Goal: Information Seeking & Learning: Learn about a topic

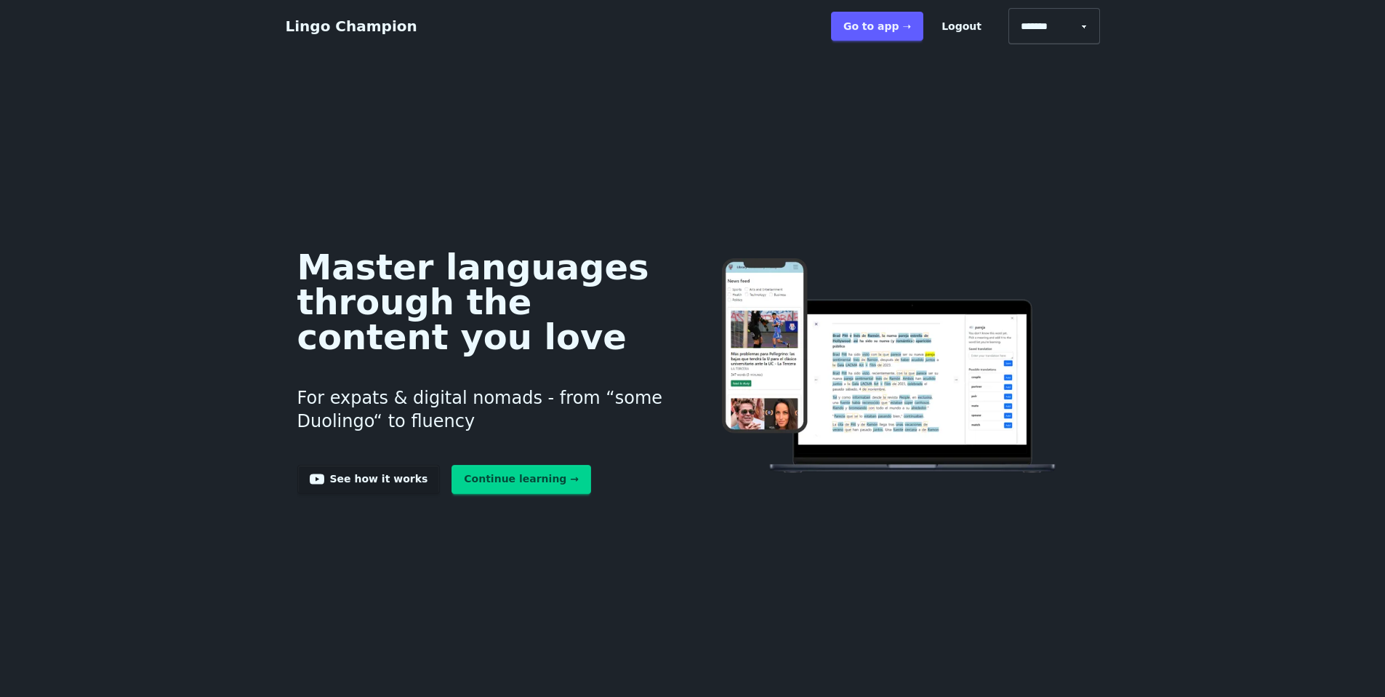
click at [452, 494] on link "Continue learning →" at bounding box center [522, 479] width 140 height 29
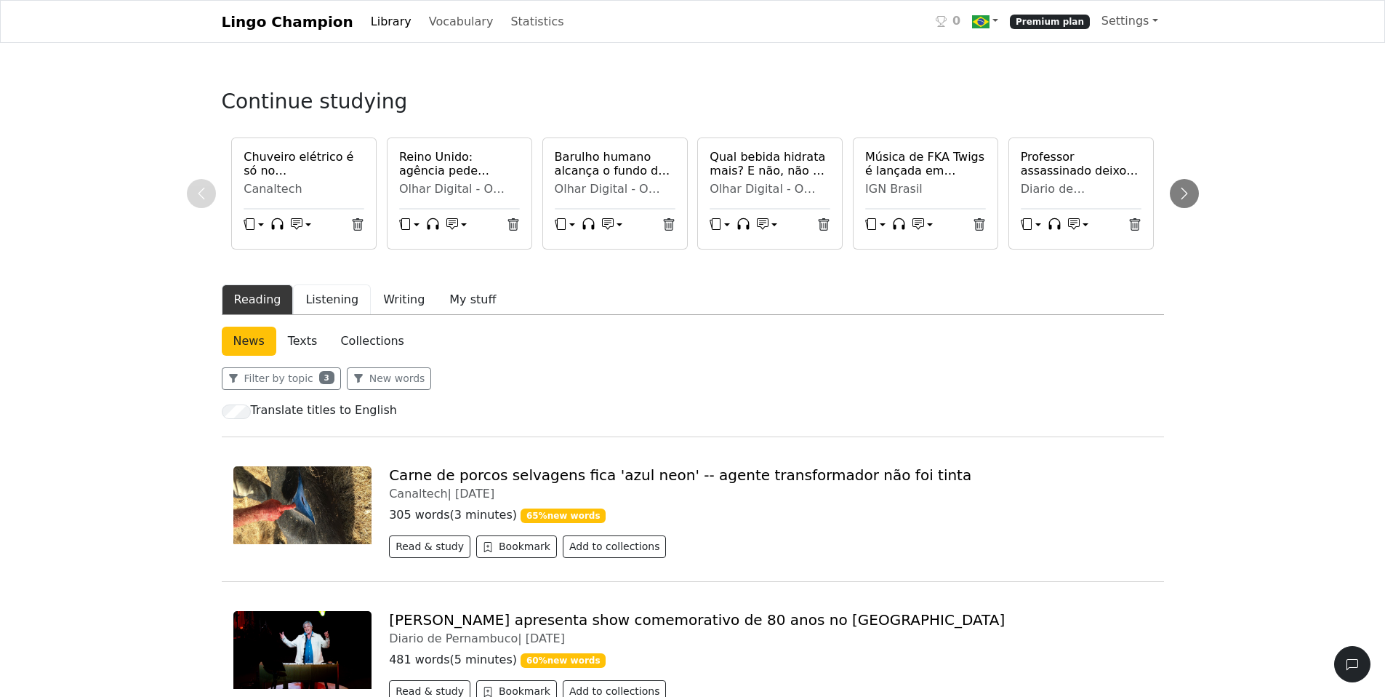
click at [349, 315] on button "Listening" at bounding box center [332, 299] width 78 height 31
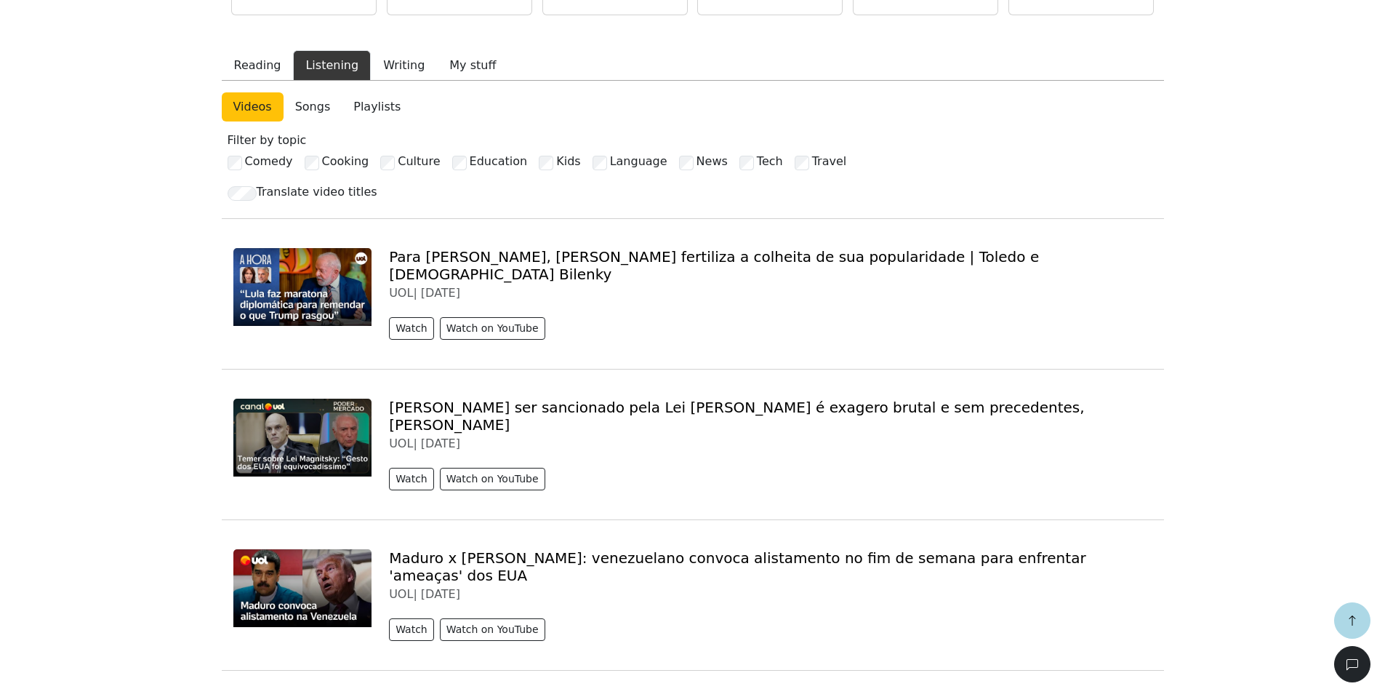
scroll to position [253, 0]
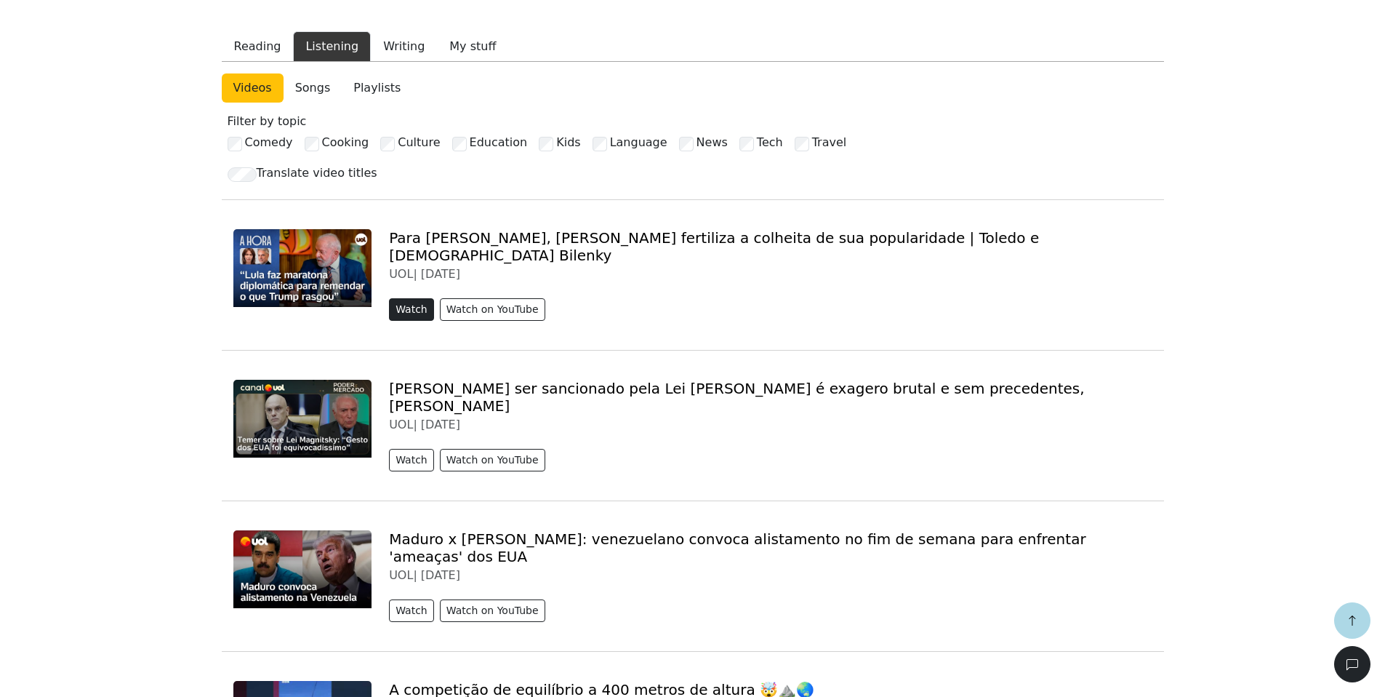
click at [414, 321] on button "Watch" at bounding box center [411, 309] width 45 height 23
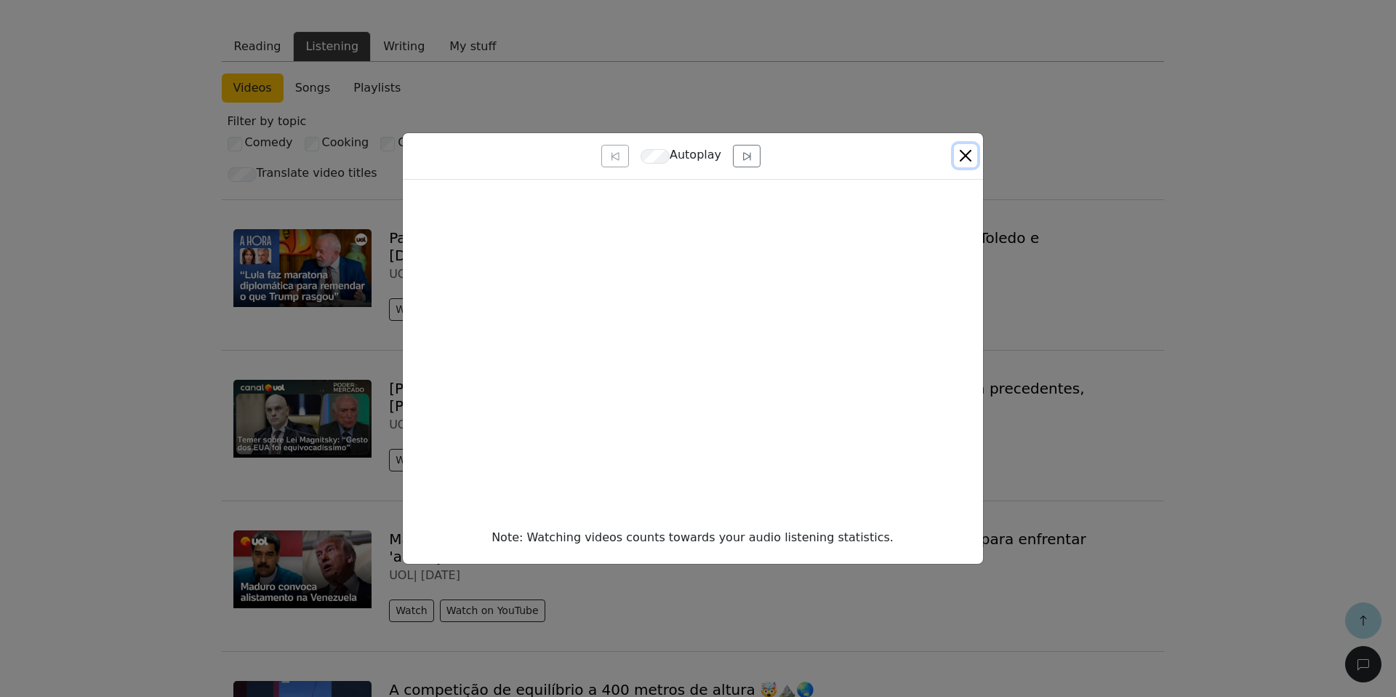
click at [956, 149] on button "Close" at bounding box center [965, 155] width 23 height 23
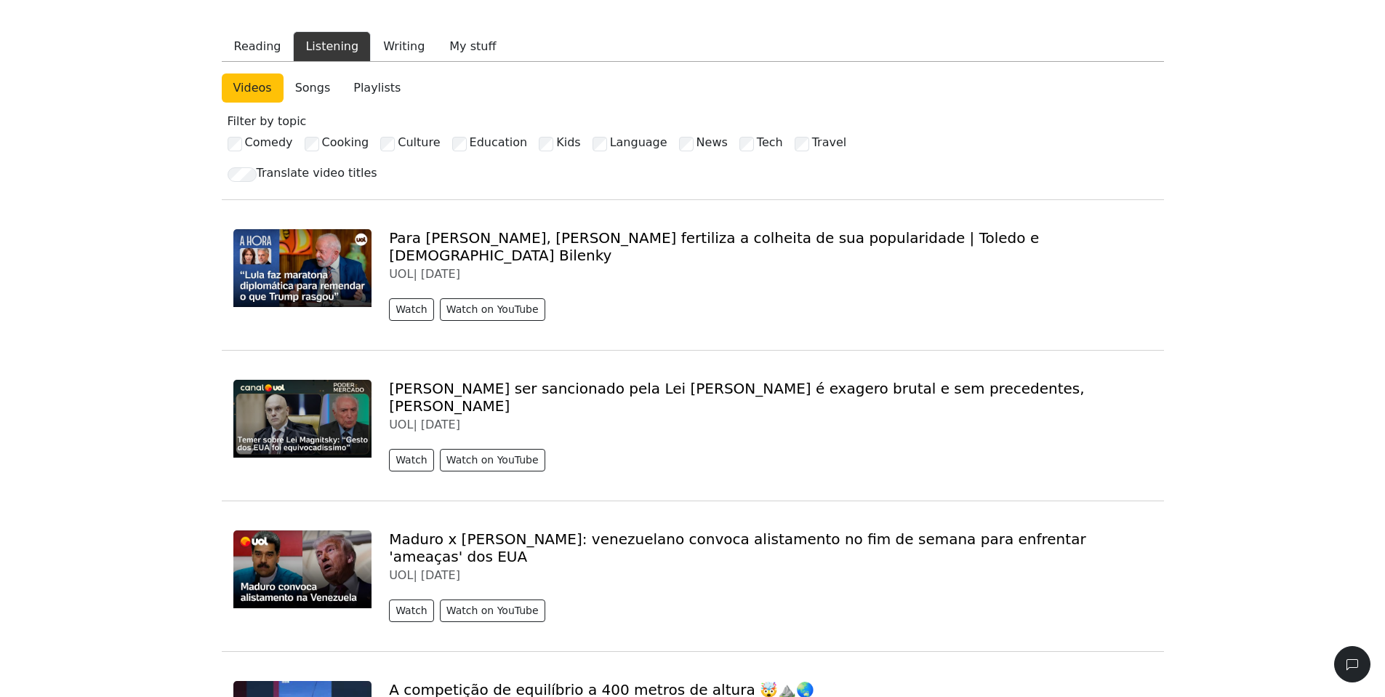
scroll to position [0, 0]
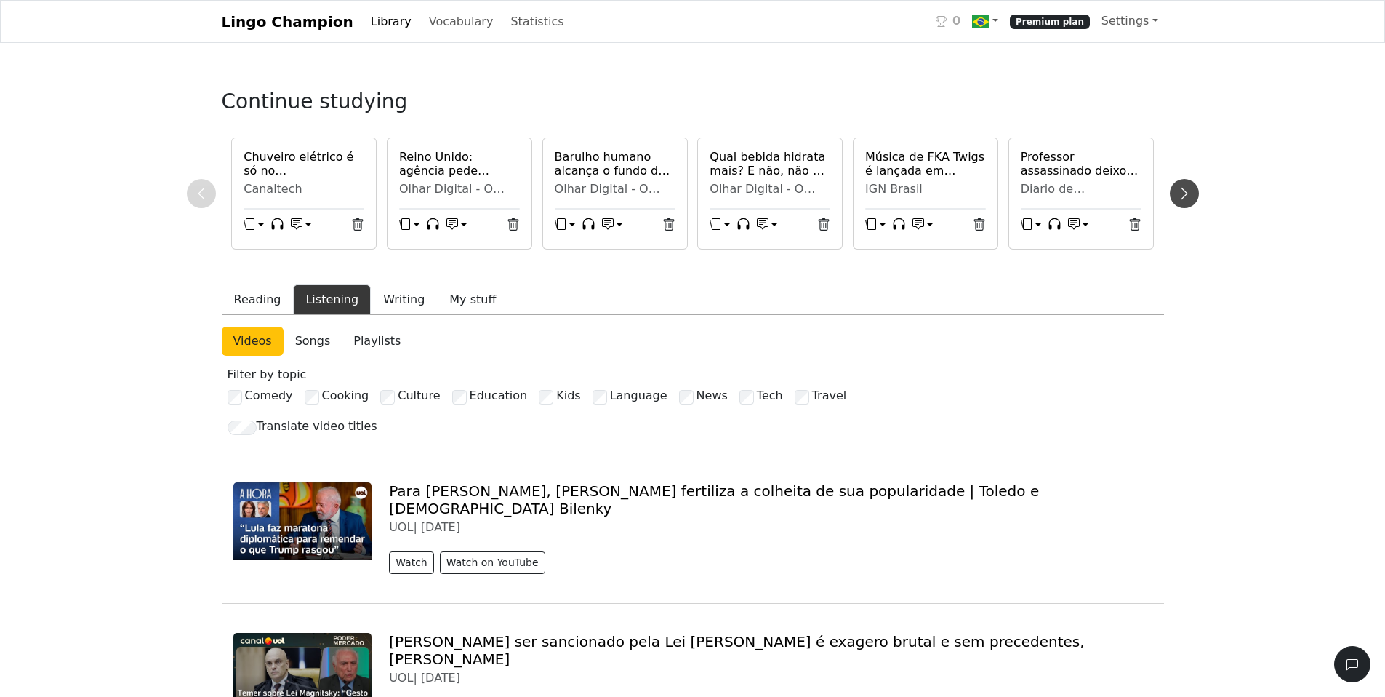
click at [1187, 208] on button at bounding box center [1184, 193] width 29 height 29
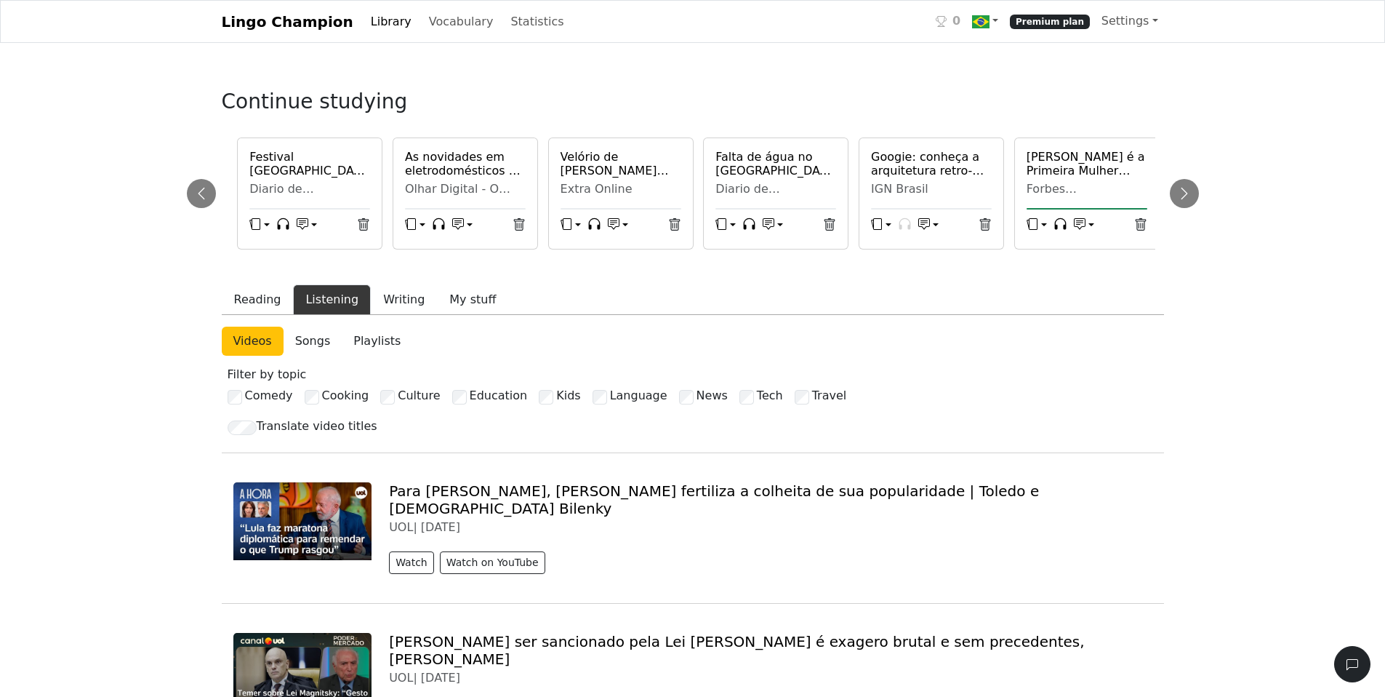
click at [1038, 177] on h6 "[PERSON_NAME] é a Primeira Mulher Negra a se Tornar Imortal da ABL em 128 Anos" at bounding box center [1087, 164] width 121 height 28
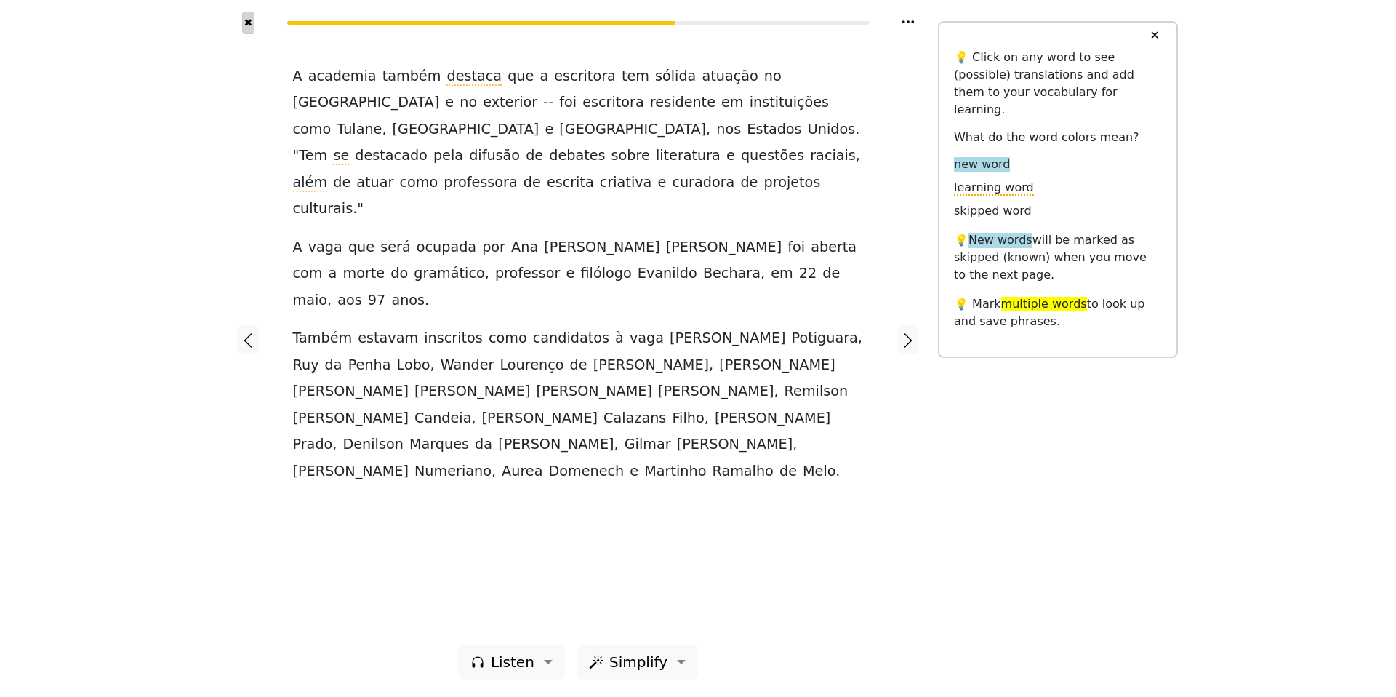
click at [250, 17] on button "✖" at bounding box center [248, 23] width 12 height 23
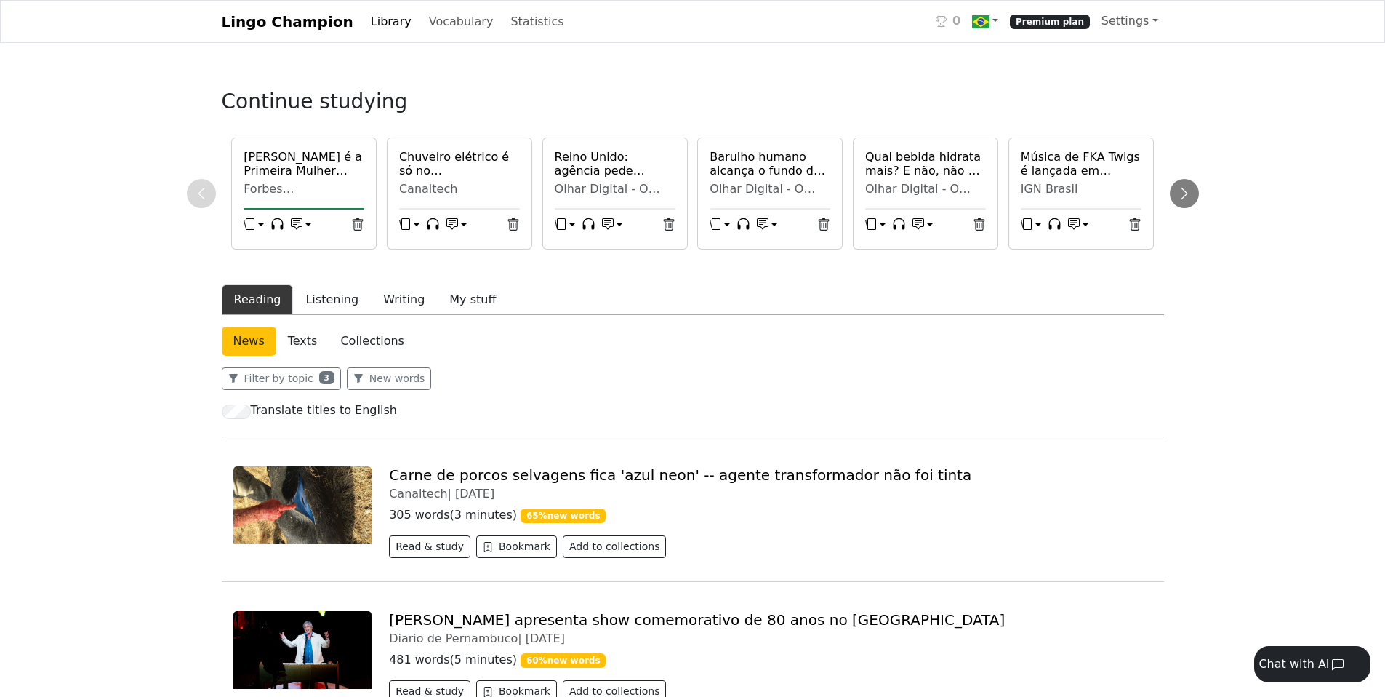
click at [397, 22] on link "Library" at bounding box center [391, 21] width 52 height 29
click at [417, 31] on link "Library" at bounding box center [391, 21] width 52 height 29
click at [476, 22] on link "Vocabulary" at bounding box center [461, 21] width 76 height 29
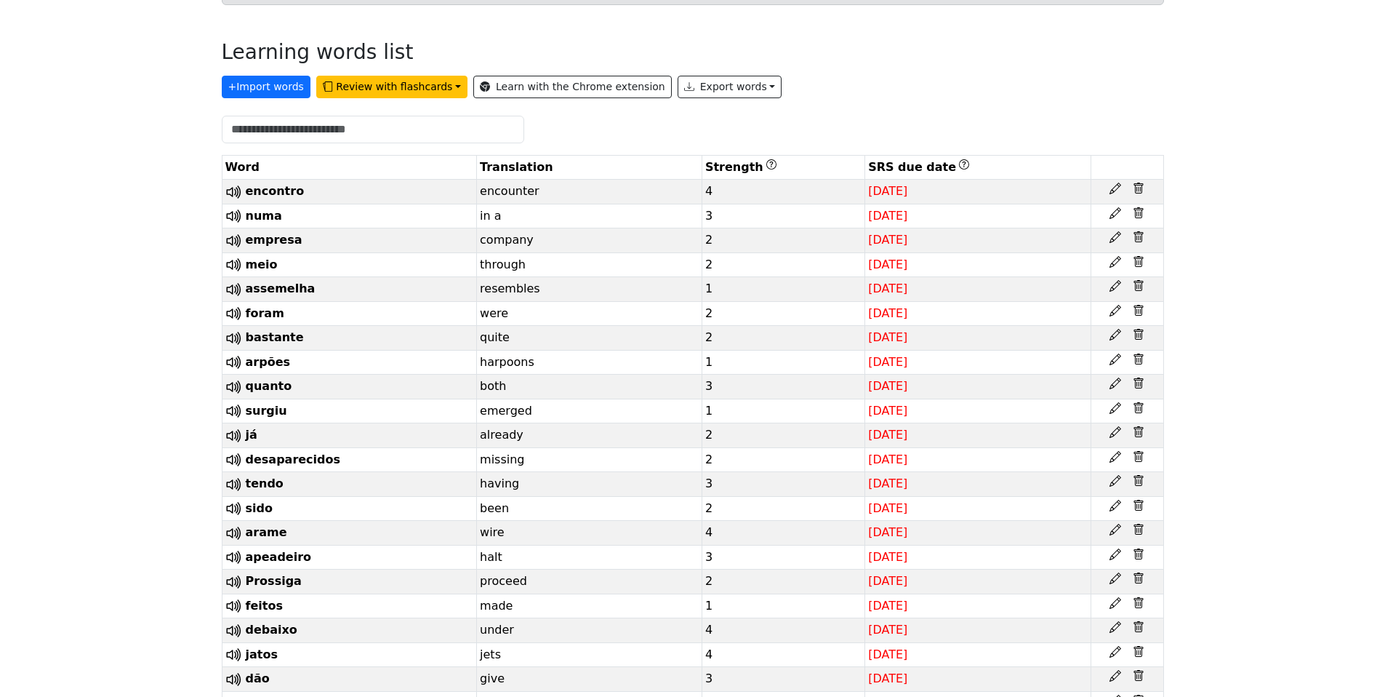
scroll to position [319, 0]
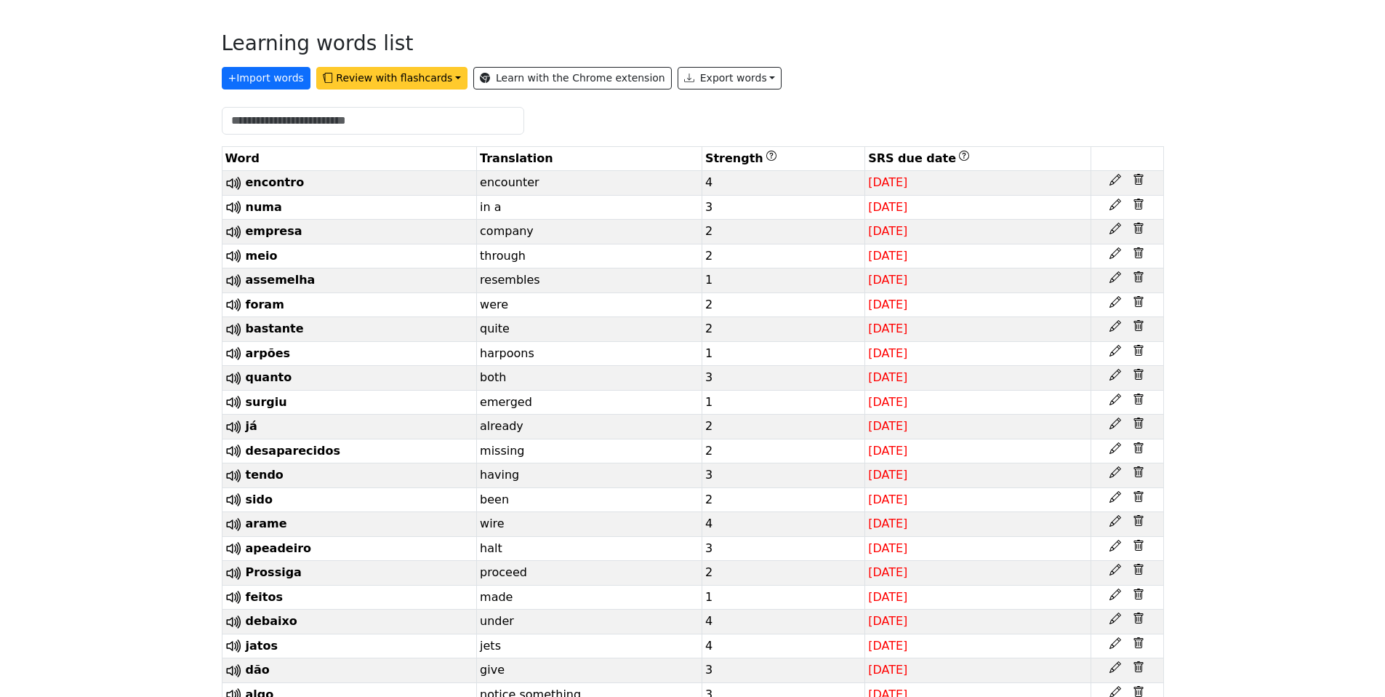
click at [422, 89] on button "Review with flashcards" at bounding box center [391, 78] width 151 height 23
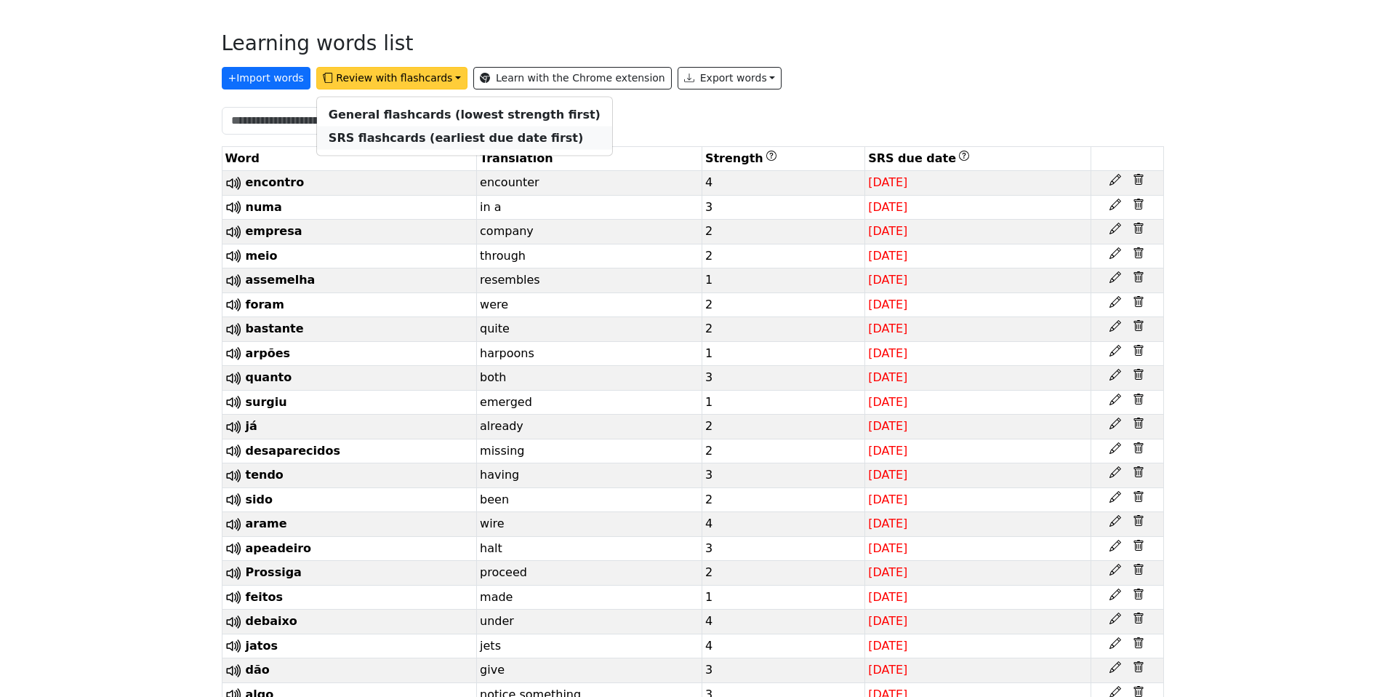
click at [407, 145] on strong "SRS flashcards (earliest due date first)" at bounding box center [456, 138] width 255 height 14
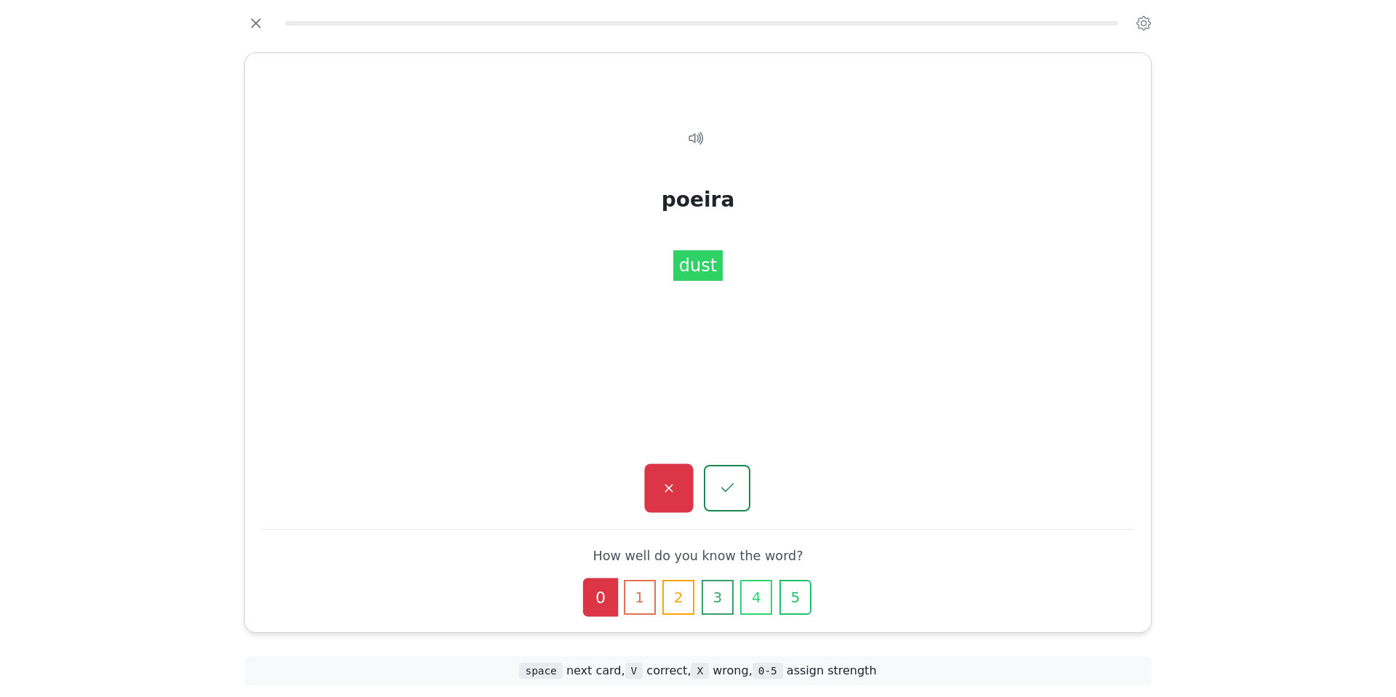
click at [660, 479] on icon "button" at bounding box center [669, 488] width 18 height 18
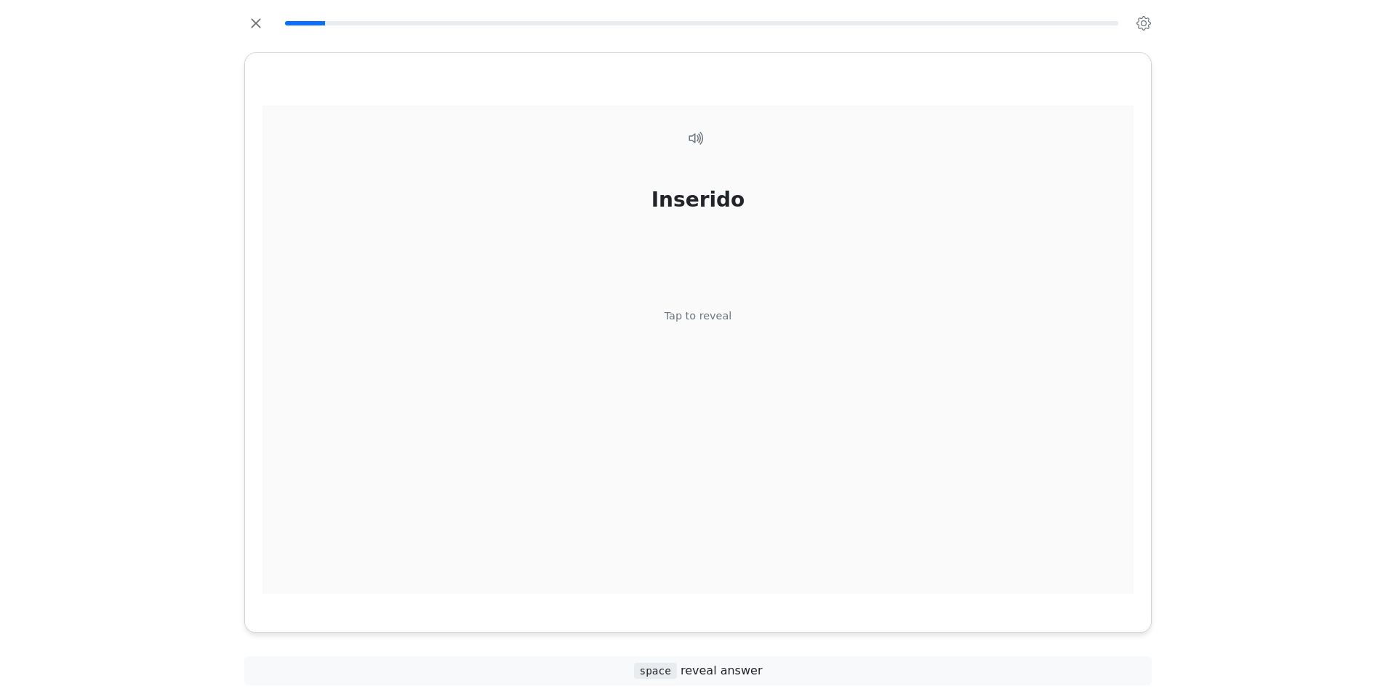
click at [700, 324] on div "Tap to reveal" at bounding box center [699, 316] width 68 height 16
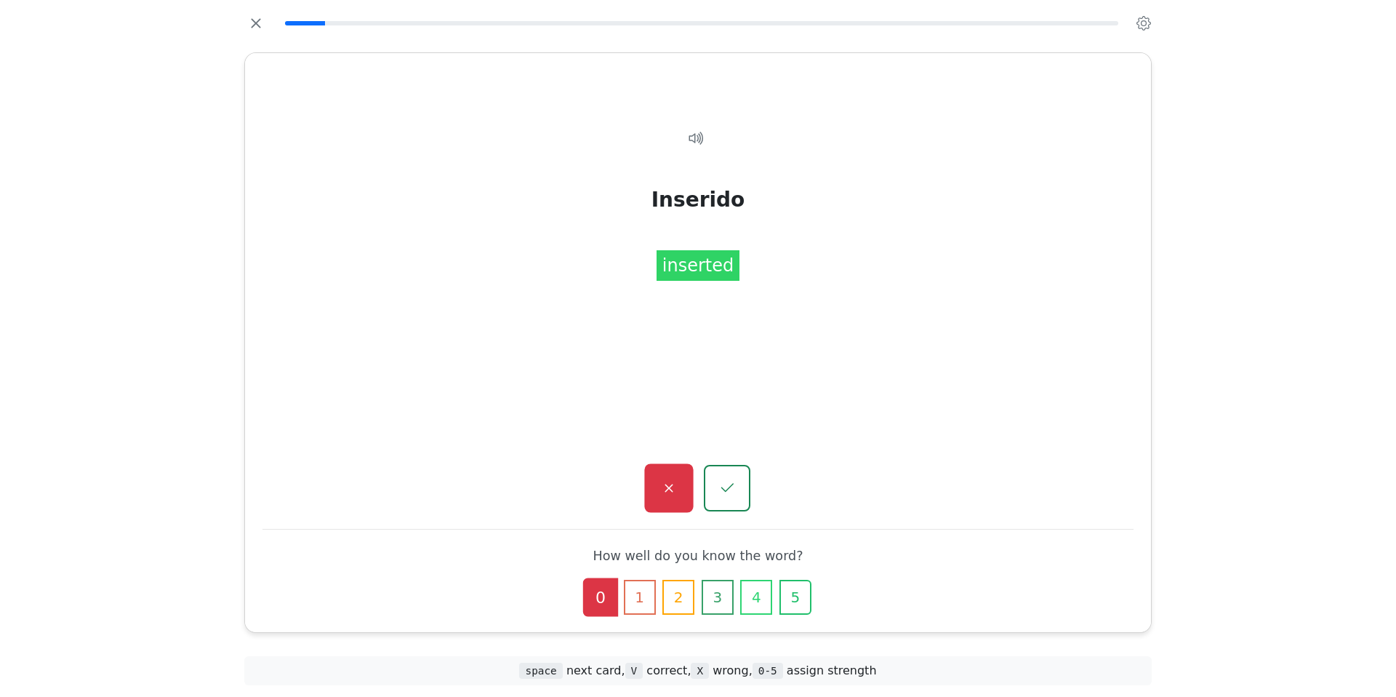
click at [679, 464] on button "button" at bounding box center [668, 488] width 49 height 49
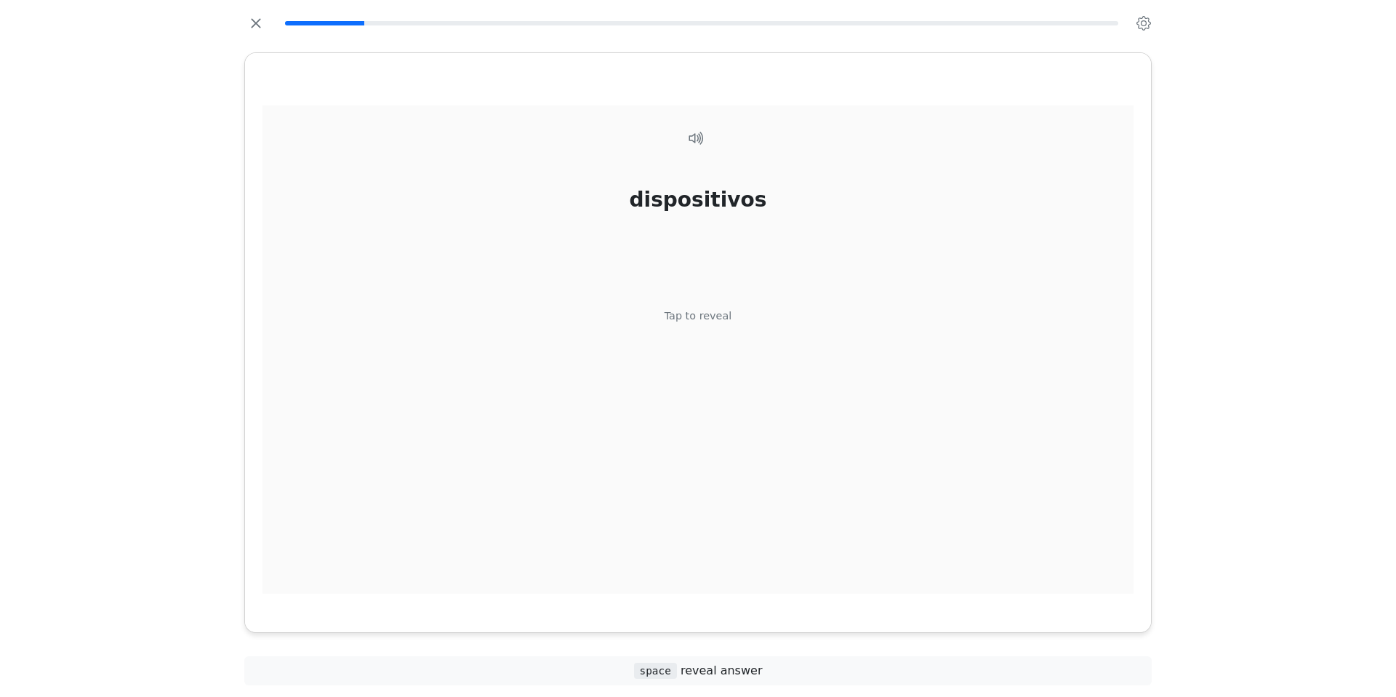
click at [678, 324] on div "Tap to reveal" at bounding box center [699, 316] width 68 height 16
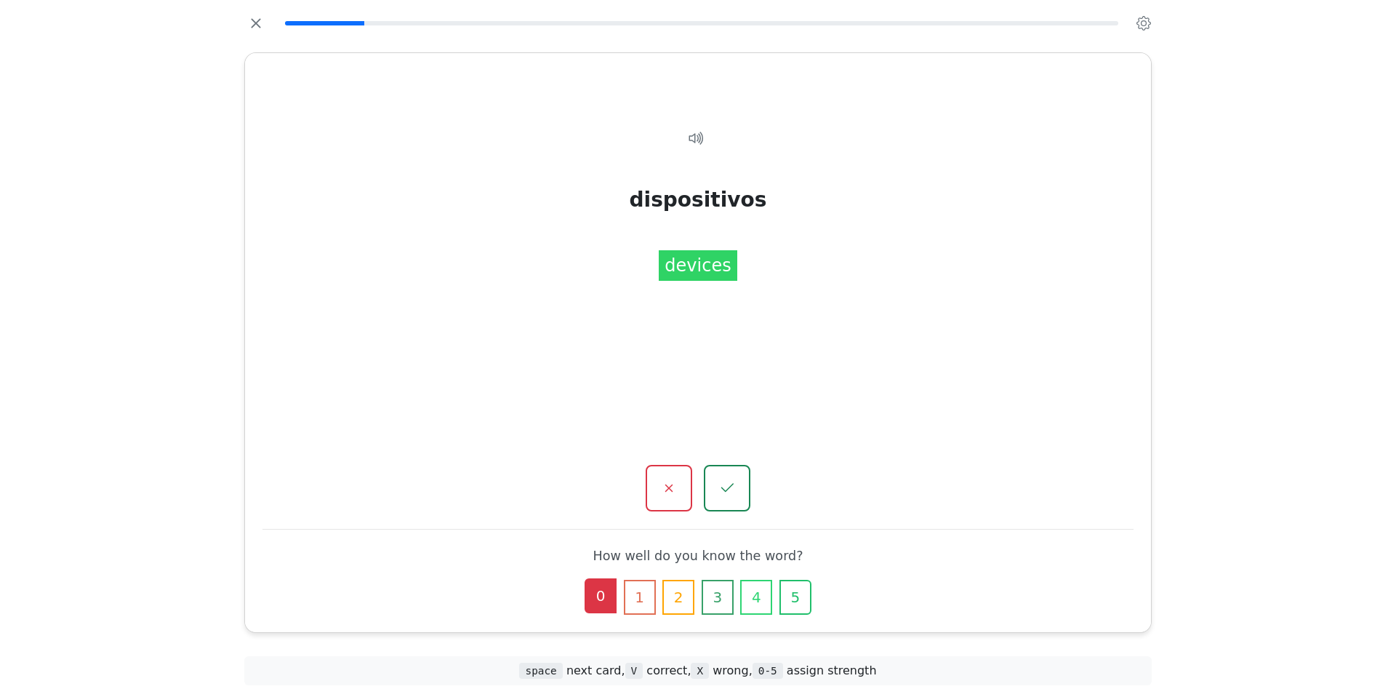
click at [585, 578] on button "0" at bounding box center [601, 595] width 32 height 35
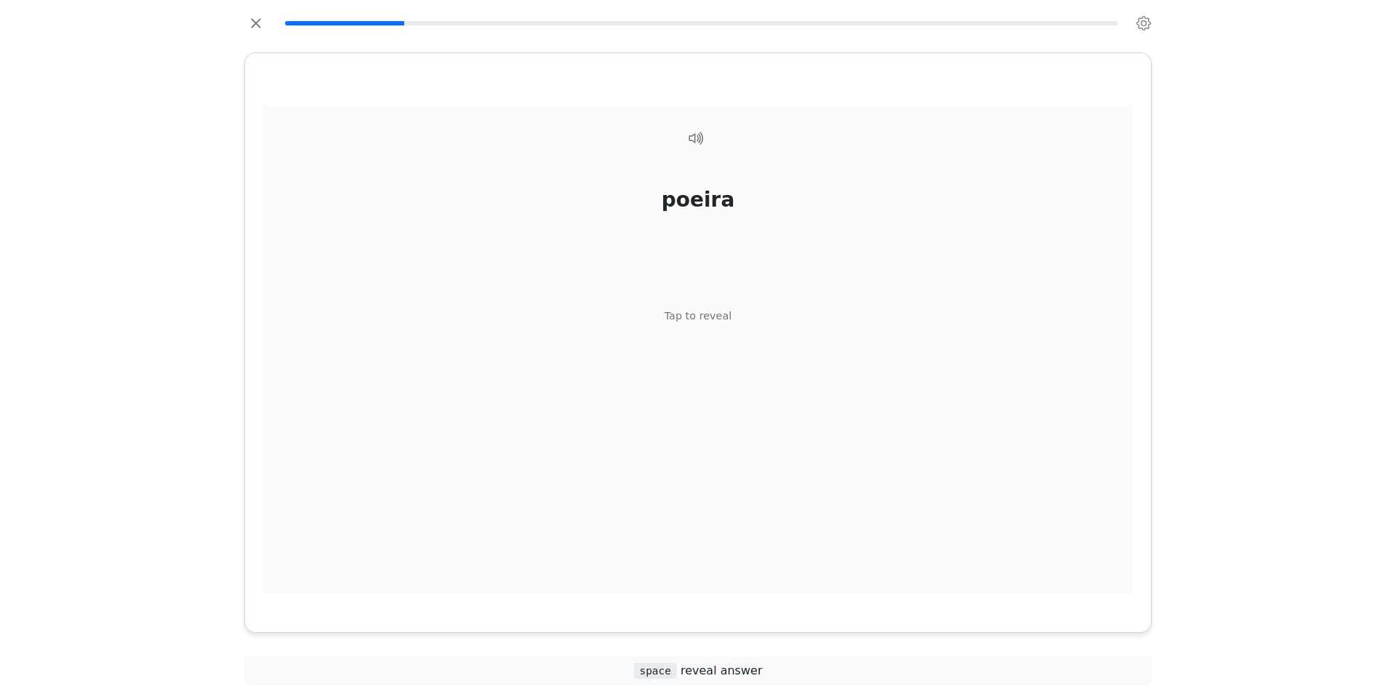
click at [697, 324] on div "Tap to reveal" at bounding box center [699, 316] width 68 height 16
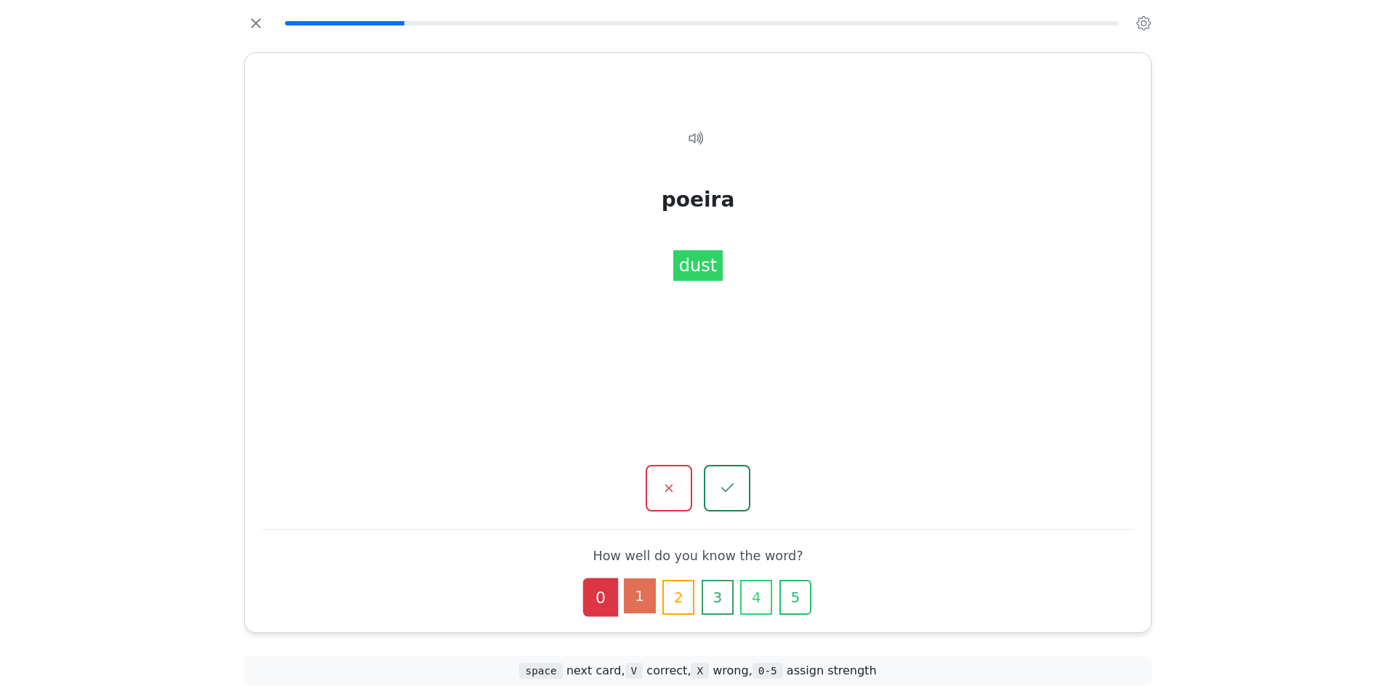
click at [632, 578] on button "1" at bounding box center [640, 595] width 32 height 35
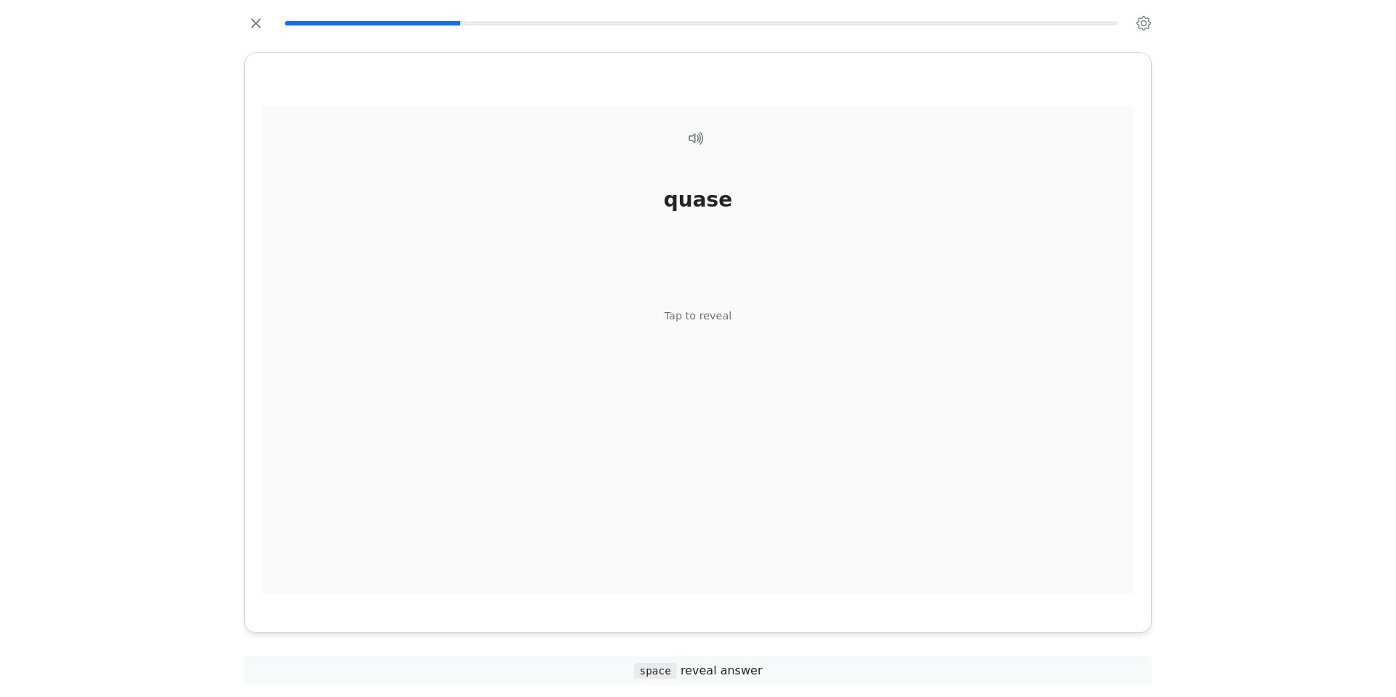
click at [708, 324] on div "Tap to reveal" at bounding box center [699, 316] width 68 height 16
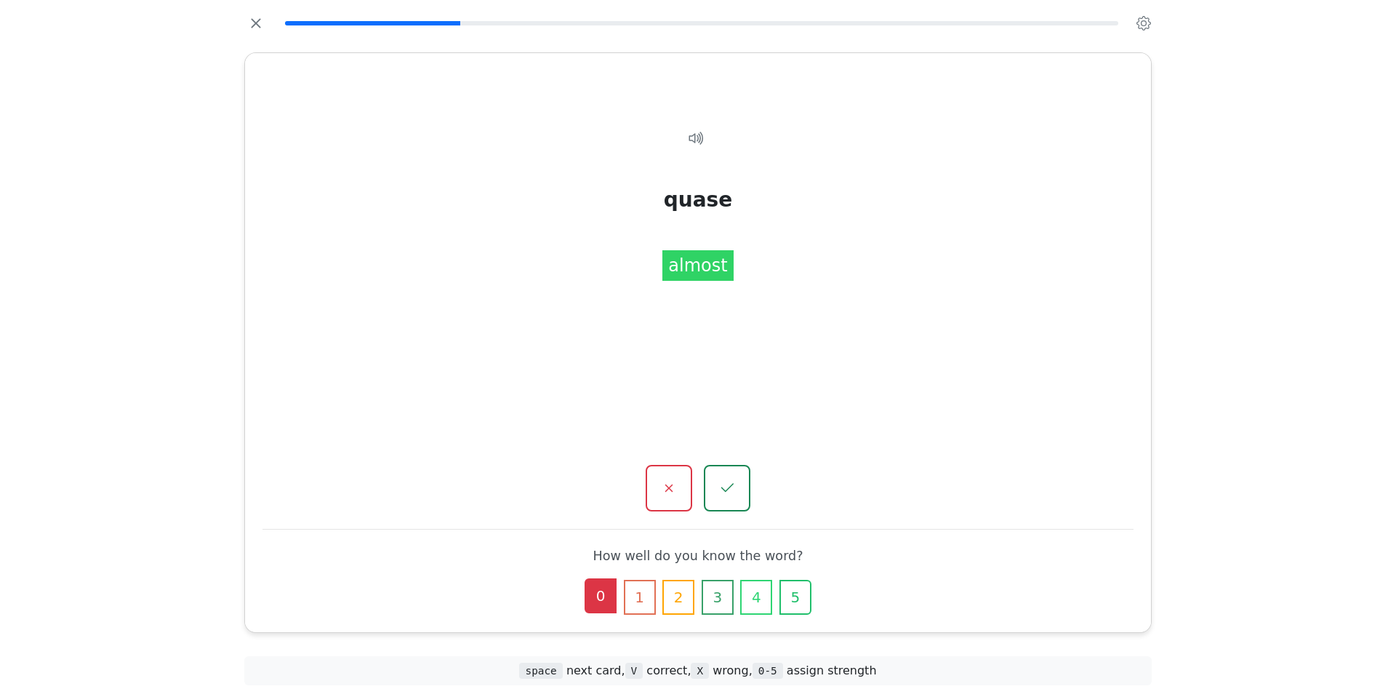
click at [585, 578] on button "0" at bounding box center [601, 595] width 32 height 35
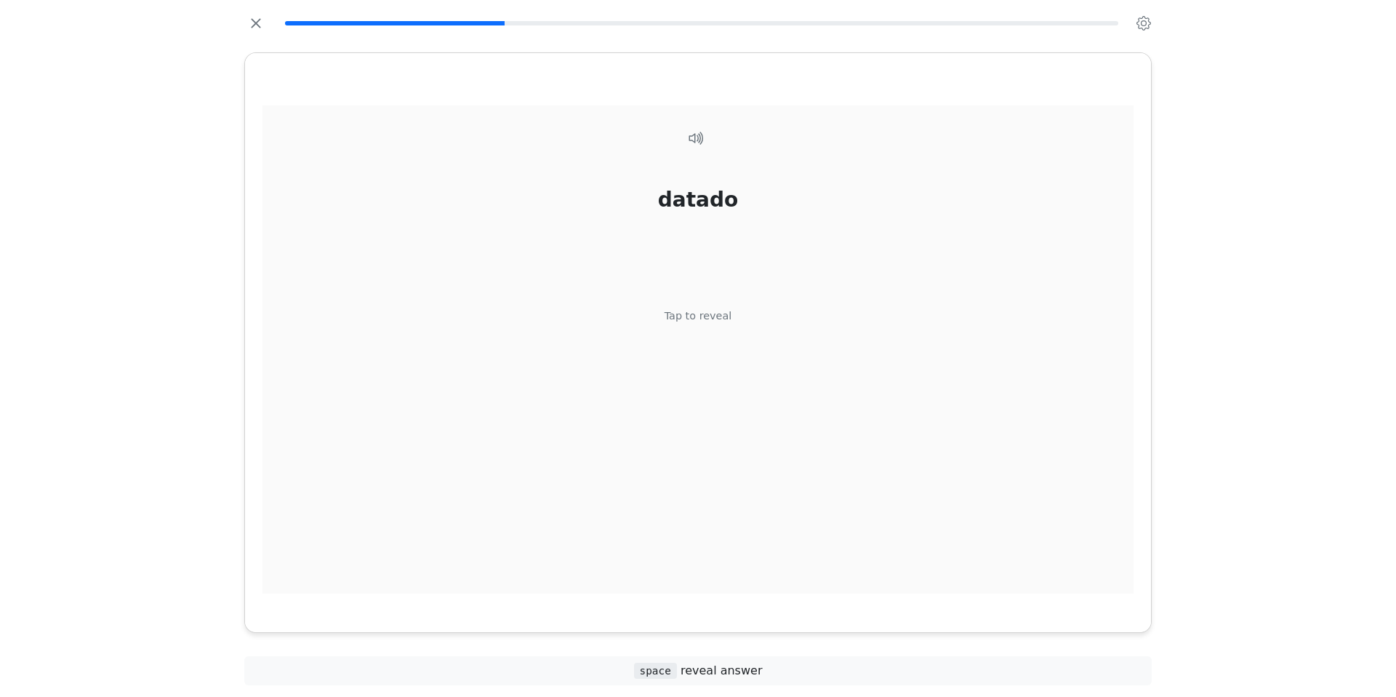
click at [678, 324] on div "Tap to reveal" at bounding box center [699, 316] width 68 height 16
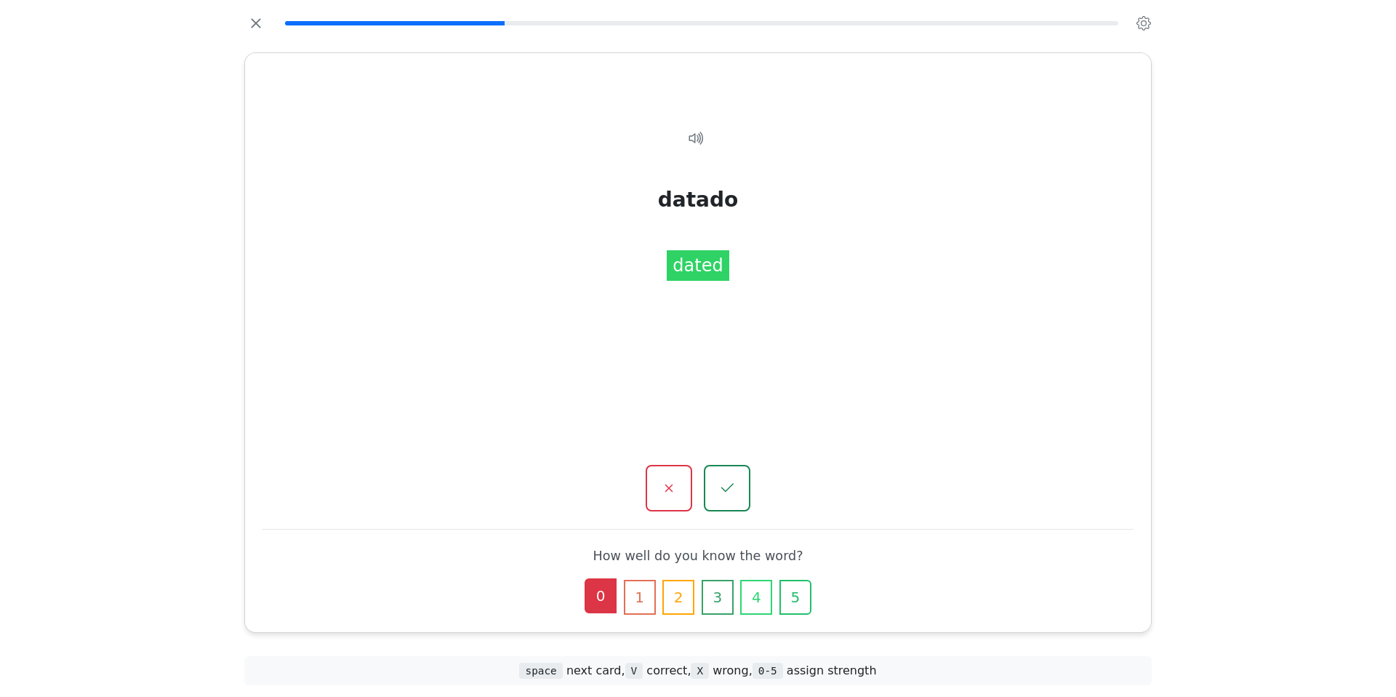
click at [585, 578] on button "0" at bounding box center [601, 595] width 32 height 35
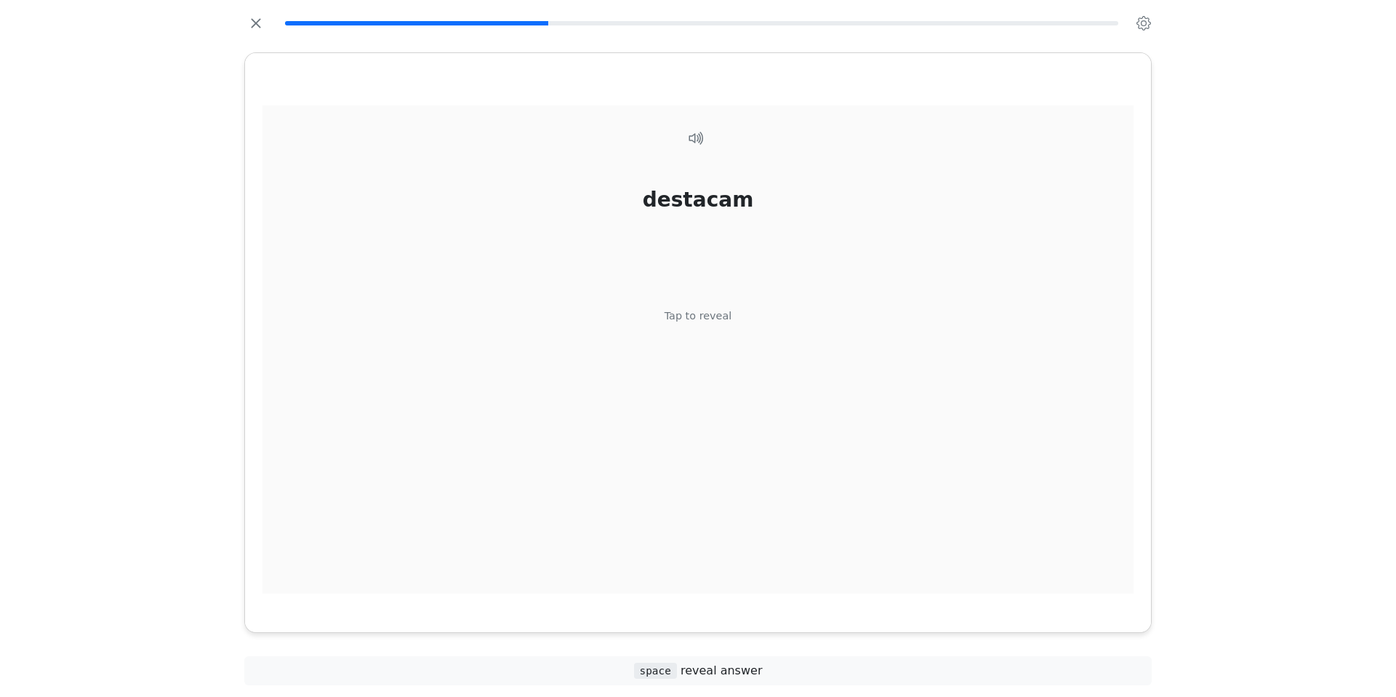
click at [708, 324] on div "Tap to reveal" at bounding box center [699, 316] width 68 height 16
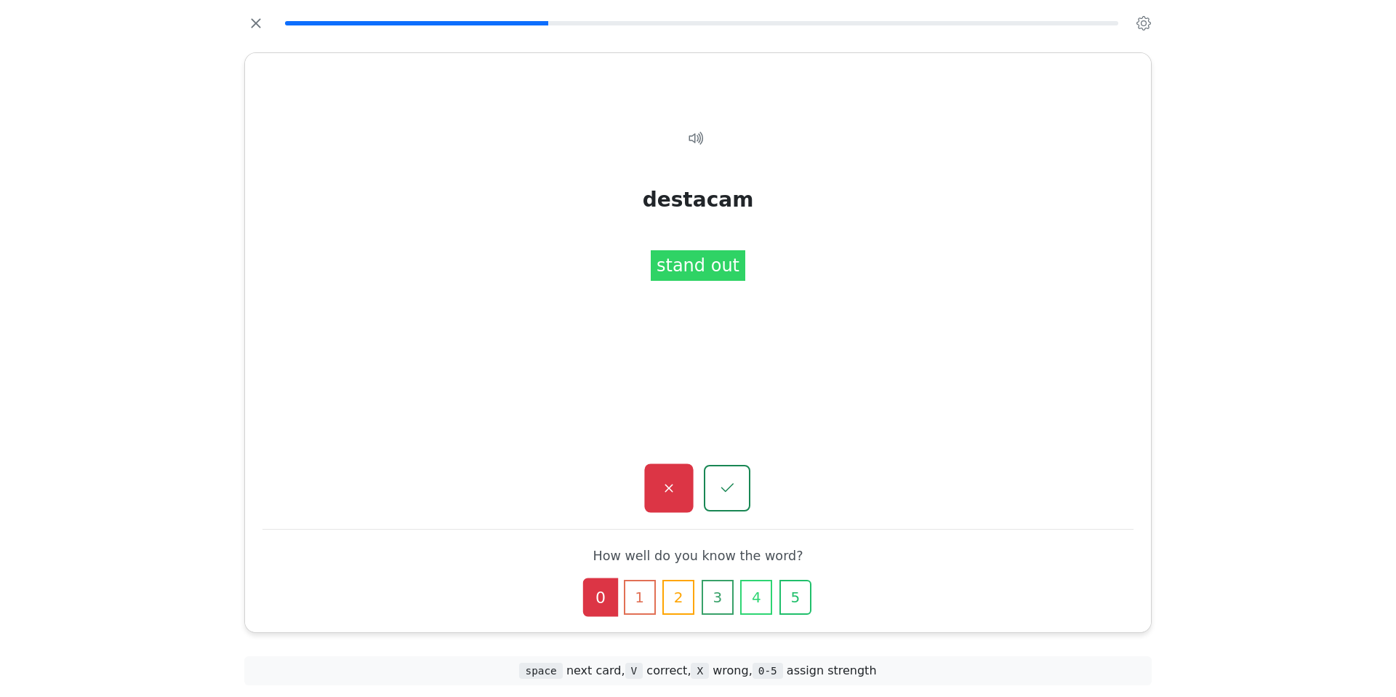
click at [647, 464] on button "button" at bounding box center [668, 488] width 49 height 49
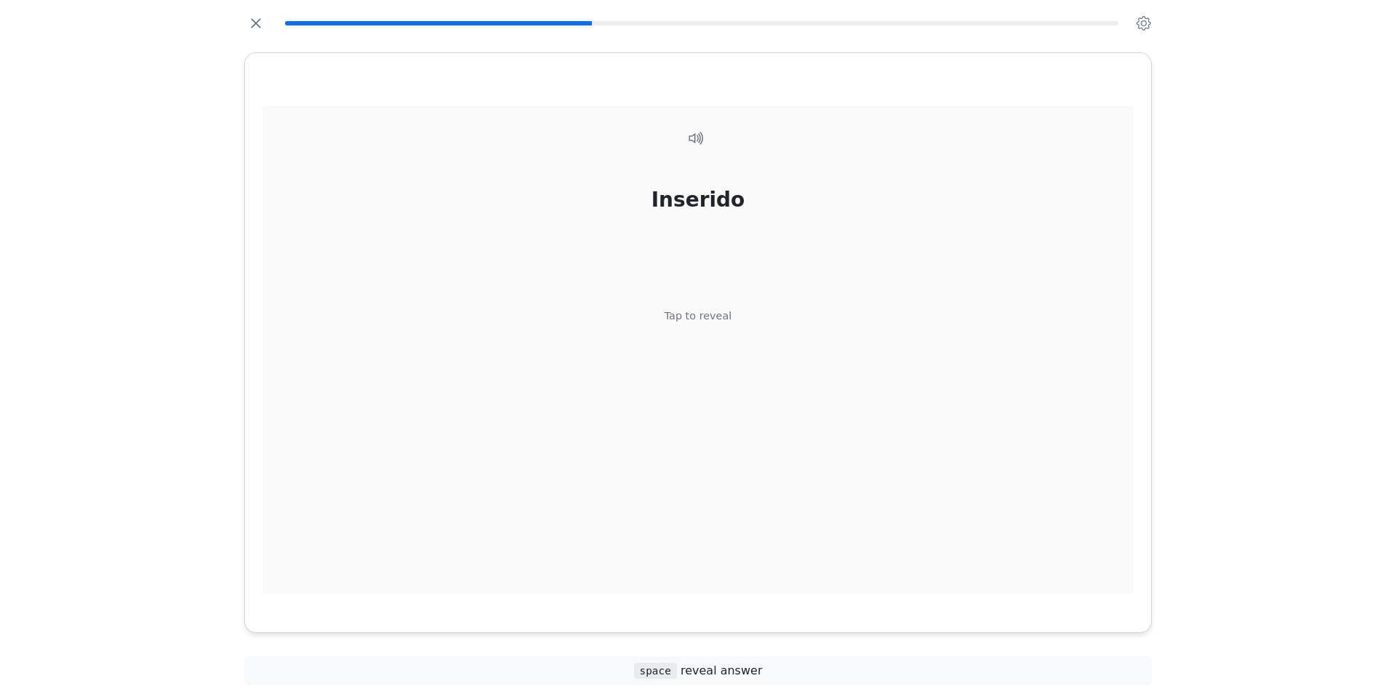
click at [698, 324] on div "Tap to reveal" at bounding box center [699, 316] width 68 height 16
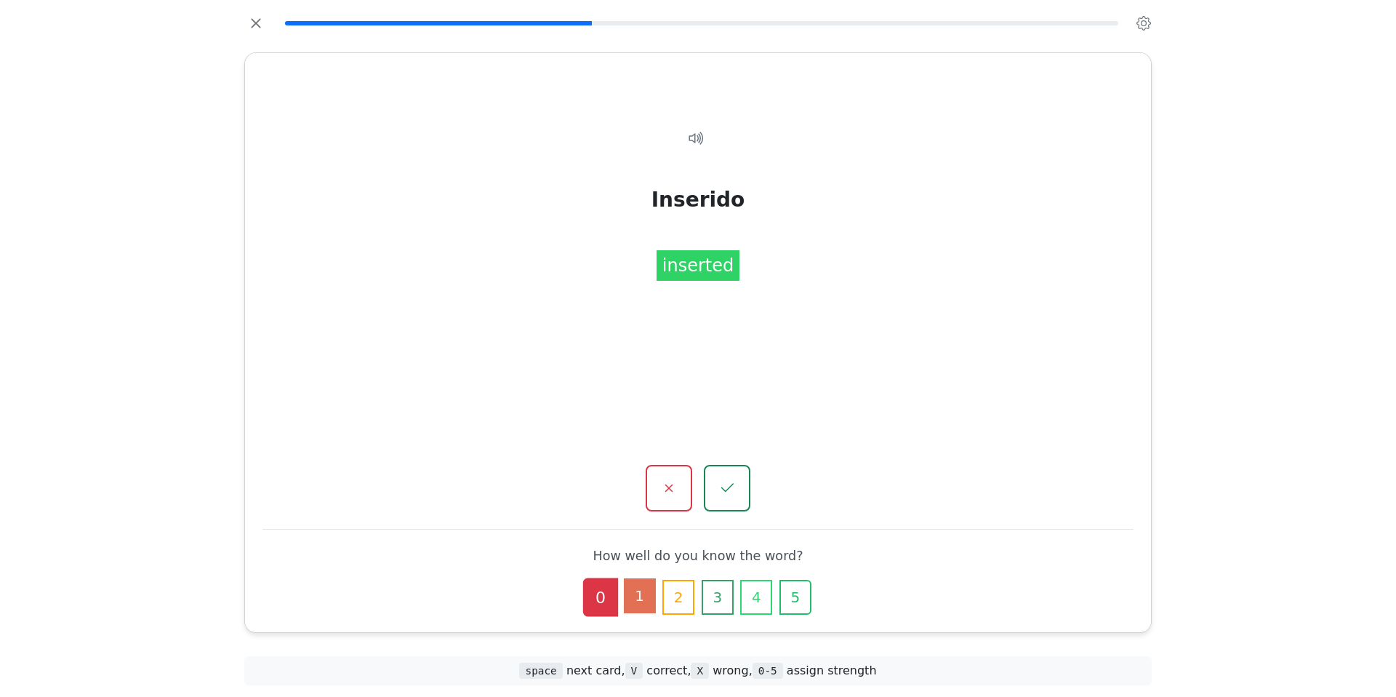
click at [628, 578] on button "1" at bounding box center [640, 595] width 32 height 35
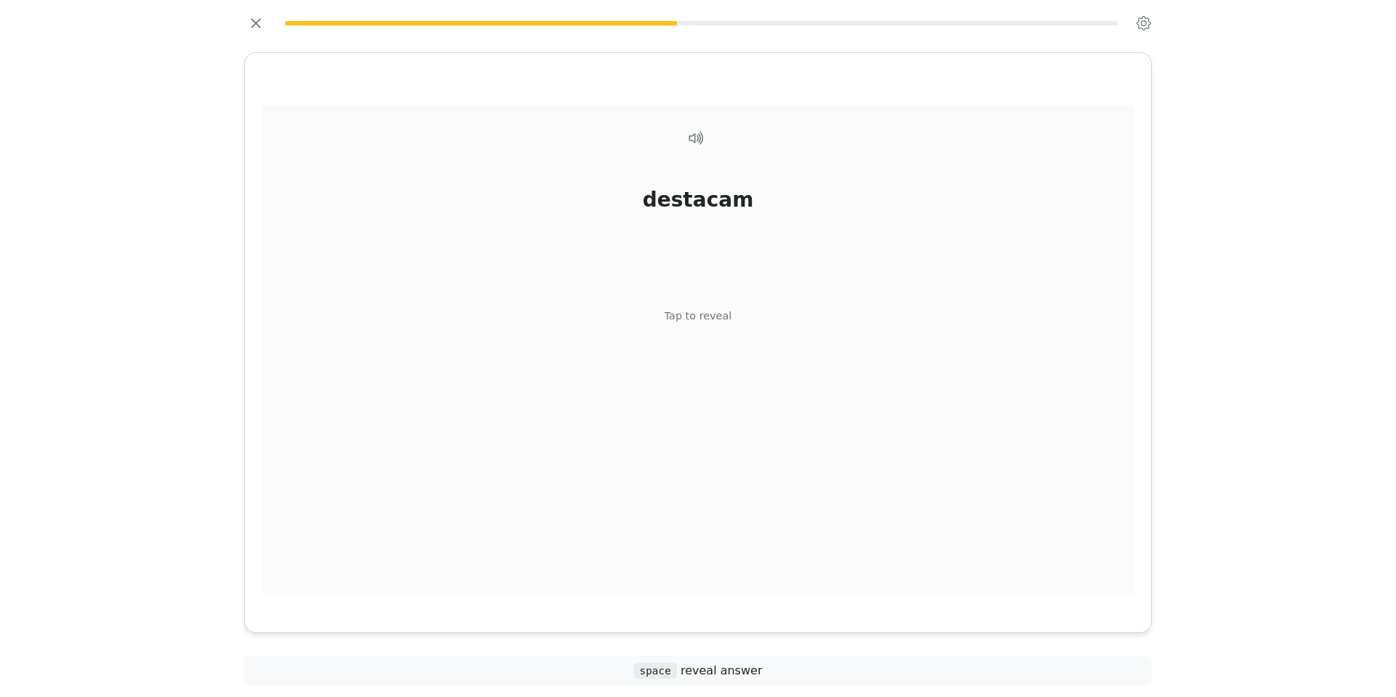
click at [705, 324] on div "Tap to reveal" at bounding box center [699, 316] width 68 height 16
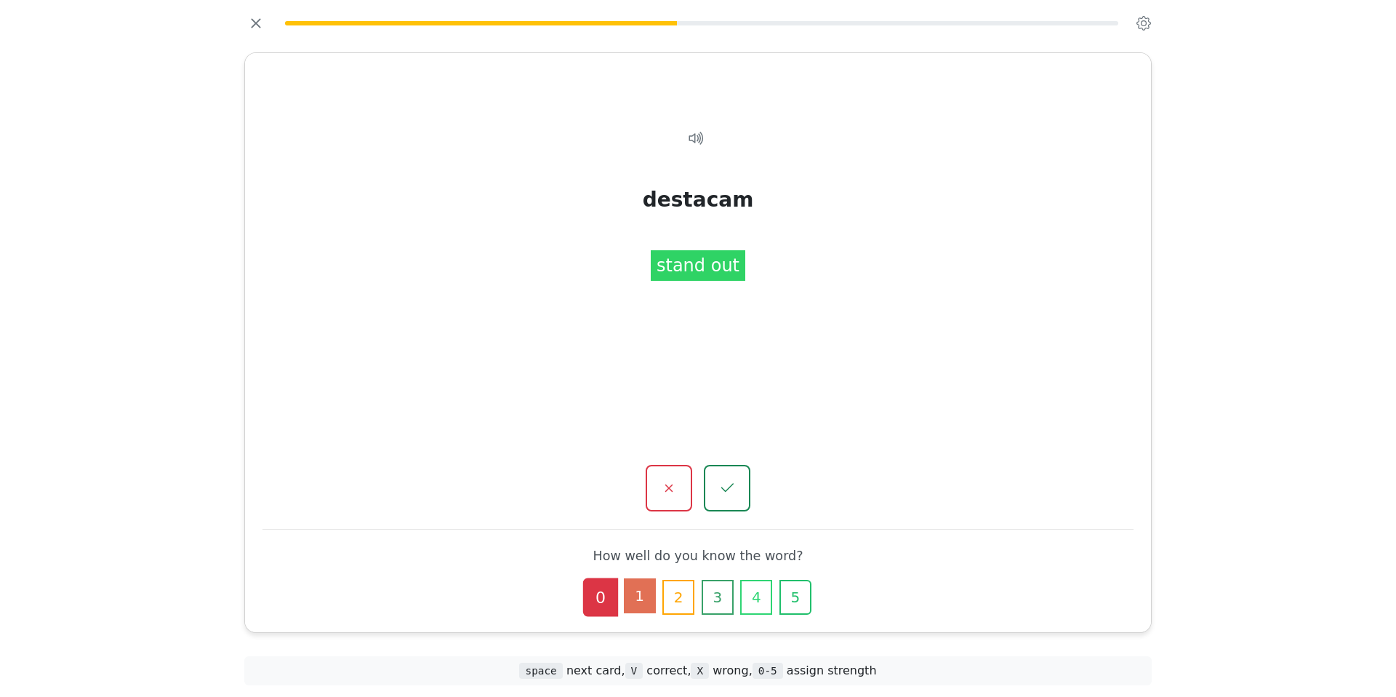
click at [638, 578] on button "1" at bounding box center [640, 595] width 32 height 35
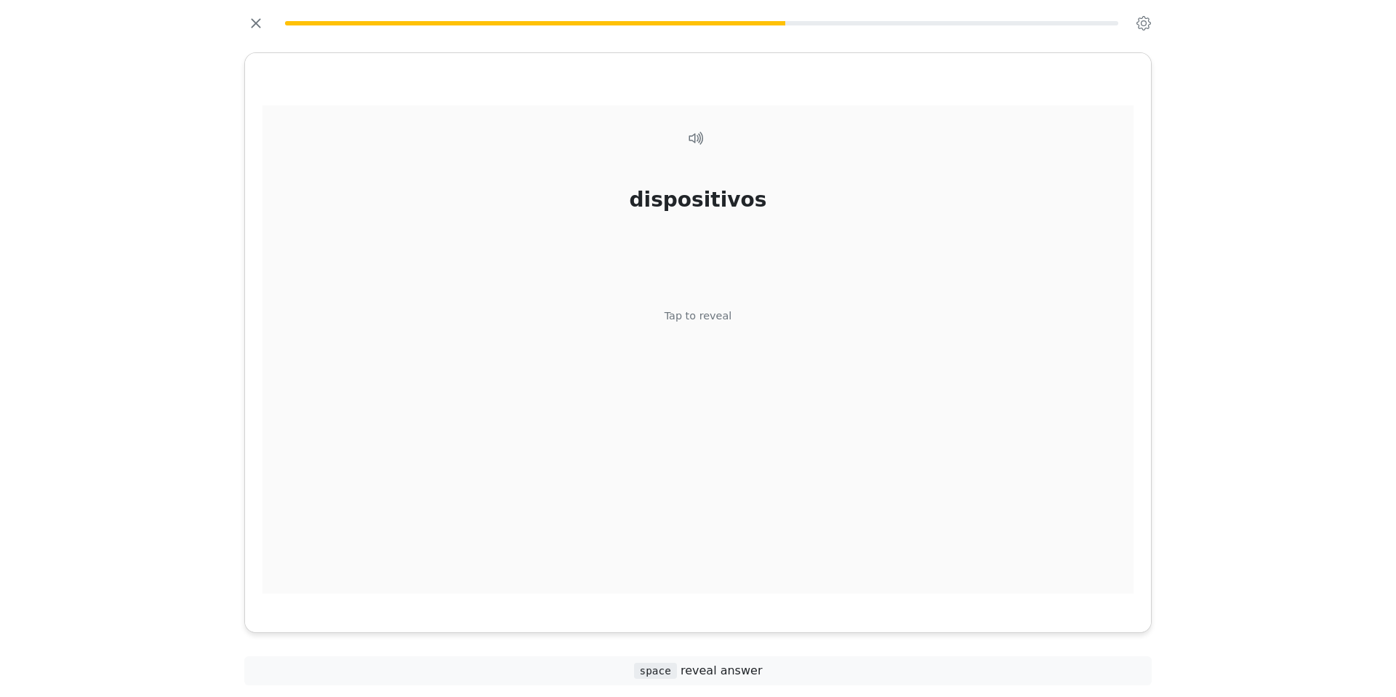
click at [701, 324] on div "Tap to reveal" at bounding box center [699, 316] width 68 height 16
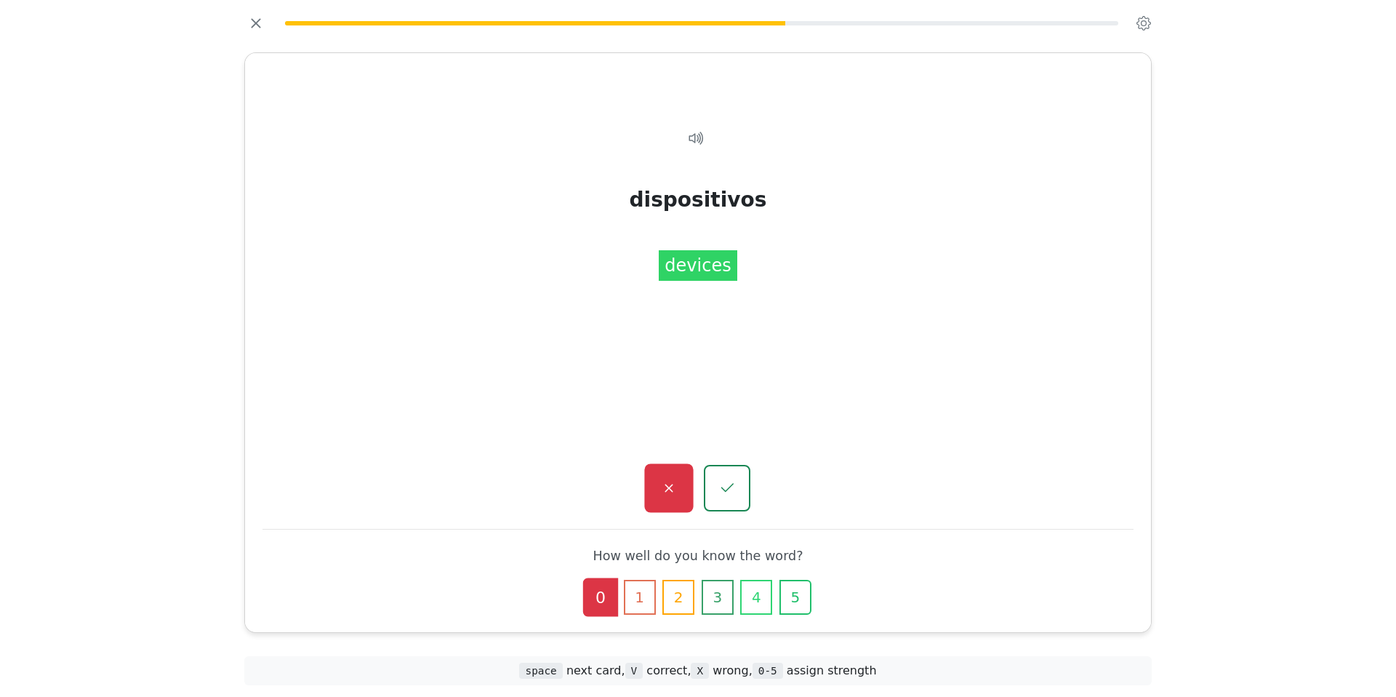
click at [646, 464] on button "button" at bounding box center [668, 488] width 49 height 49
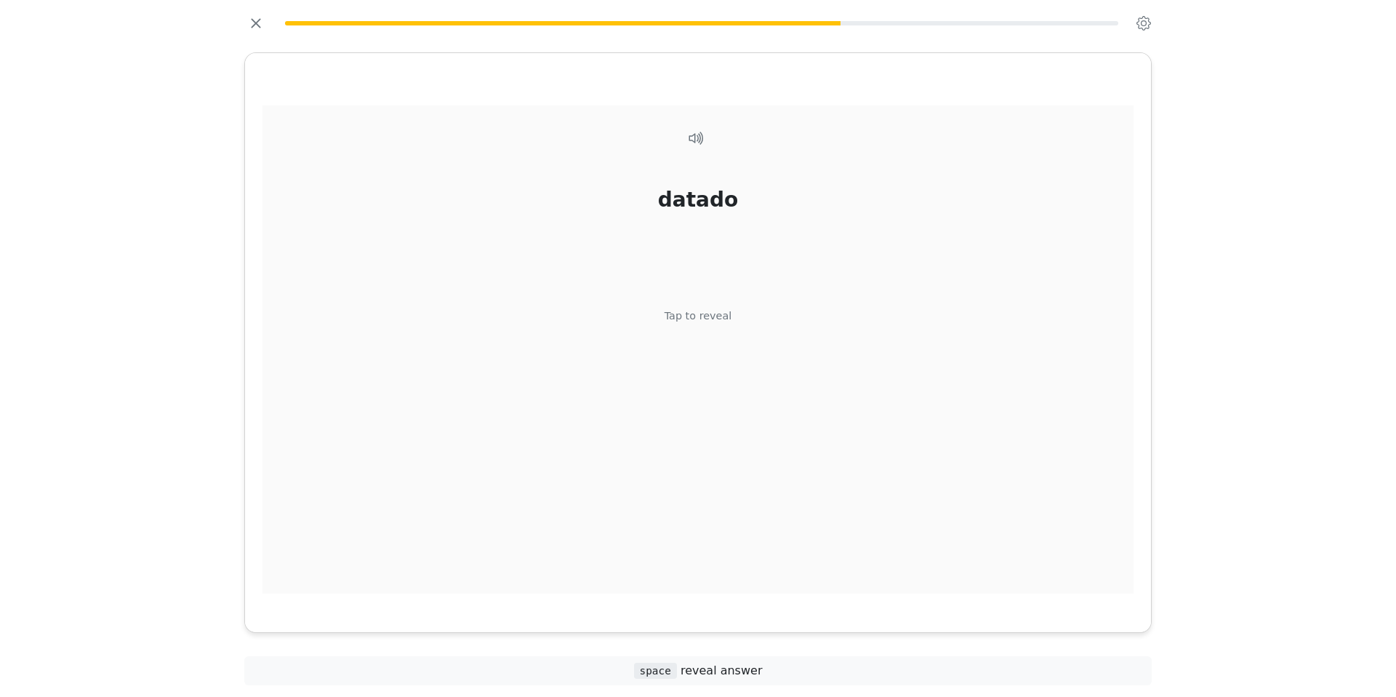
click at [693, 324] on div "Tap to reveal" at bounding box center [699, 316] width 68 height 16
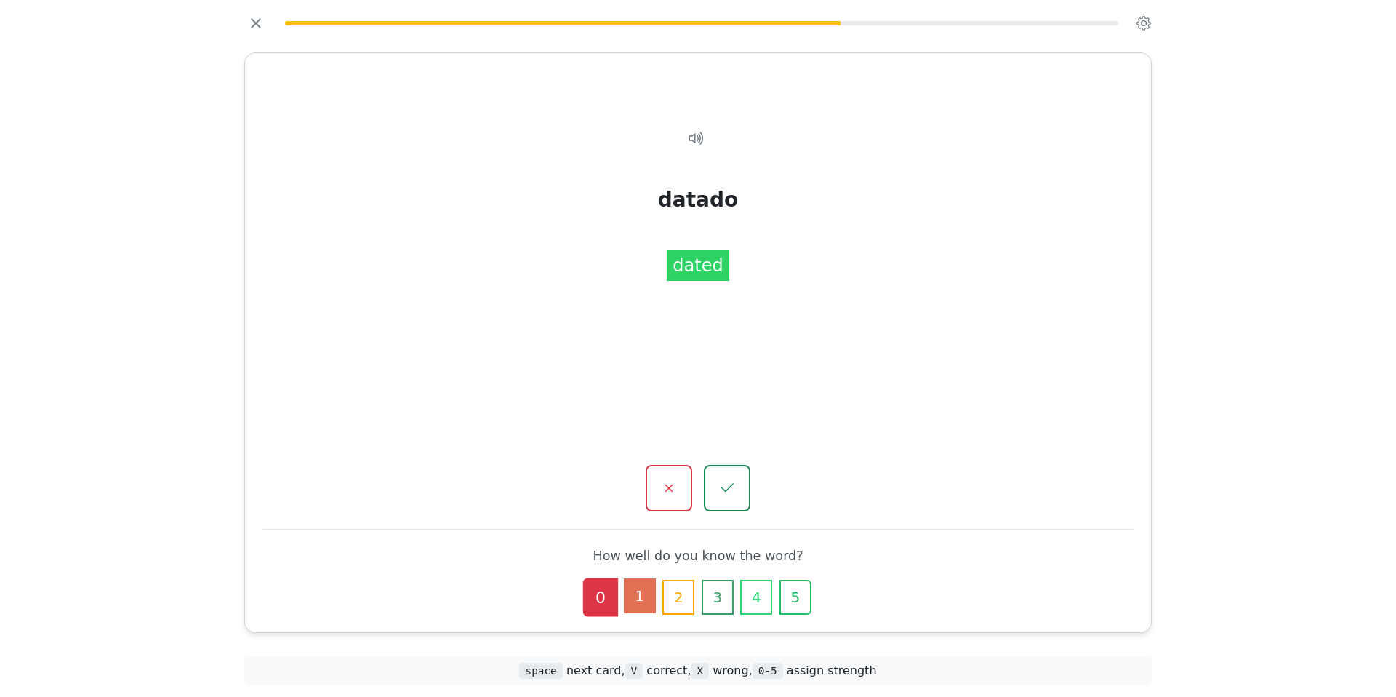
click at [635, 578] on button "1" at bounding box center [640, 595] width 32 height 35
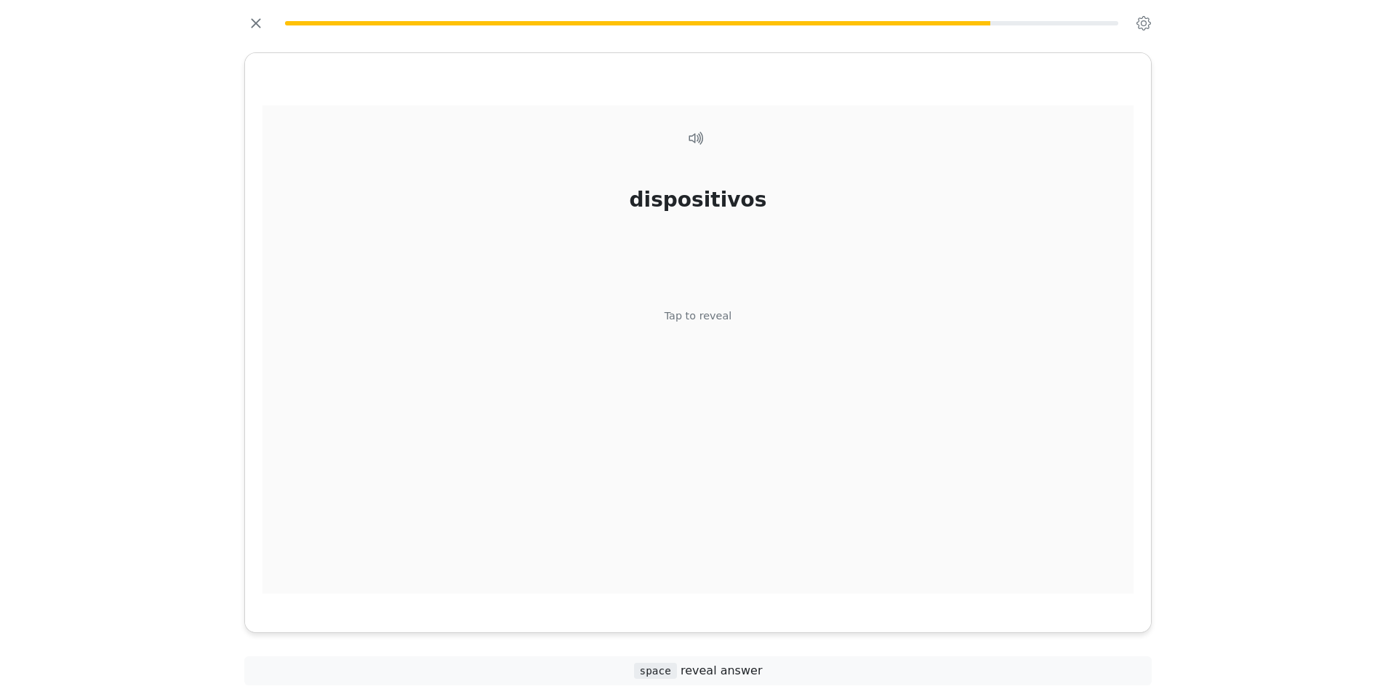
click at [708, 352] on div "dispositivos Tap to reveal" at bounding box center [698, 349] width 871 height 488
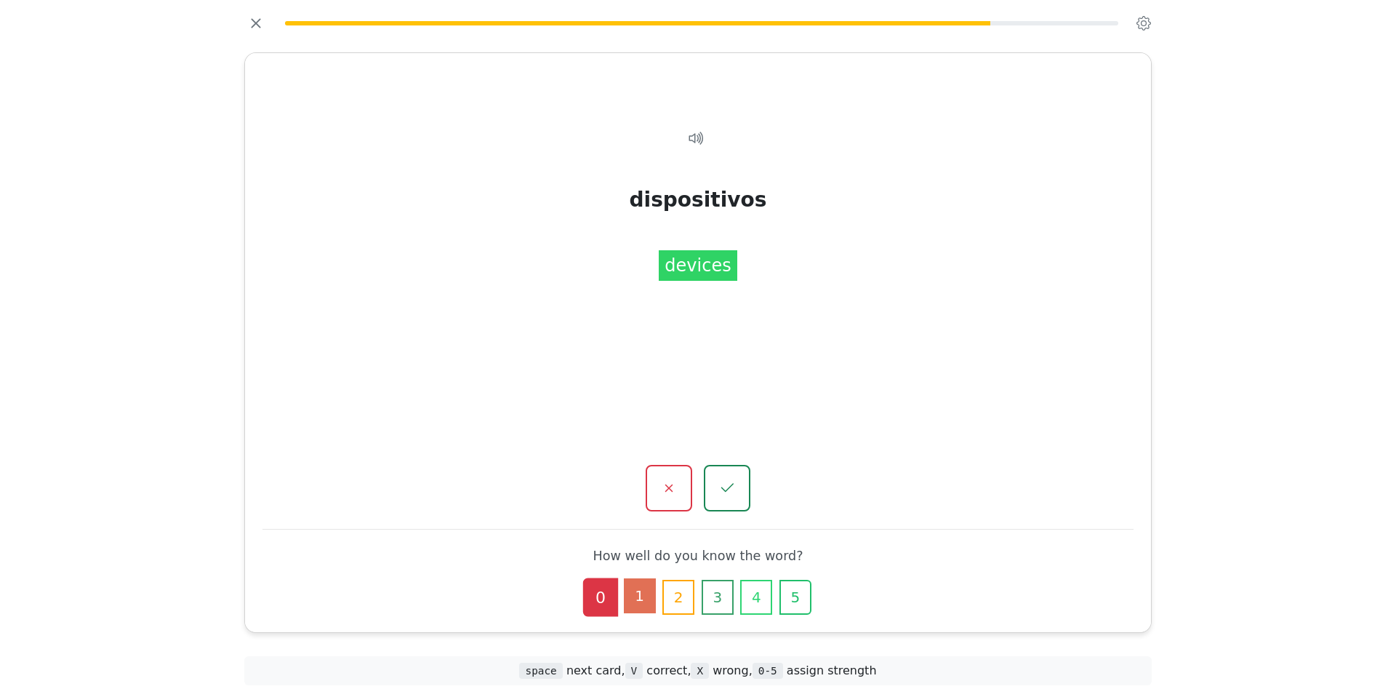
click at [633, 578] on button "1" at bounding box center [640, 595] width 32 height 35
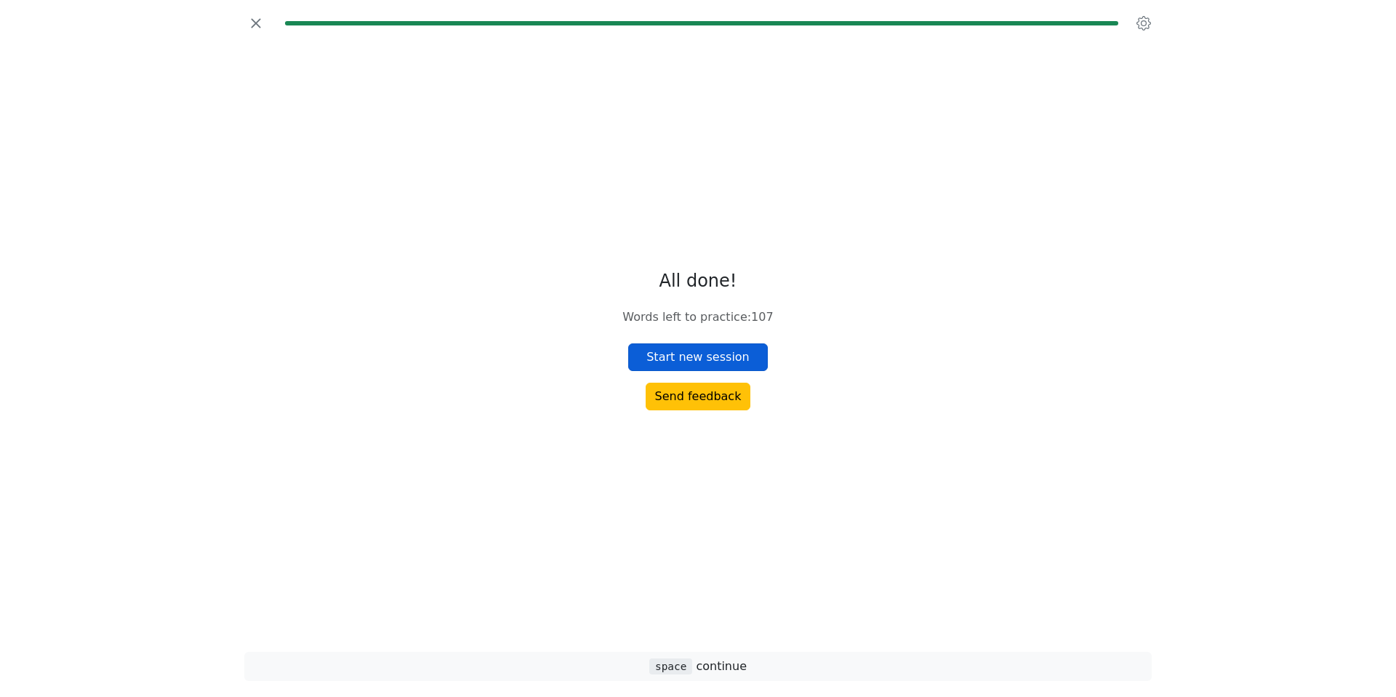
click at [692, 367] on button "Start new session" at bounding box center [698, 357] width 140 height 28
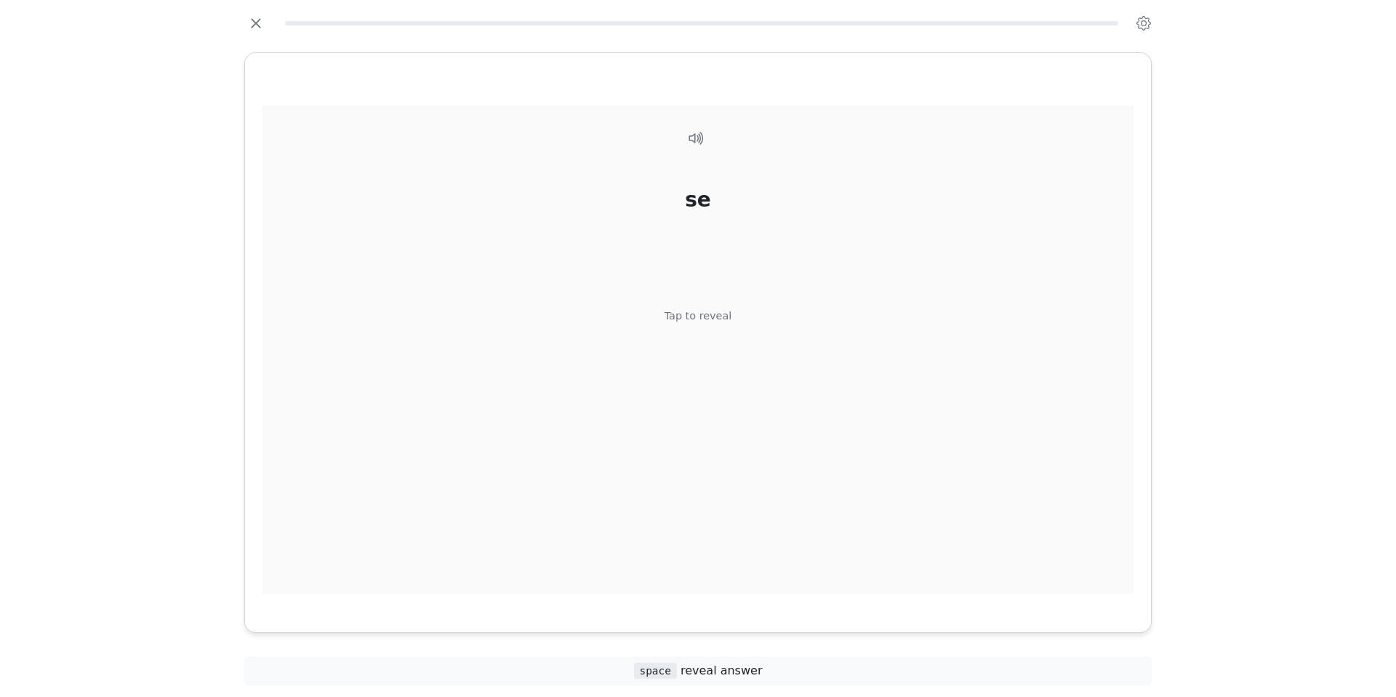
click at [684, 324] on div "Tap to reveal" at bounding box center [699, 316] width 68 height 16
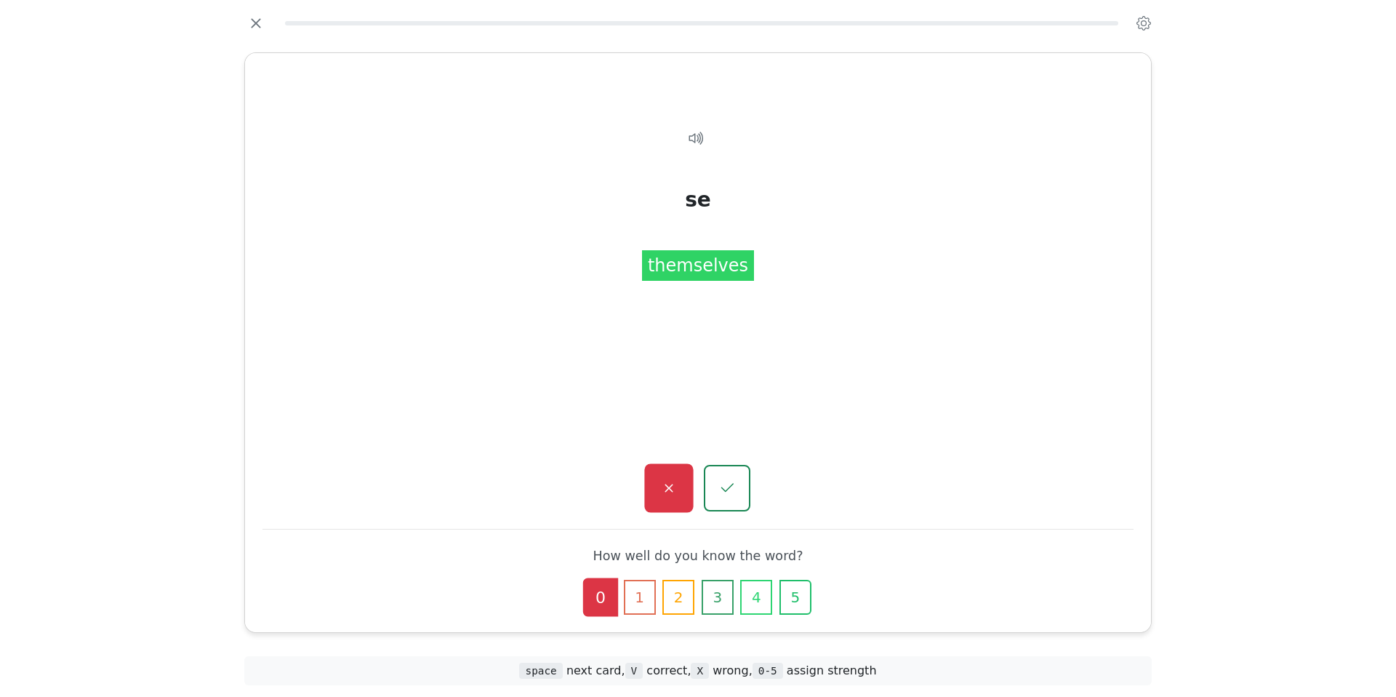
click at [668, 479] on icon "button" at bounding box center [669, 488] width 18 height 18
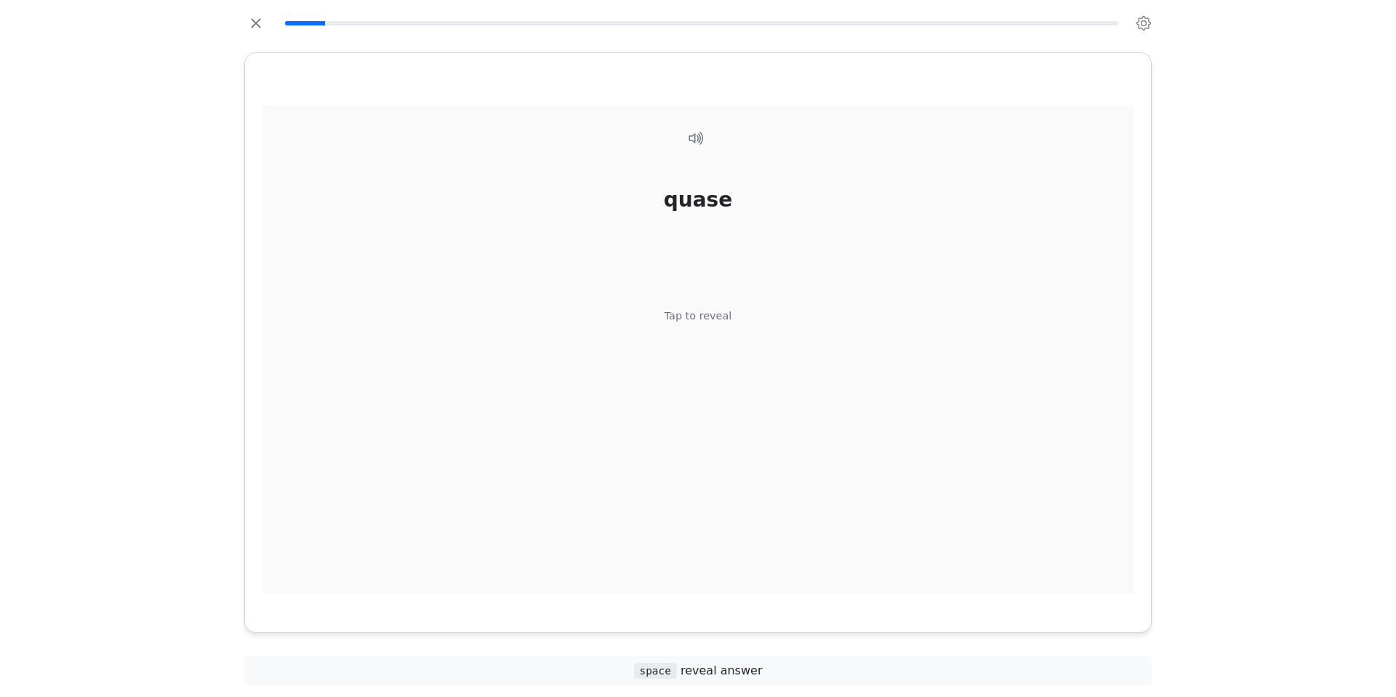
click at [704, 324] on div "Tap to reveal" at bounding box center [699, 316] width 68 height 16
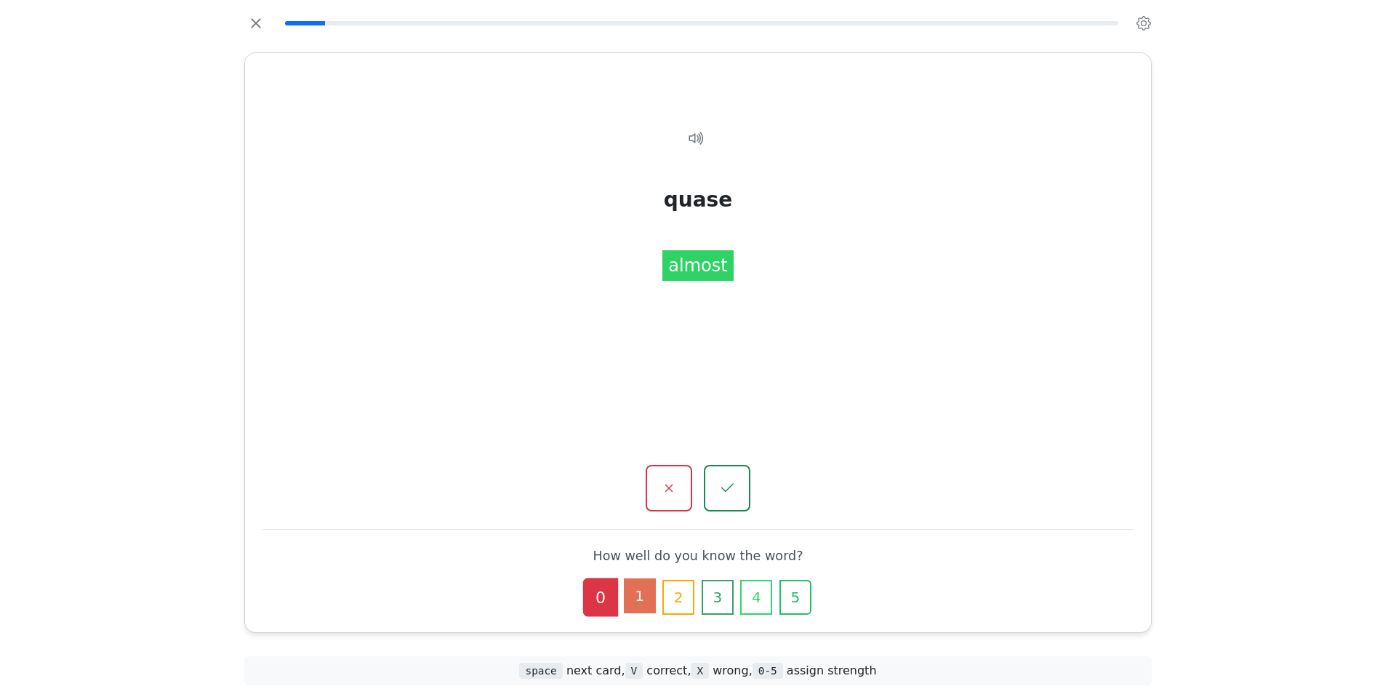
click at [624, 578] on button "1" at bounding box center [640, 595] width 32 height 35
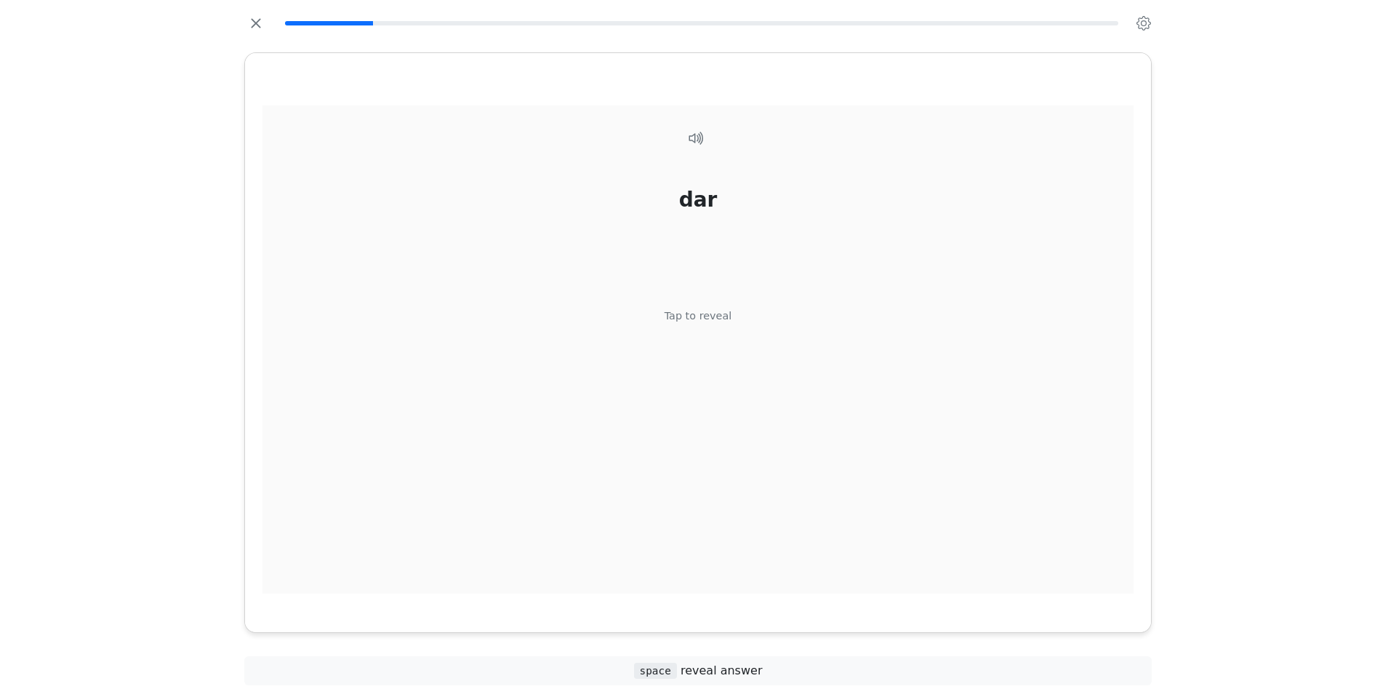
click at [686, 352] on div "dar Tap to reveal" at bounding box center [698, 349] width 871 height 488
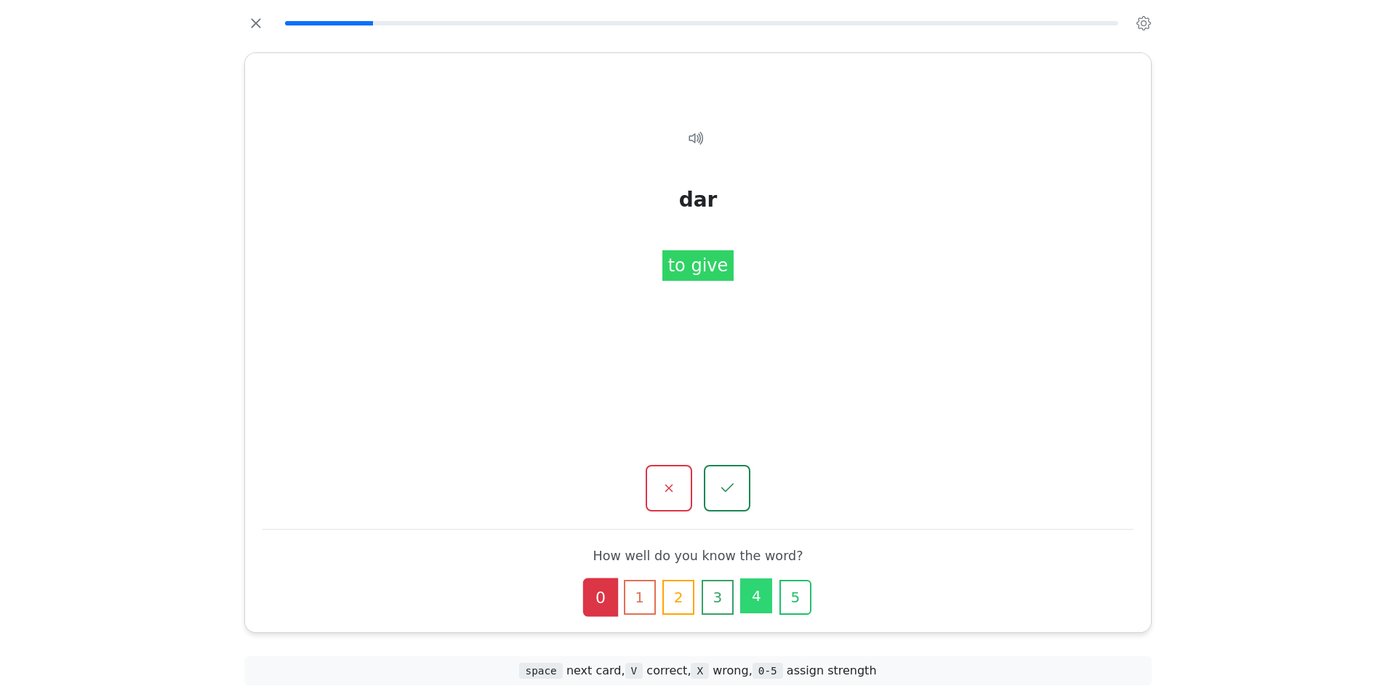
click at [772, 578] on button "4" at bounding box center [756, 595] width 32 height 35
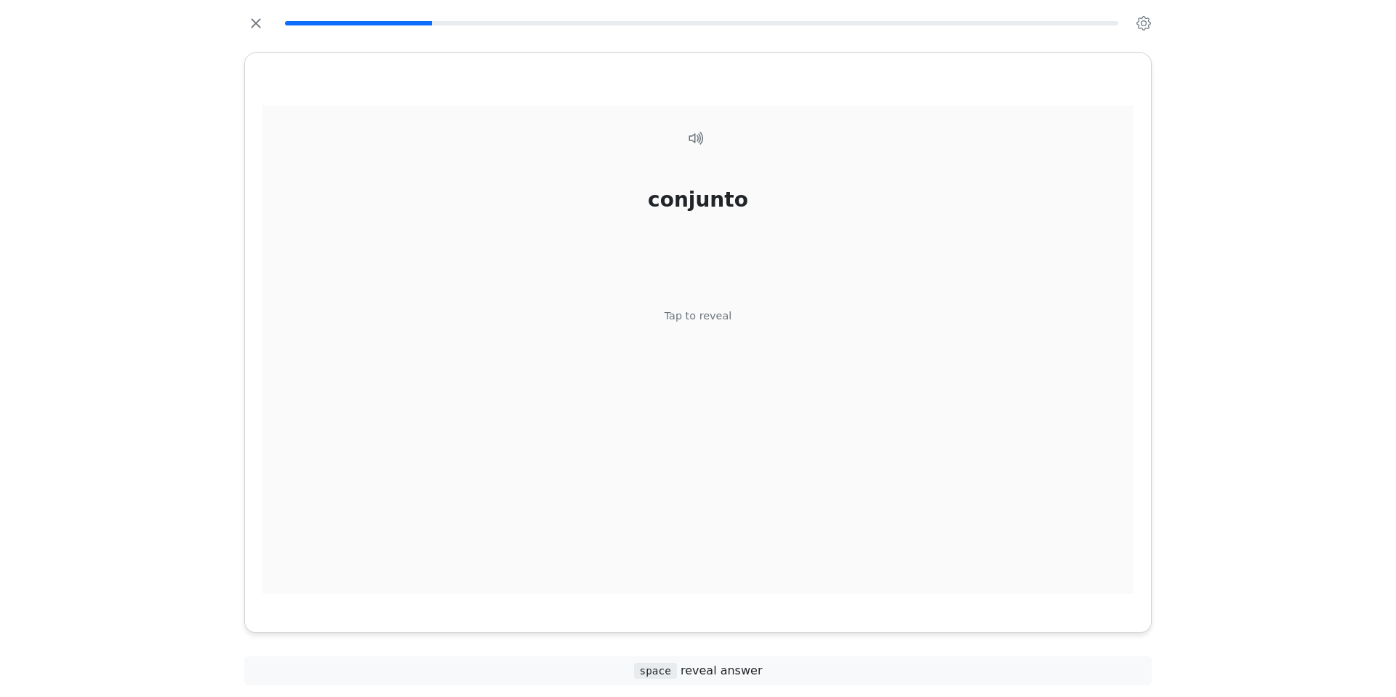
click at [675, 324] on div "Tap to reveal" at bounding box center [699, 316] width 68 height 16
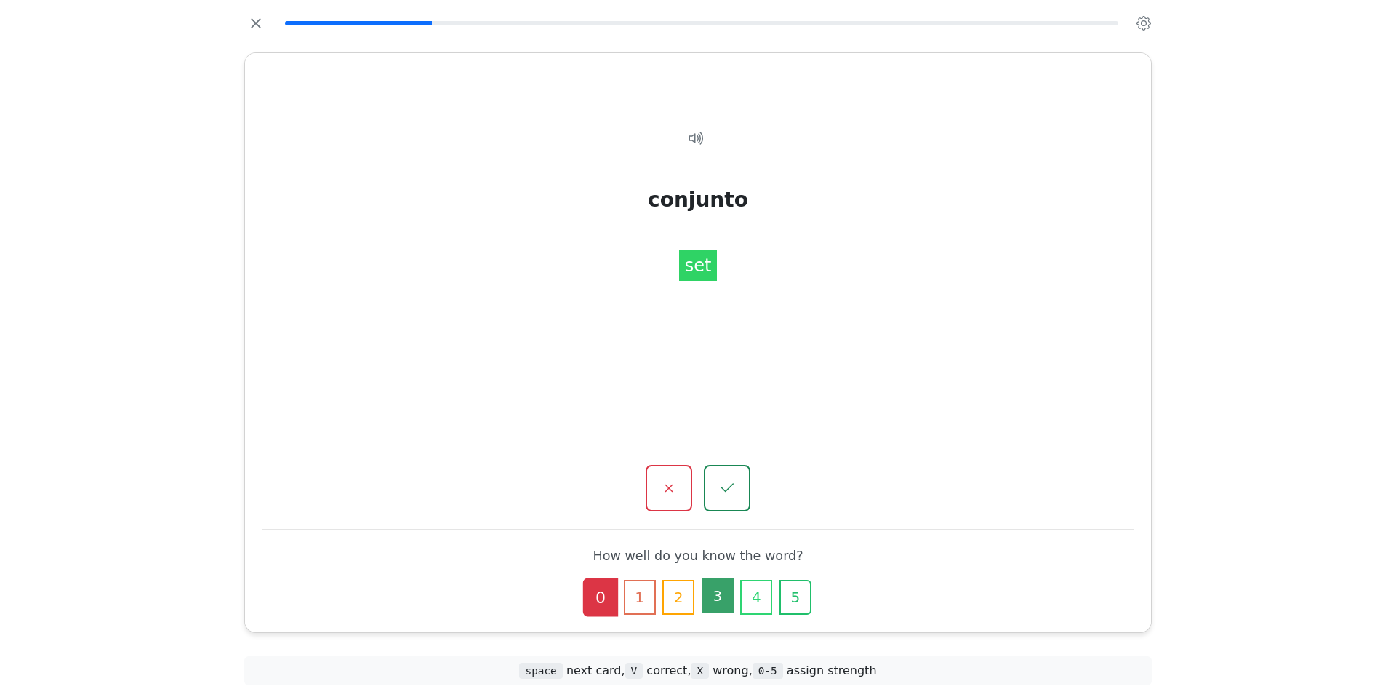
click at [723, 580] on button "3" at bounding box center [718, 595] width 32 height 35
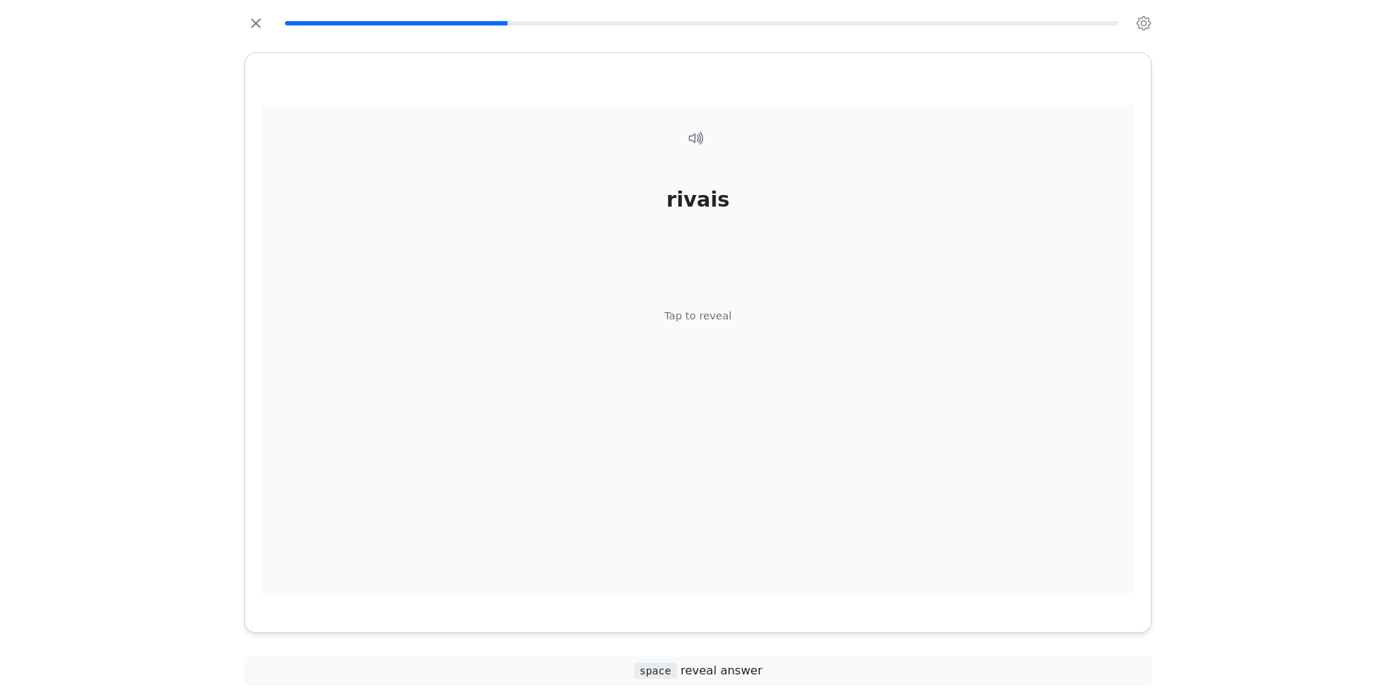
click at [683, 324] on div "Tap to reveal" at bounding box center [699, 316] width 68 height 16
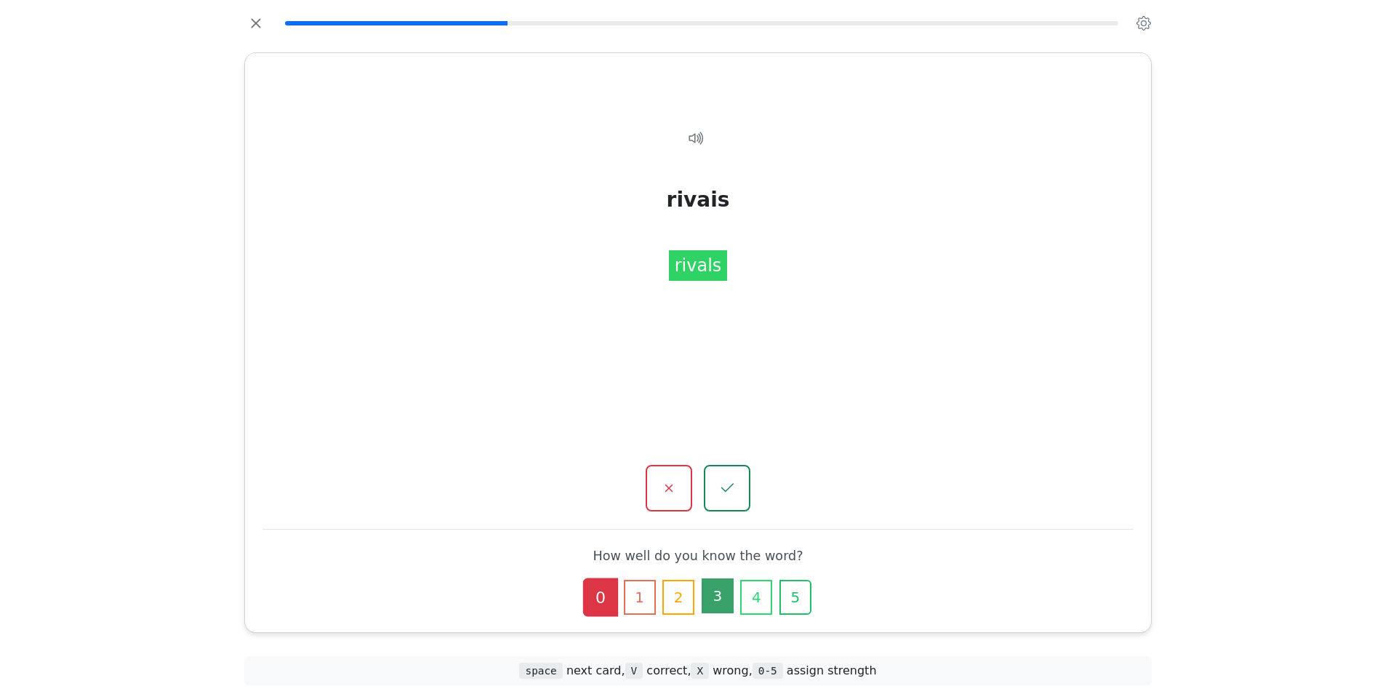
click at [726, 578] on button "3" at bounding box center [718, 595] width 32 height 35
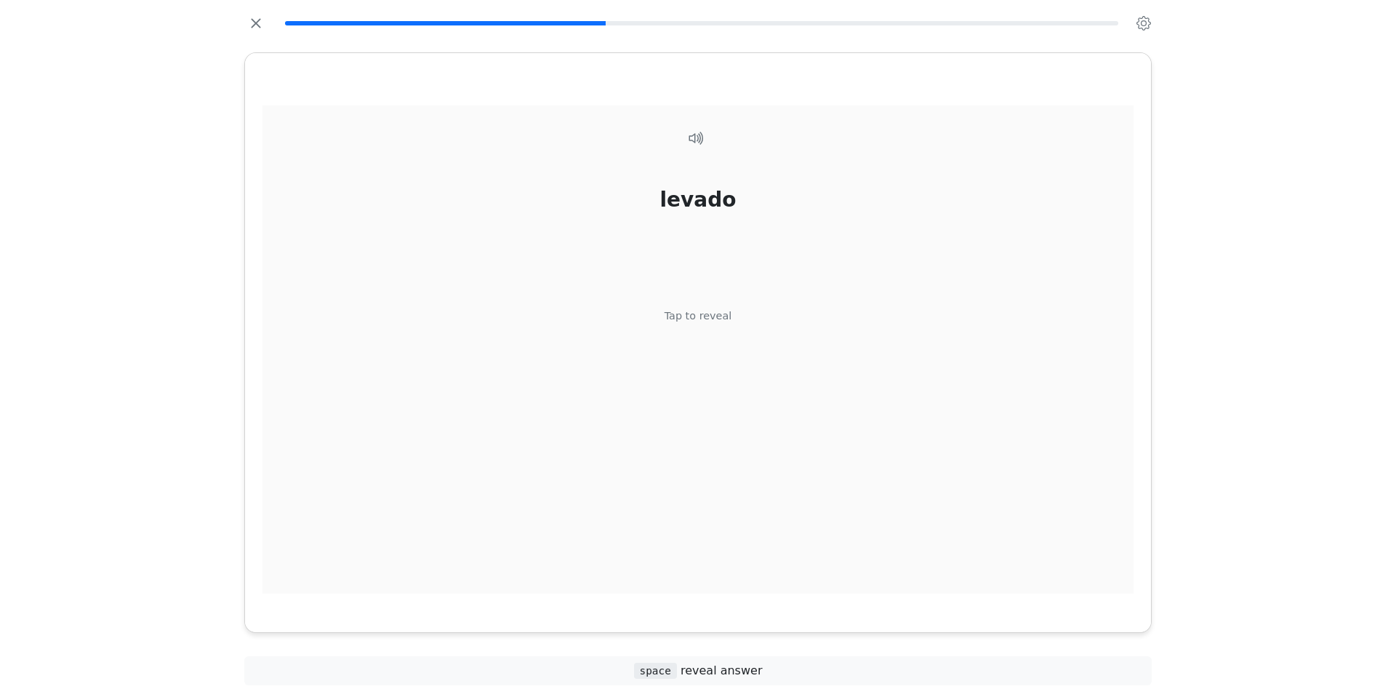
click at [704, 324] on div "Tap to reveal" at bounding box center [699, 316] width 68 height 16
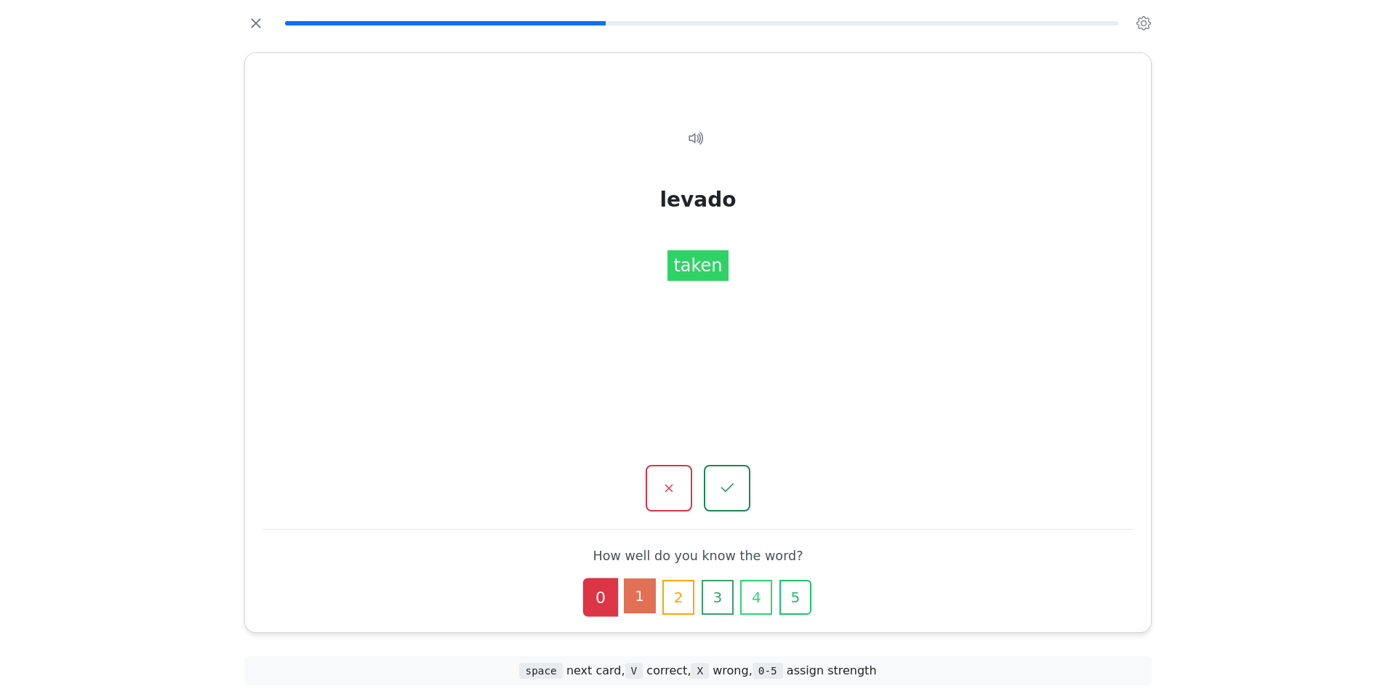
click at [624, 578] on button "1" at bounding box center [640, 595] width 32 height 35
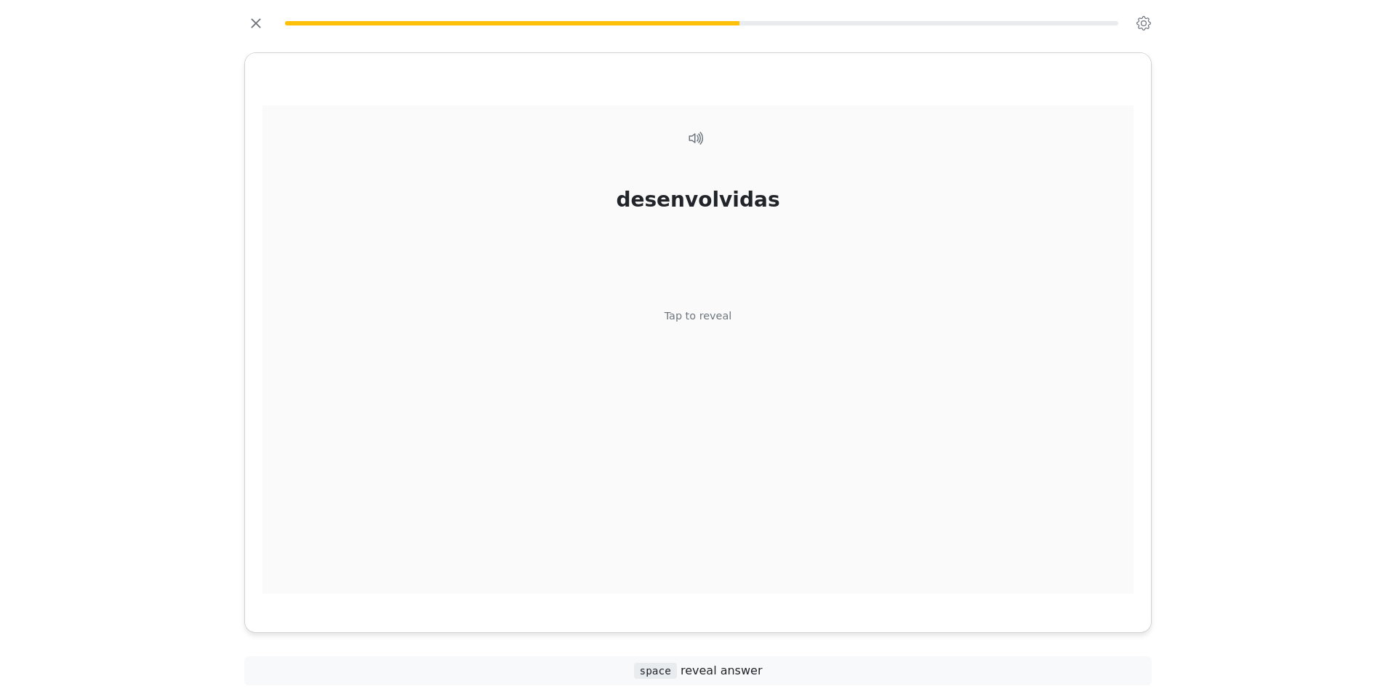
click at [673, 353] on div "desenvolvidas Tap to reveal" at bounding box center [698, 349] width 871 height 488
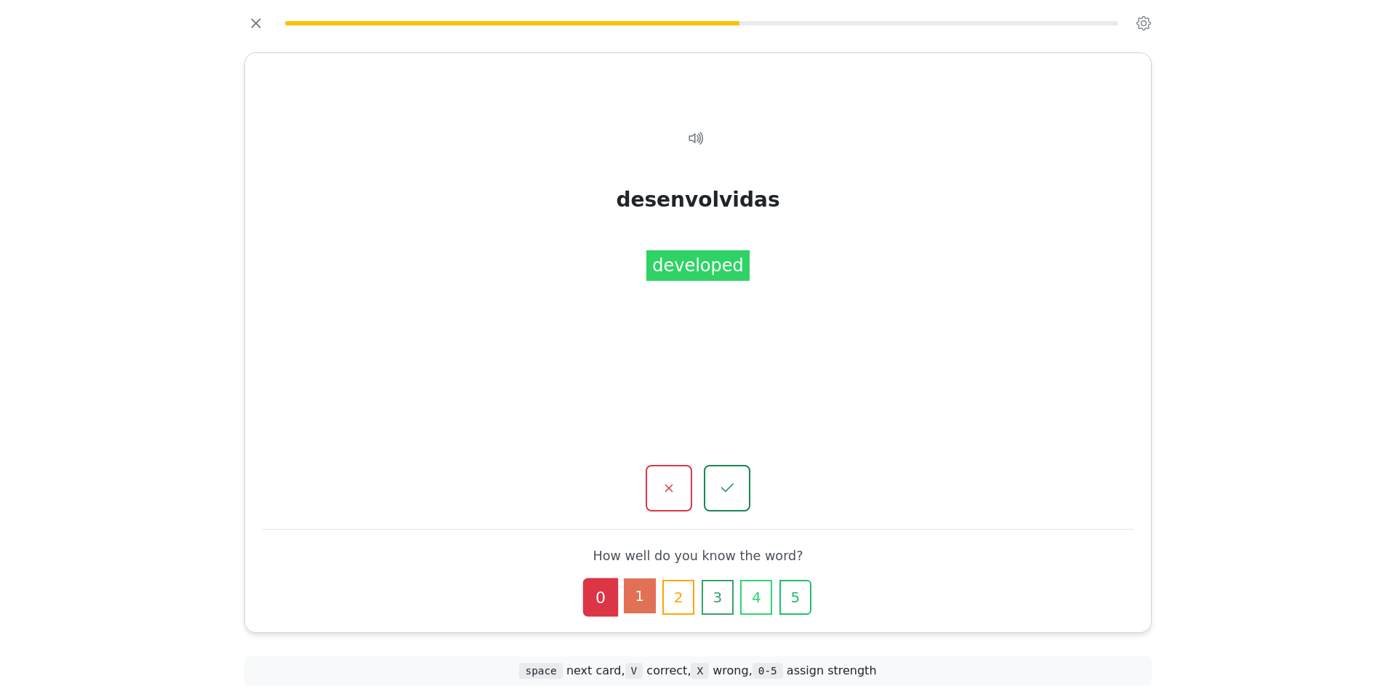
click at [624, 578] on button "1" at bounding box center [640, 595] width 32 height 35
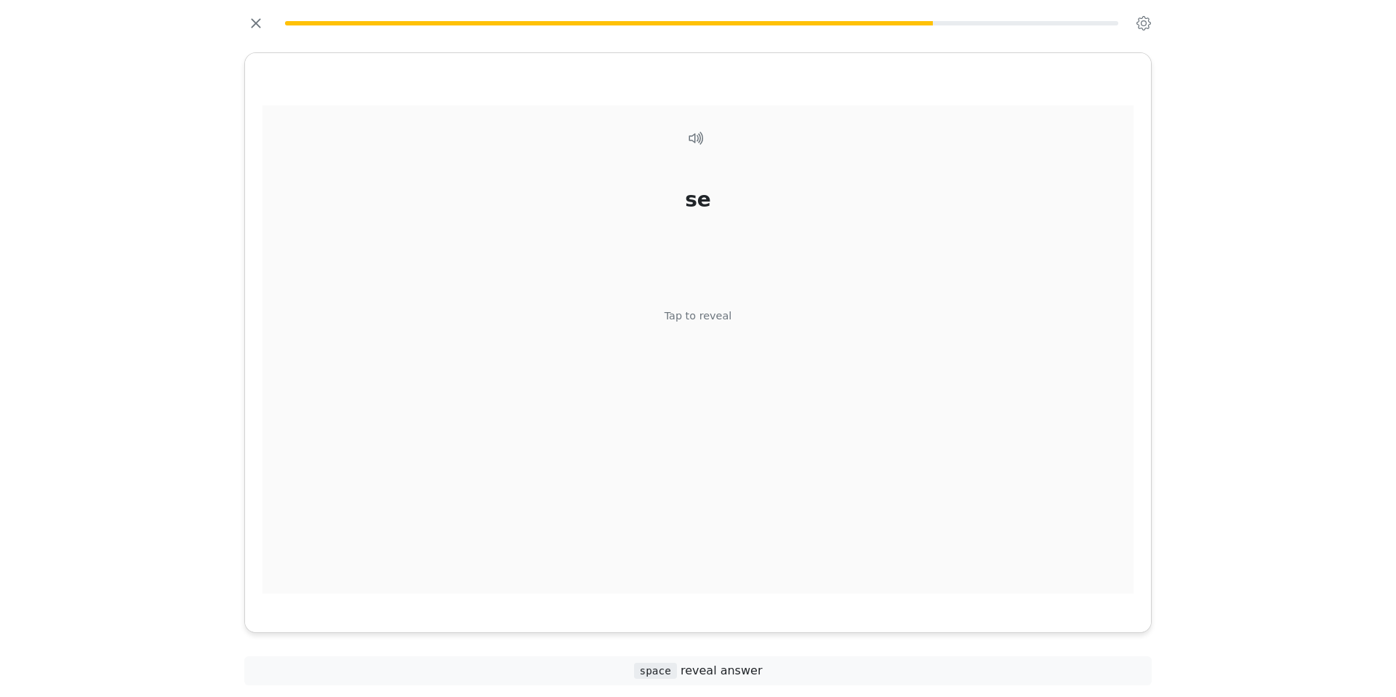
click at [678, 324] on div "Tap to reveal" at bounding box center [699, 316] width 68 height 16
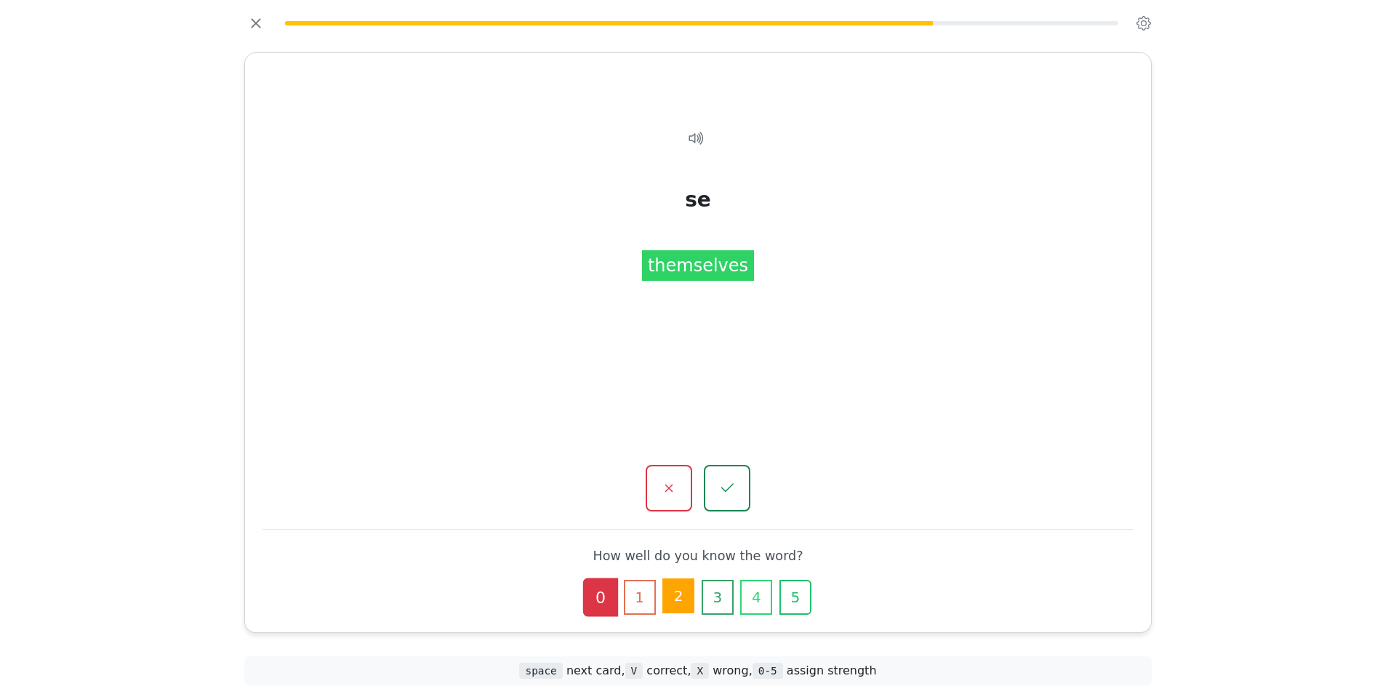
click at [668, 578] on button "2" at bounding box center [678, 595] width 32 height 35
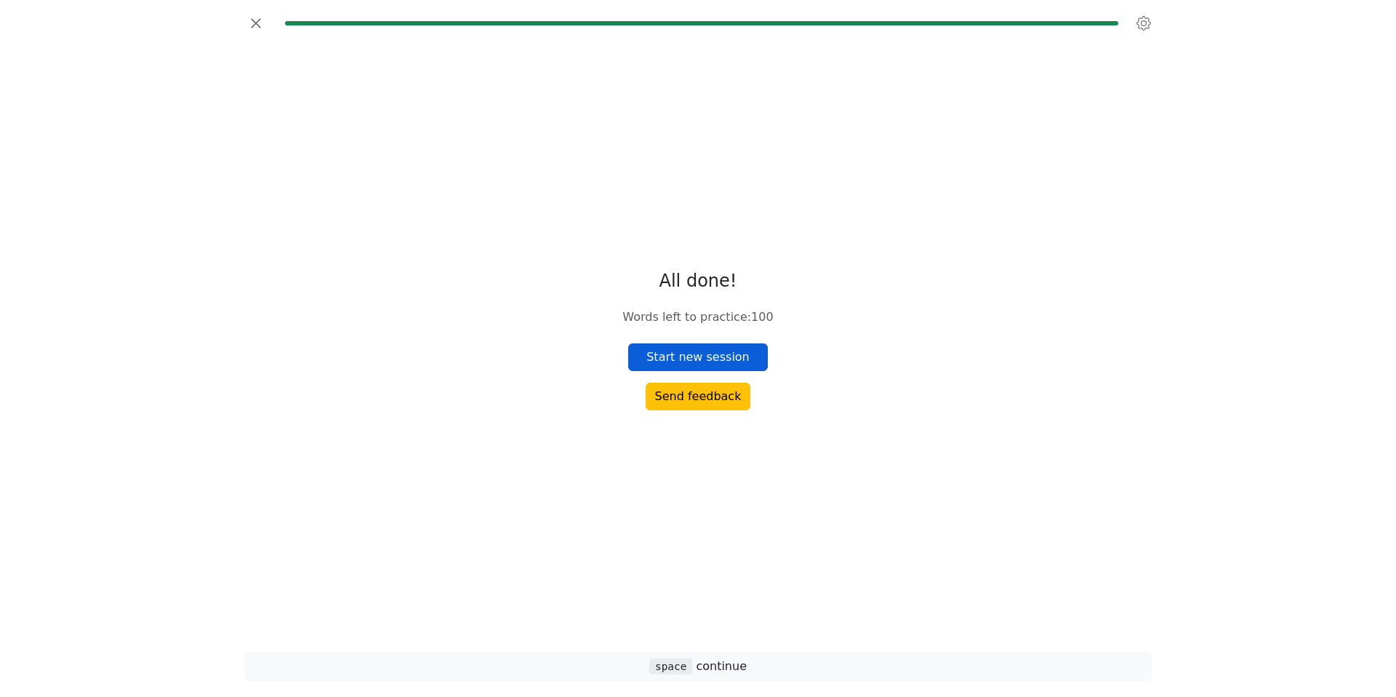
click at [699, 364] on button "Start new session" at bounding box center [698, 357] width 140 height 28
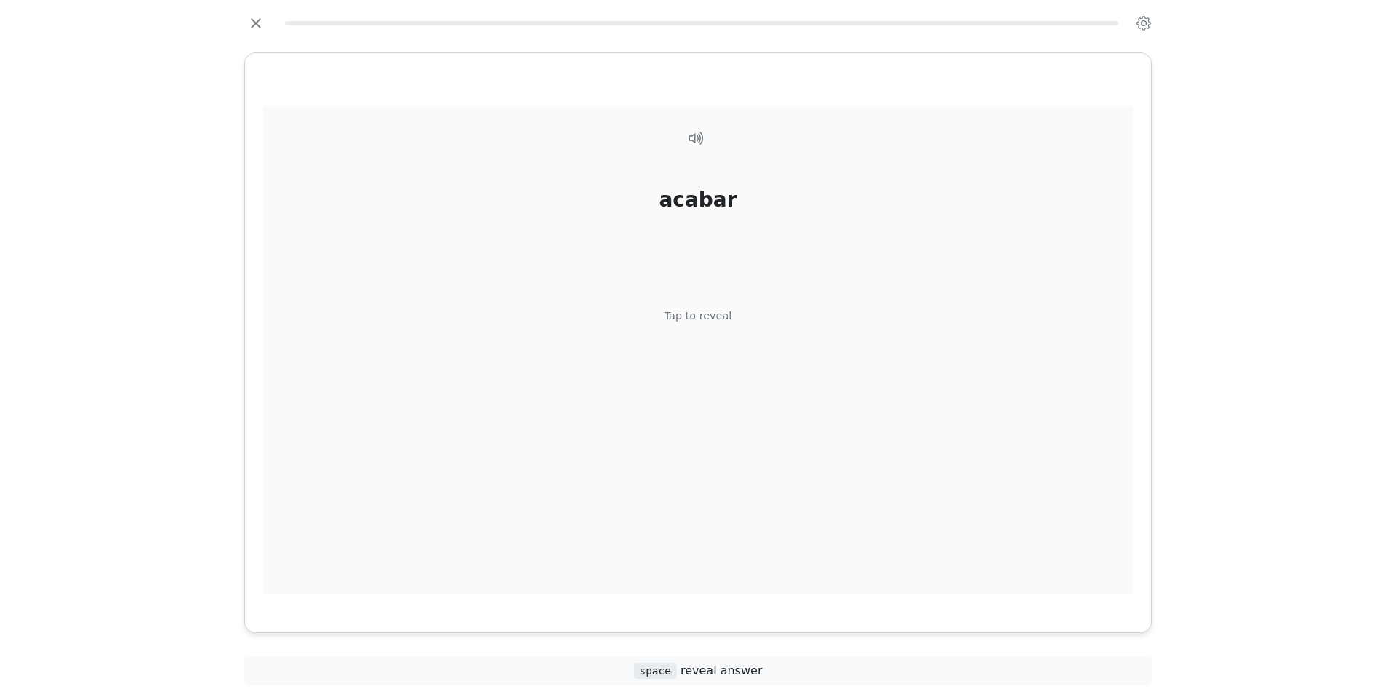
click at [703, 324] on div "Tap to reveal" at bounding box center [699, 316] width 68 height 16
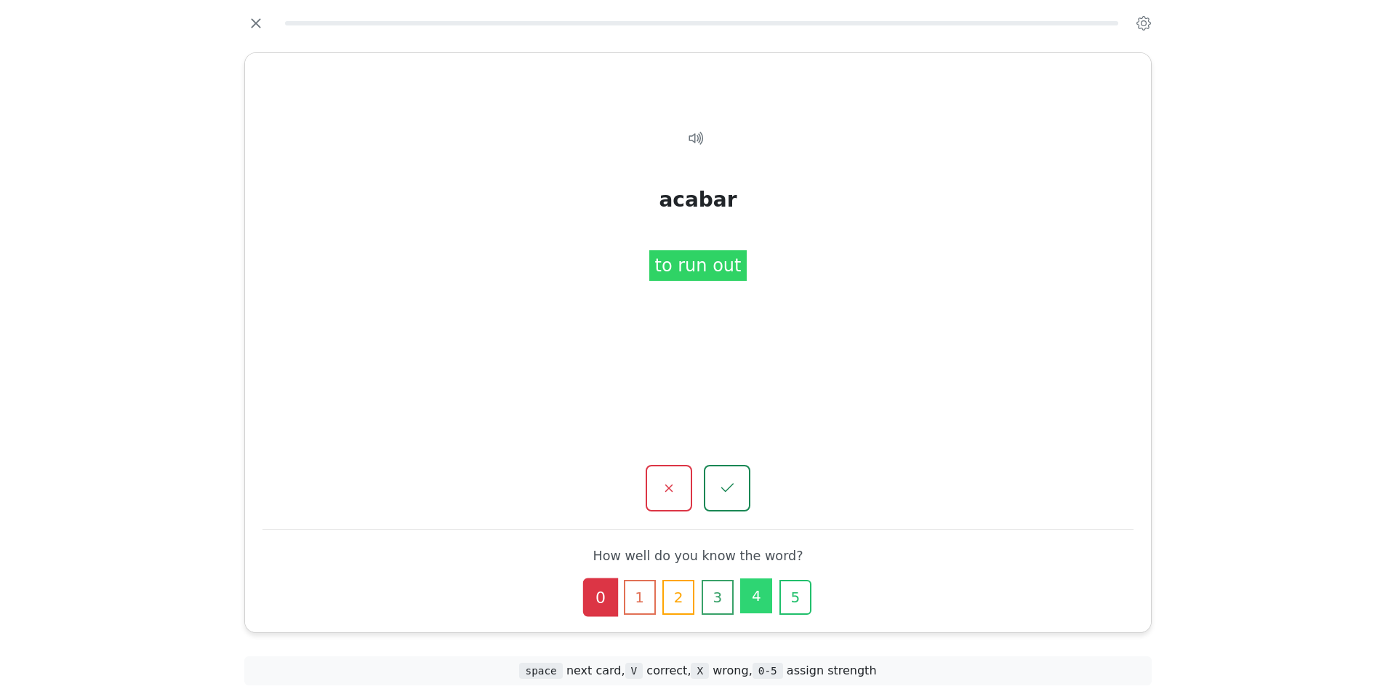
click at [772, 578] on button "4" at bounding box center [756, 595] width 32 height 35
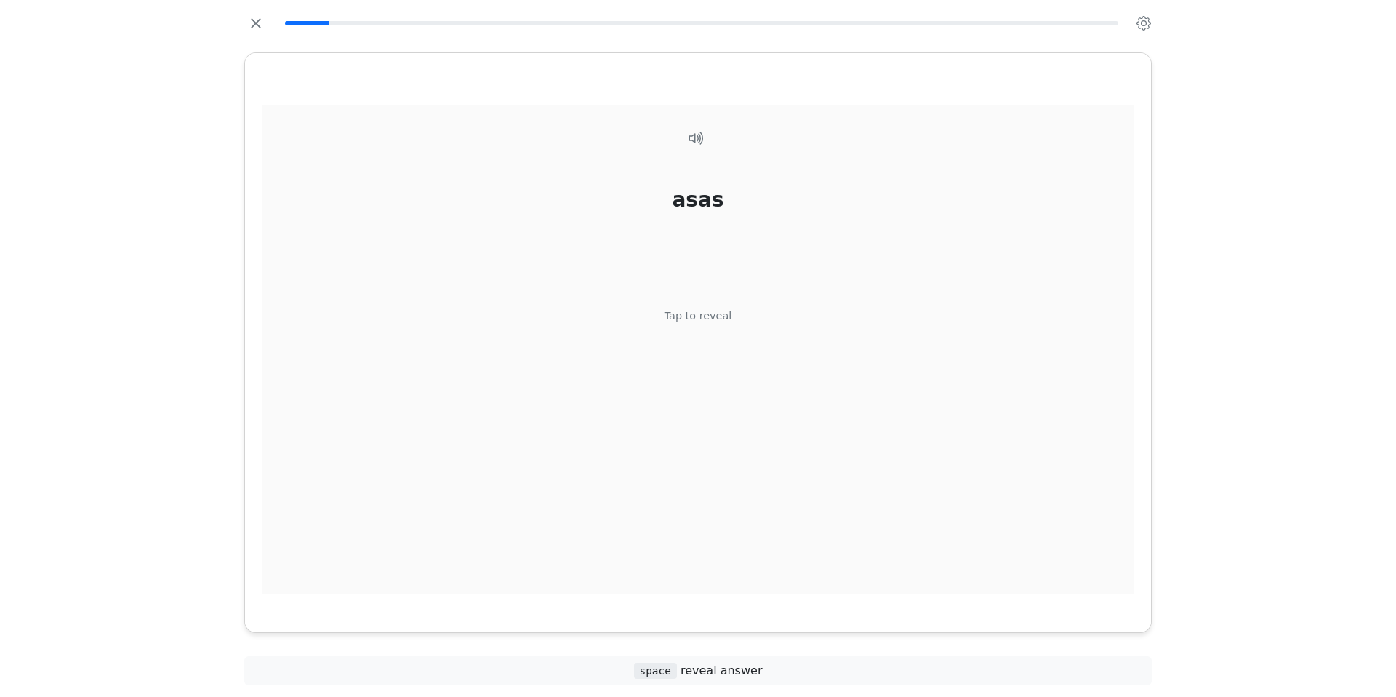
click at [702, 324] on div "Tap to reveal" at bounding box center [699, 316] width 68 height 16
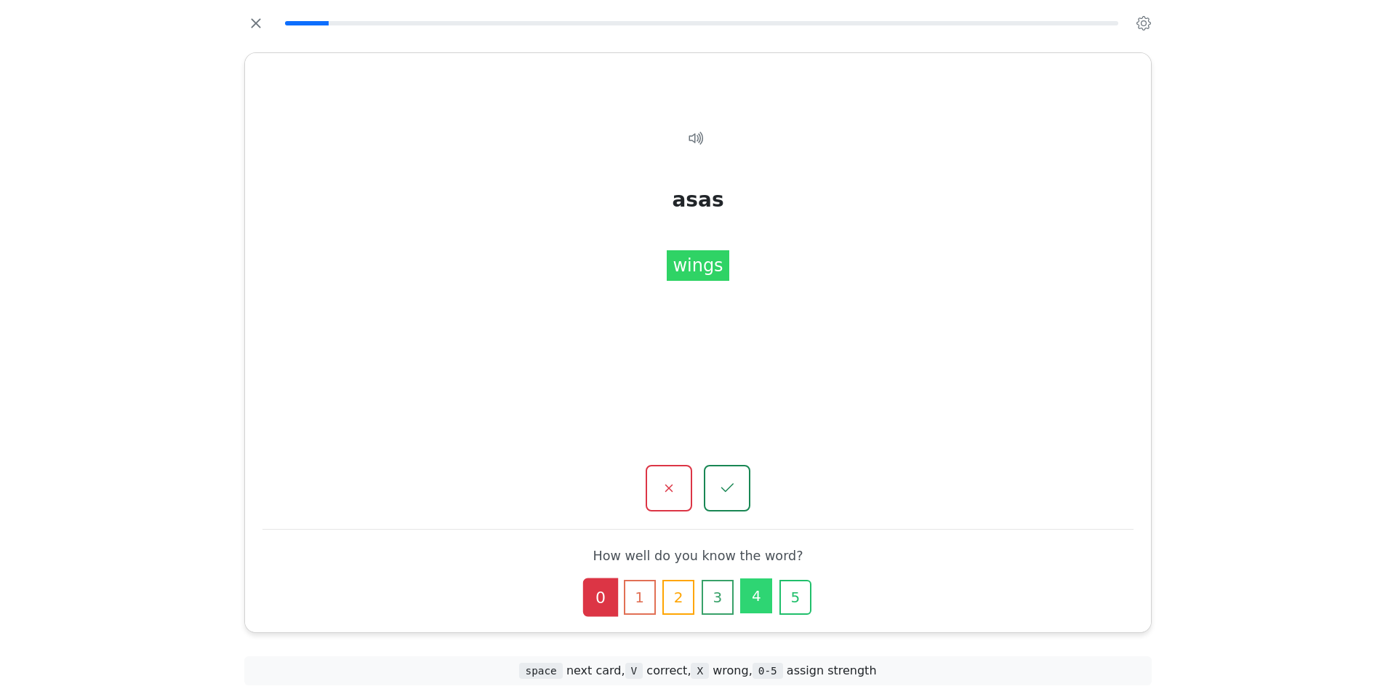
click at [769, 578] on button "4" at bounding box center [756, 595] width 32 height 35
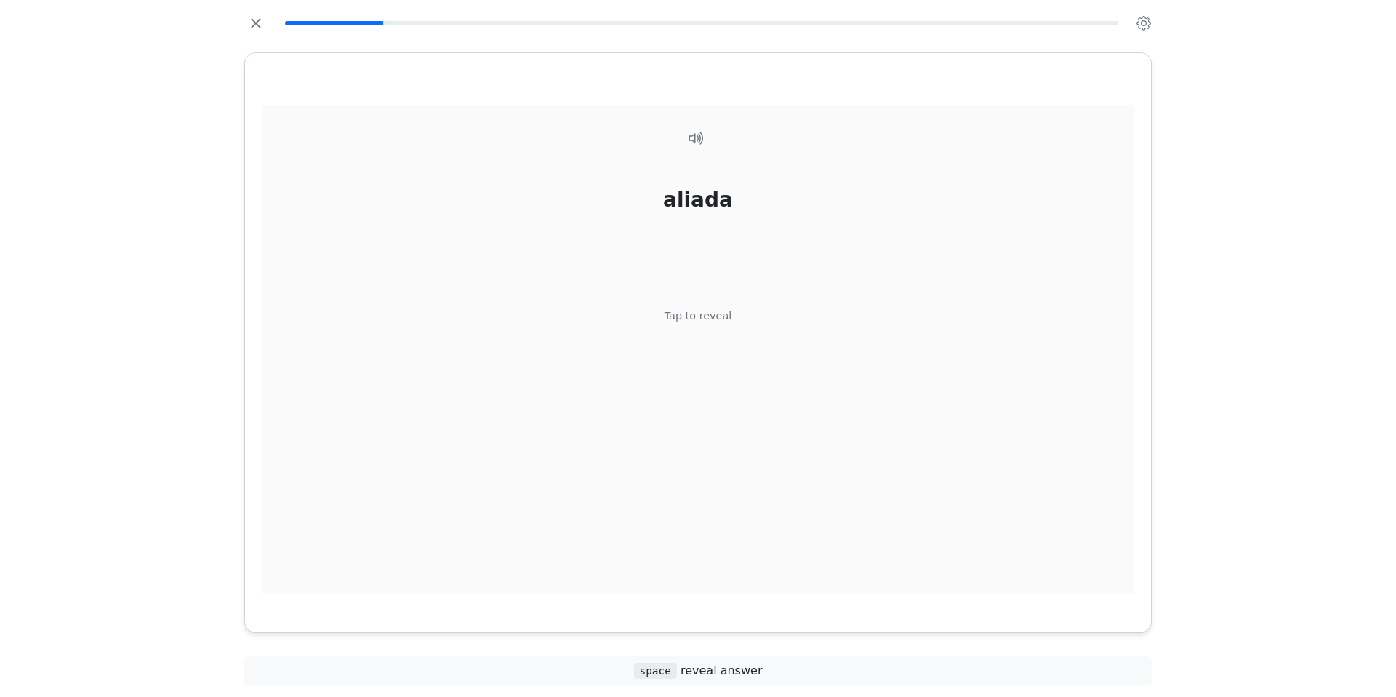
click at [689, 324] on div "Tap to reveal" at bounding box center [699, 316] width 68 height 16
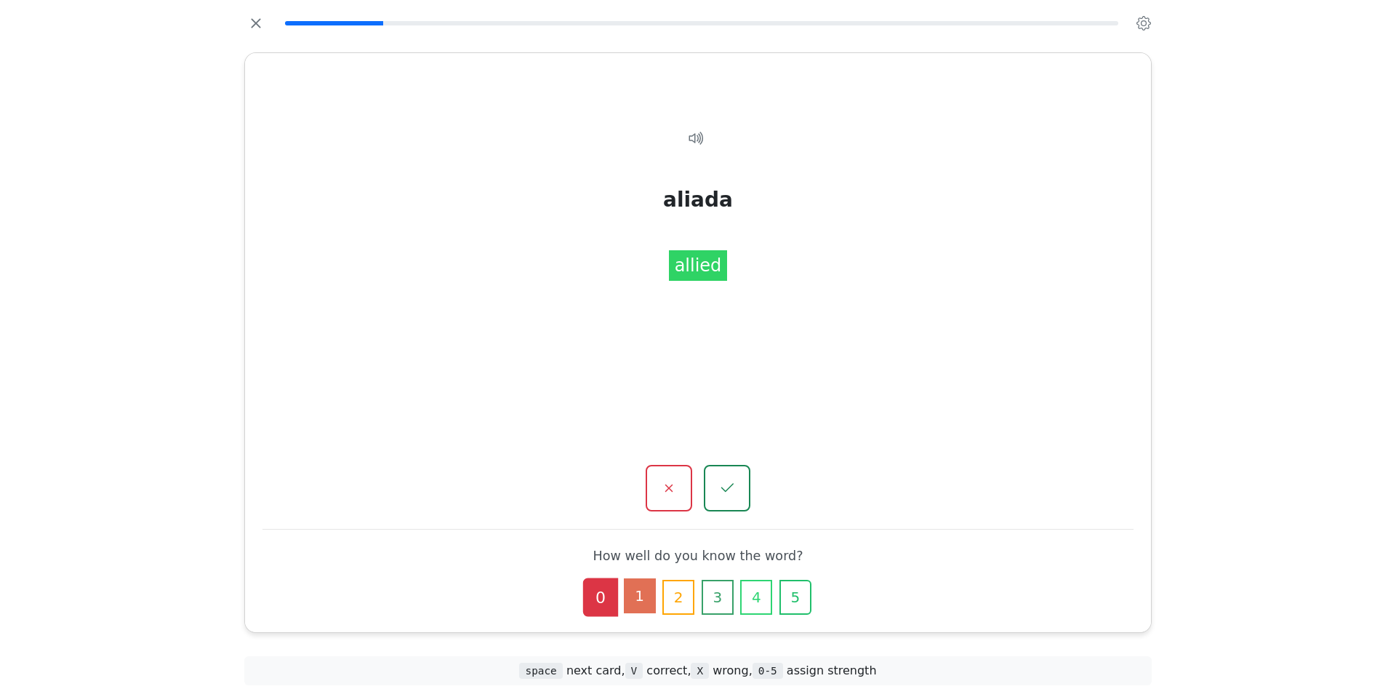
click at [632, 578] on button "1" at bounding box center [640, 595] width 32 height 35
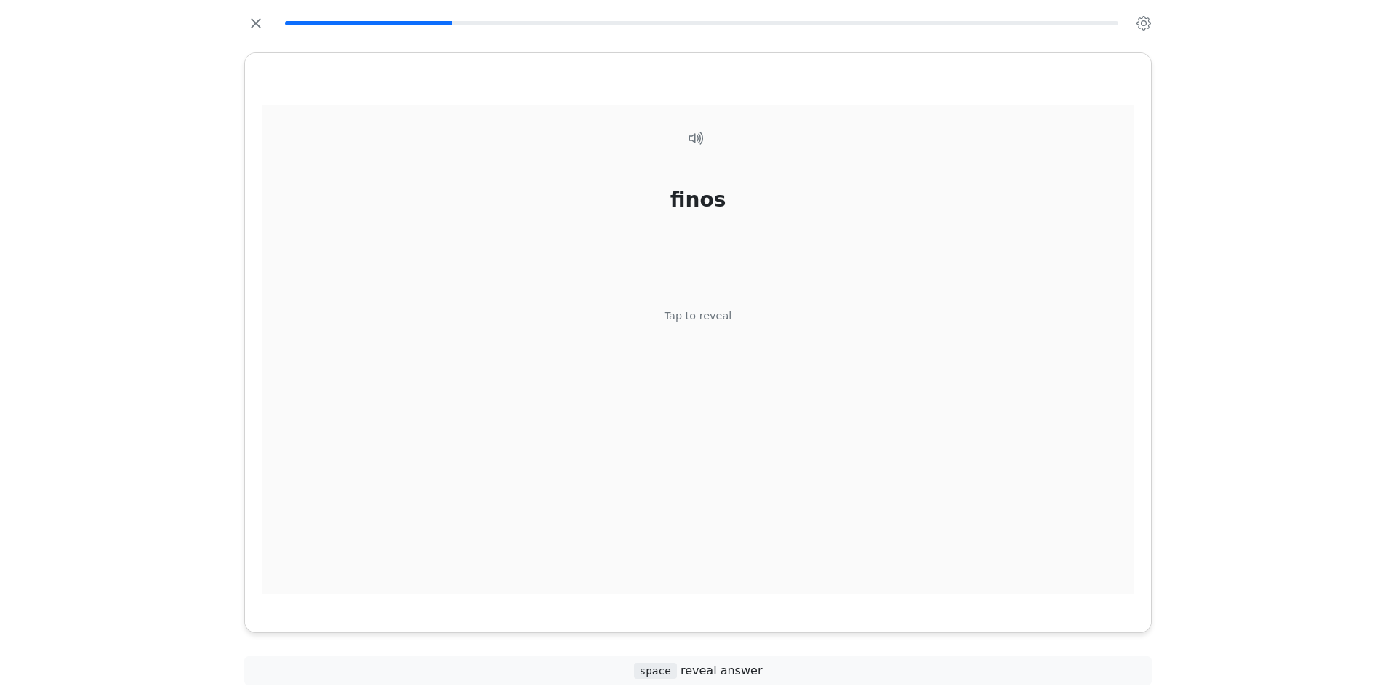
click at [684, 324] on div "Tap to reveal" at bounding box center [699, 316] width 68 height 16
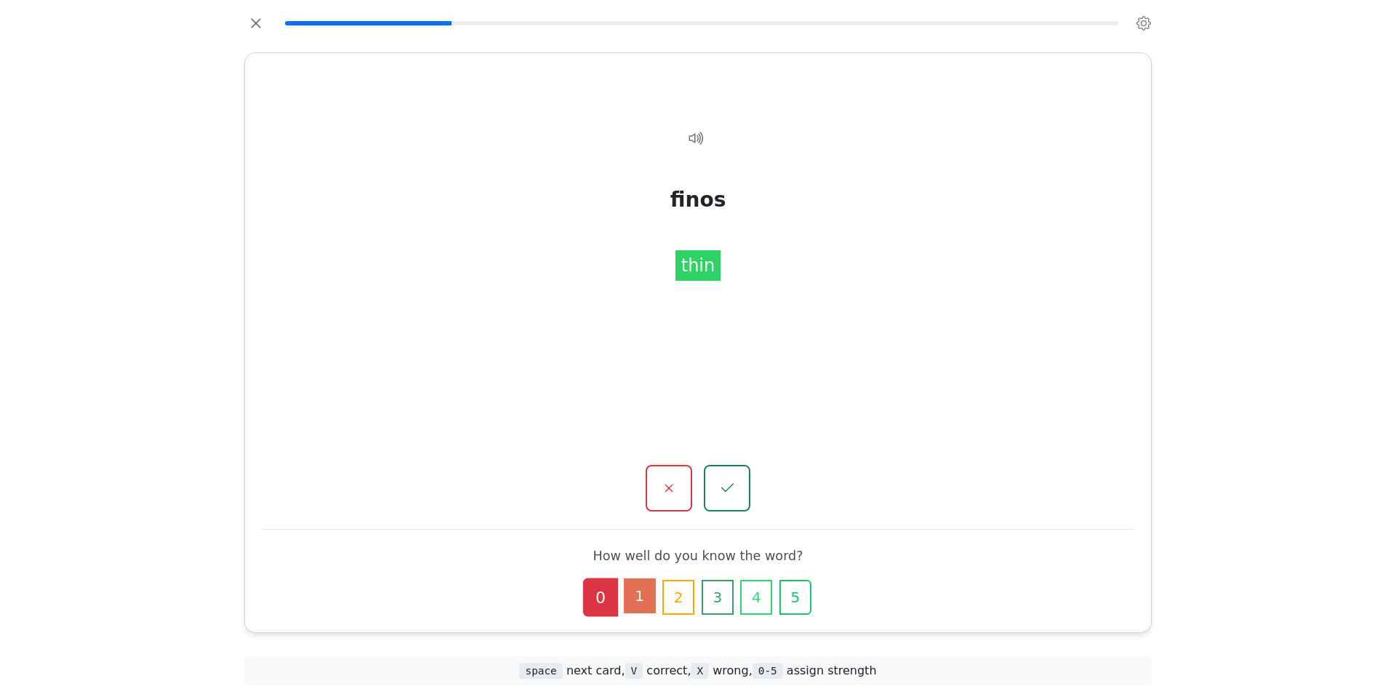
click at [628, 578] on button "1" at bounding box center [640, 595] width 32 height 35
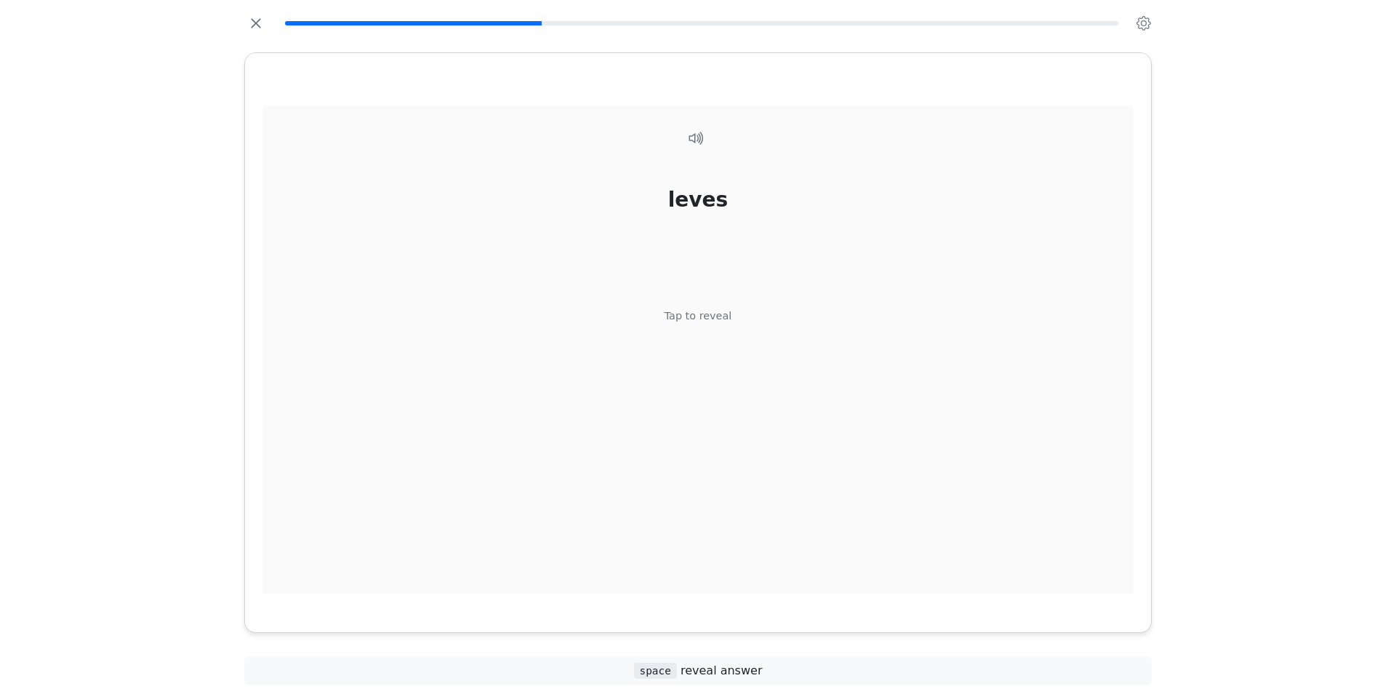
click at [697, 324] on div "Tap to reveal" at bounding box center [699, 316] width 68 height 16
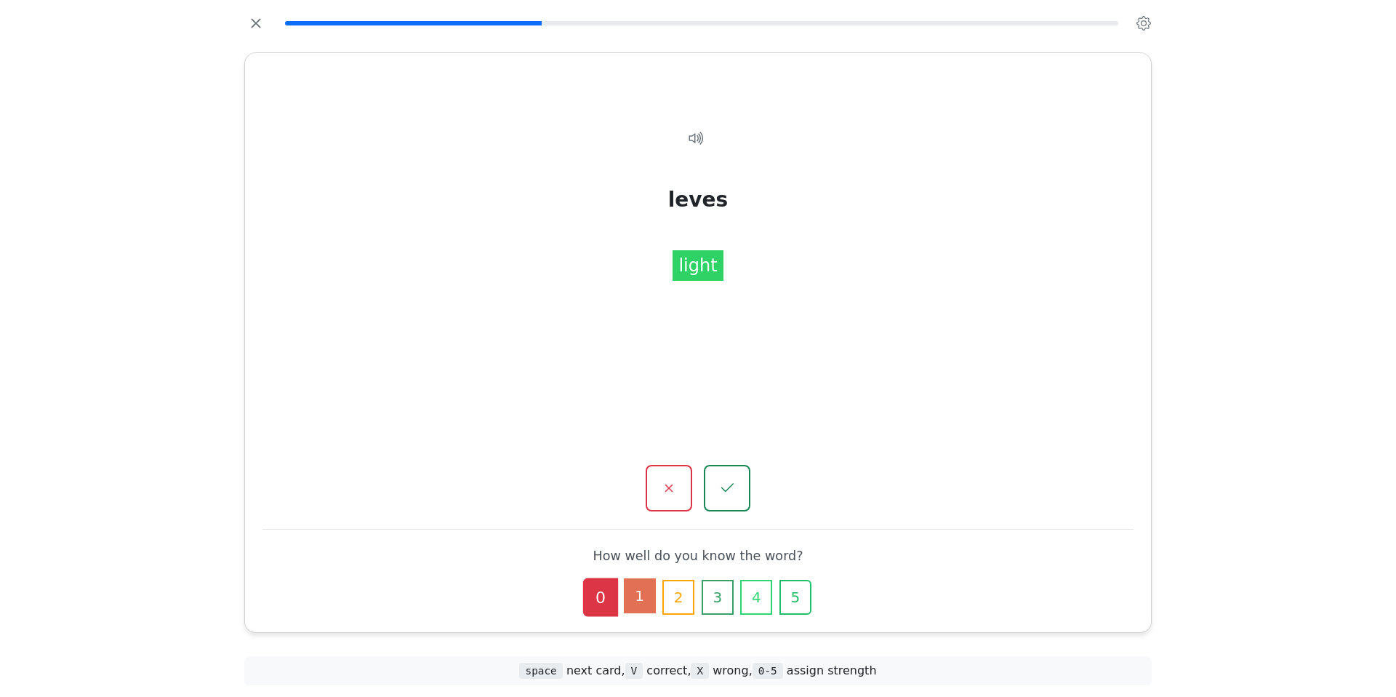
click at [624, 578] on button "1" at bounding box center [640, 595] width 32 height 35
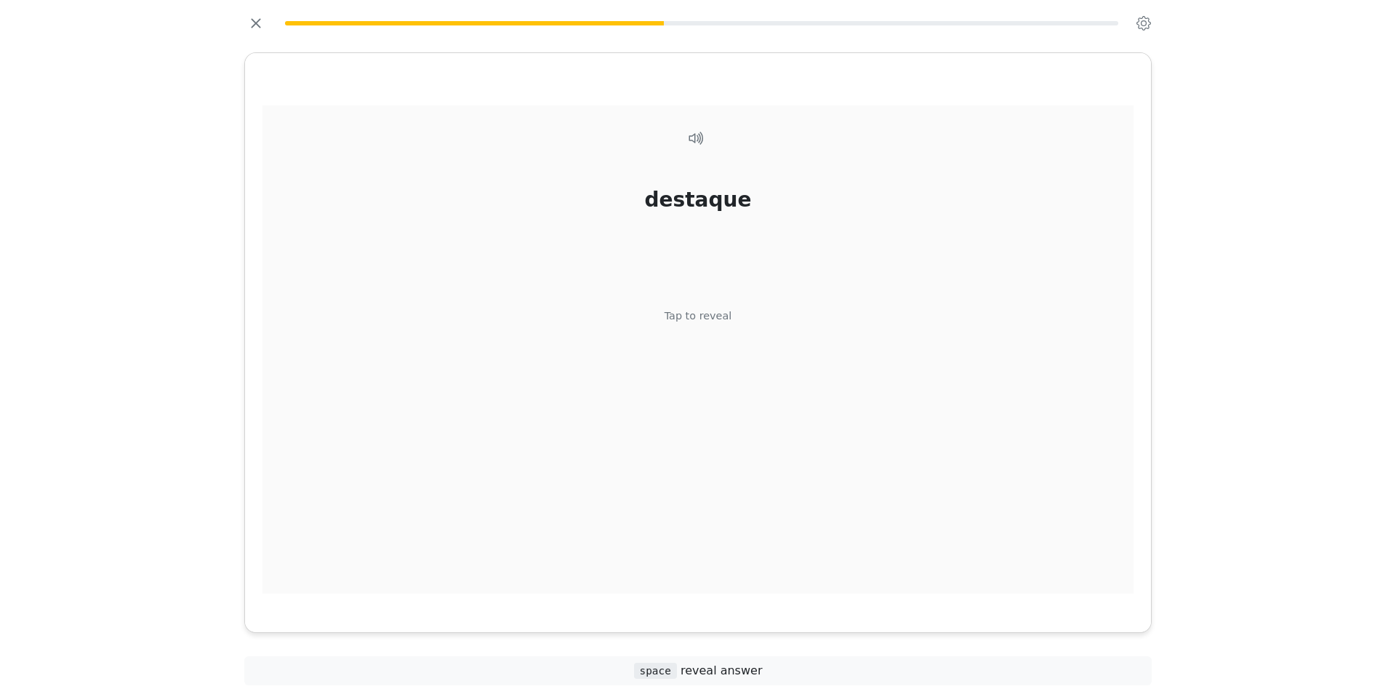
click at [726, 324] on div "Tap to reveal" at bounding box center [699, 316] width 68 height 16
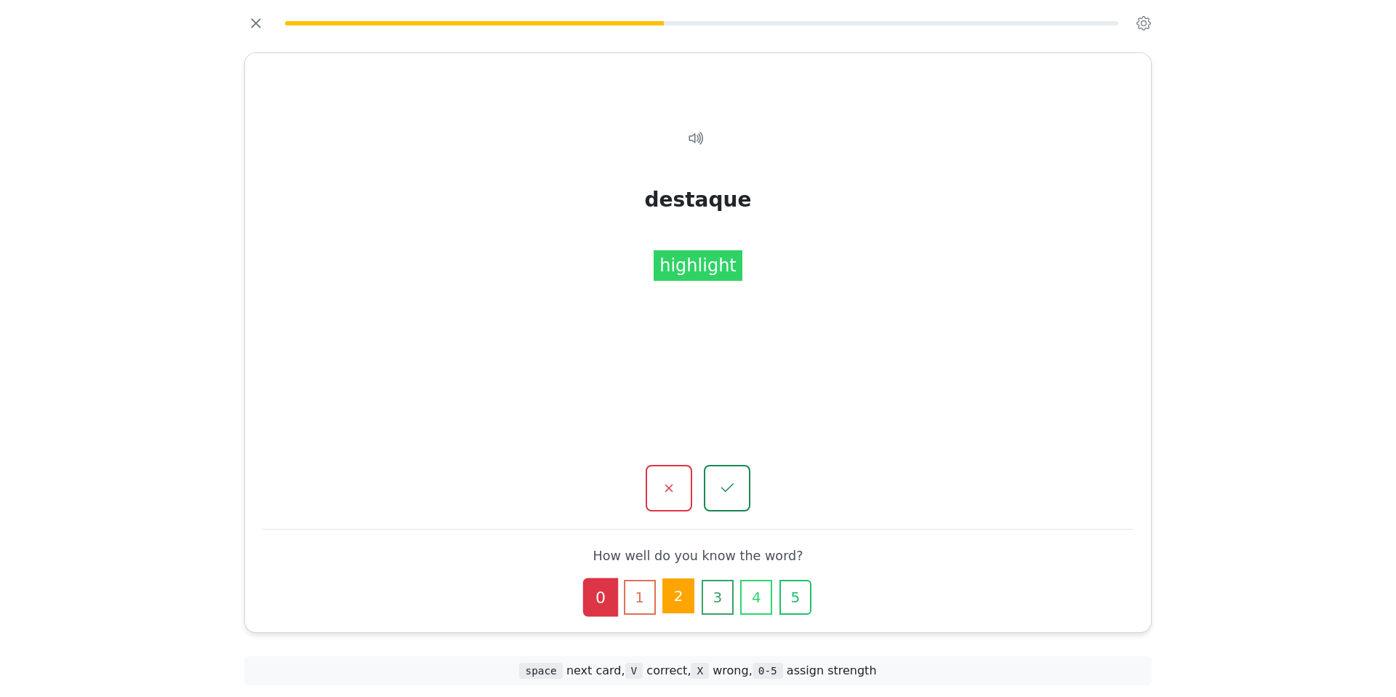
click at [666, 578] on button "2" at bounding box center [678, 595] width 32 height 35
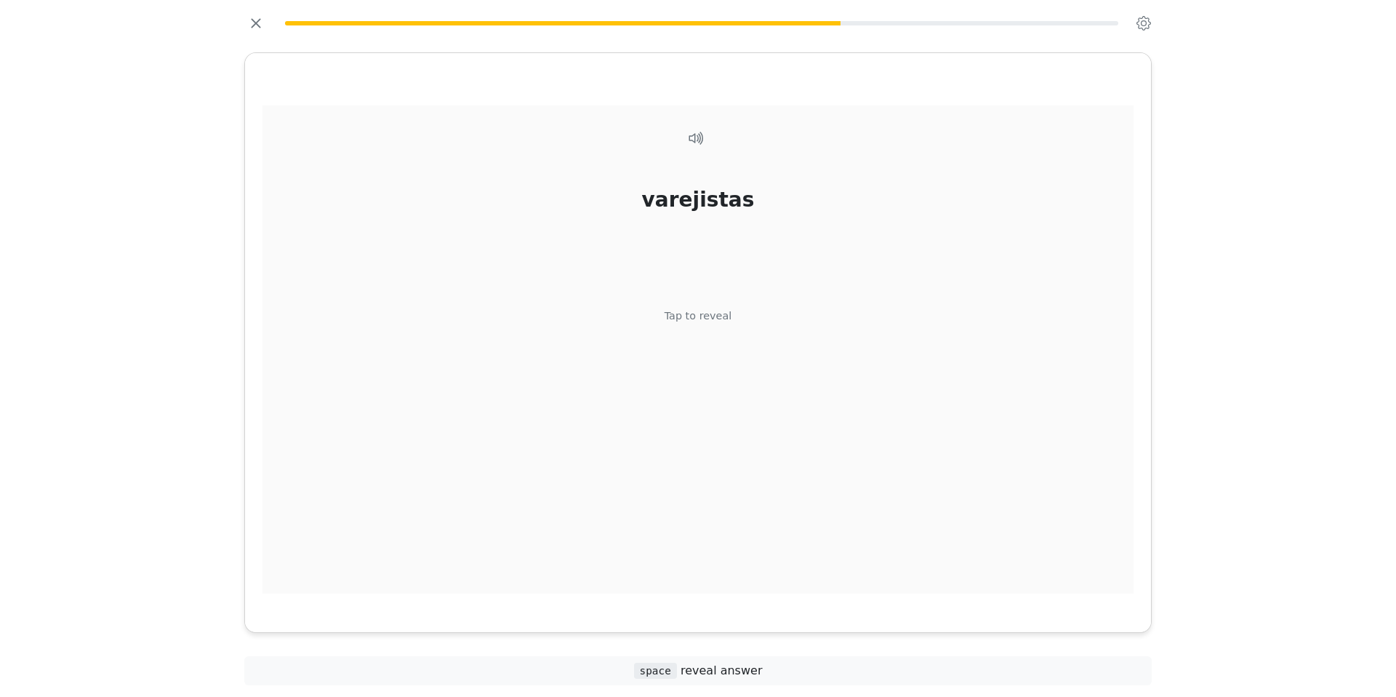
click at [696, 324] on div "Tap to reveal" at bounding box center [699, 316] width 68 height 16
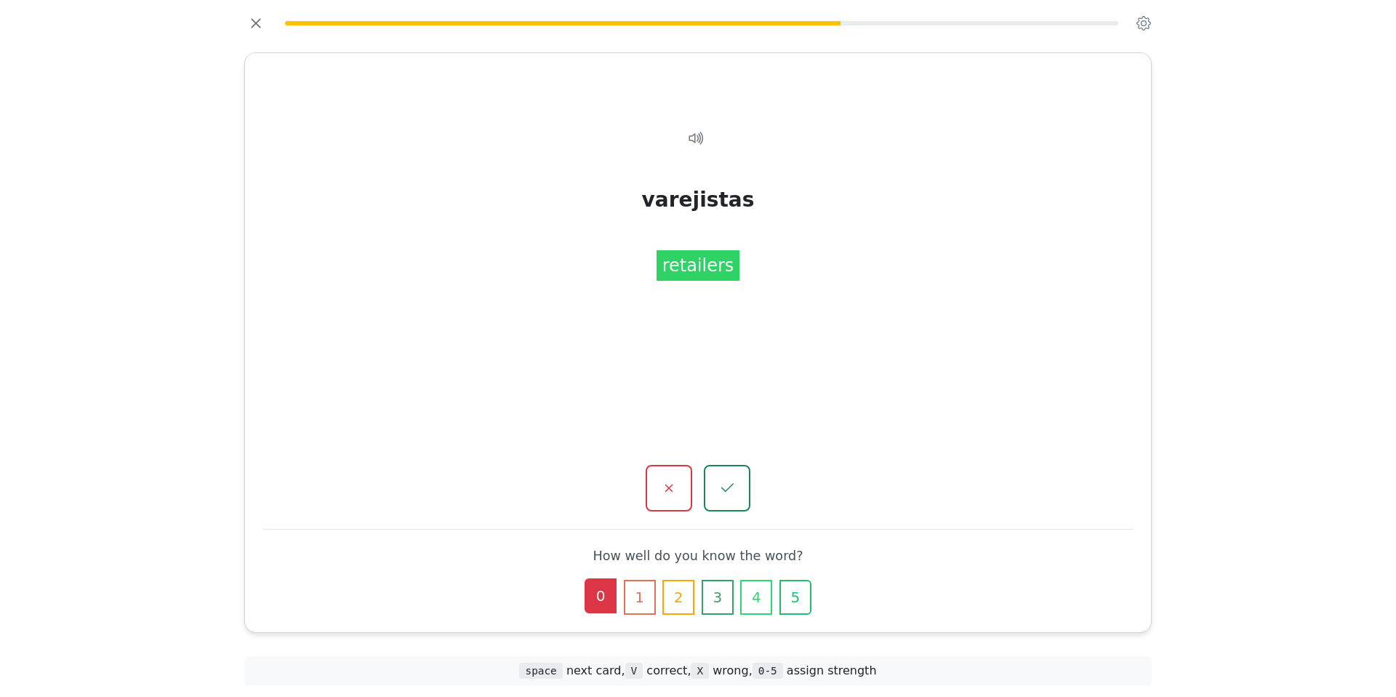
click at [585, 578] on button "0" at bounding box center [601, 595] width 32 height 35
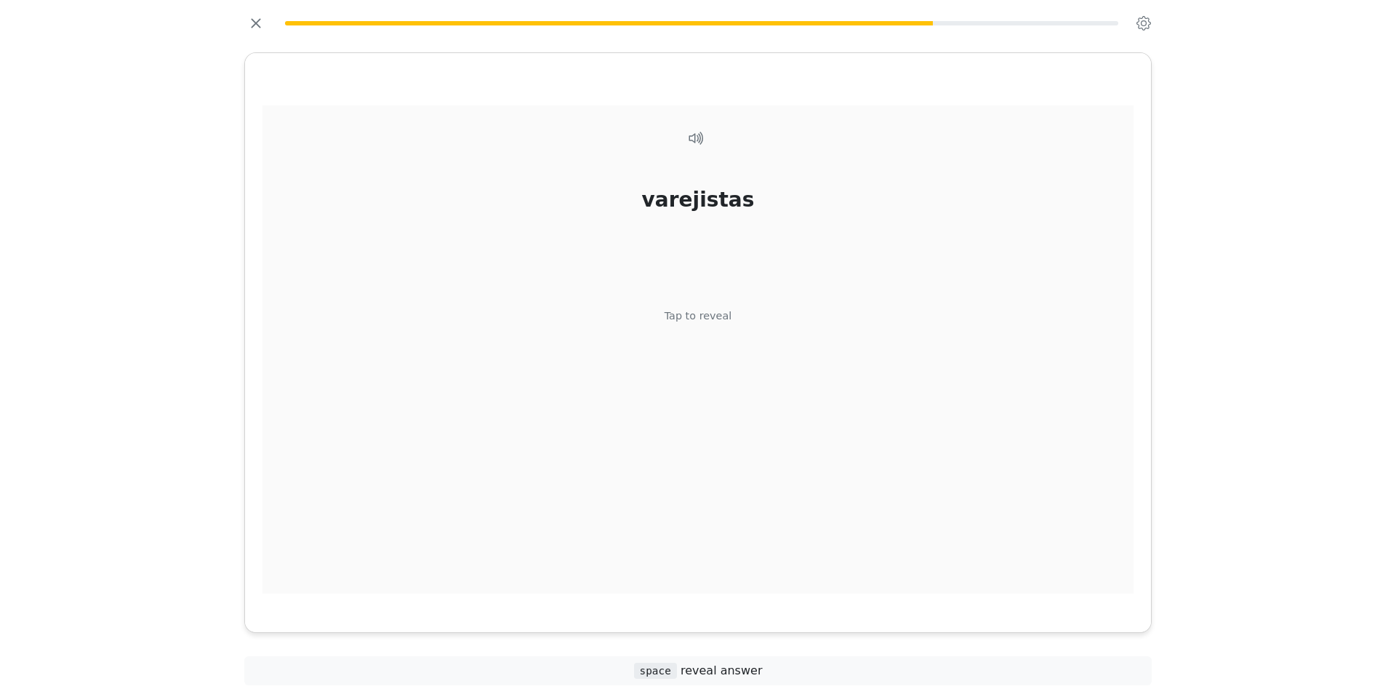
click at [694, 324] on div "Tap to reveal" at bounding box center [699, 316] width 68 height 16
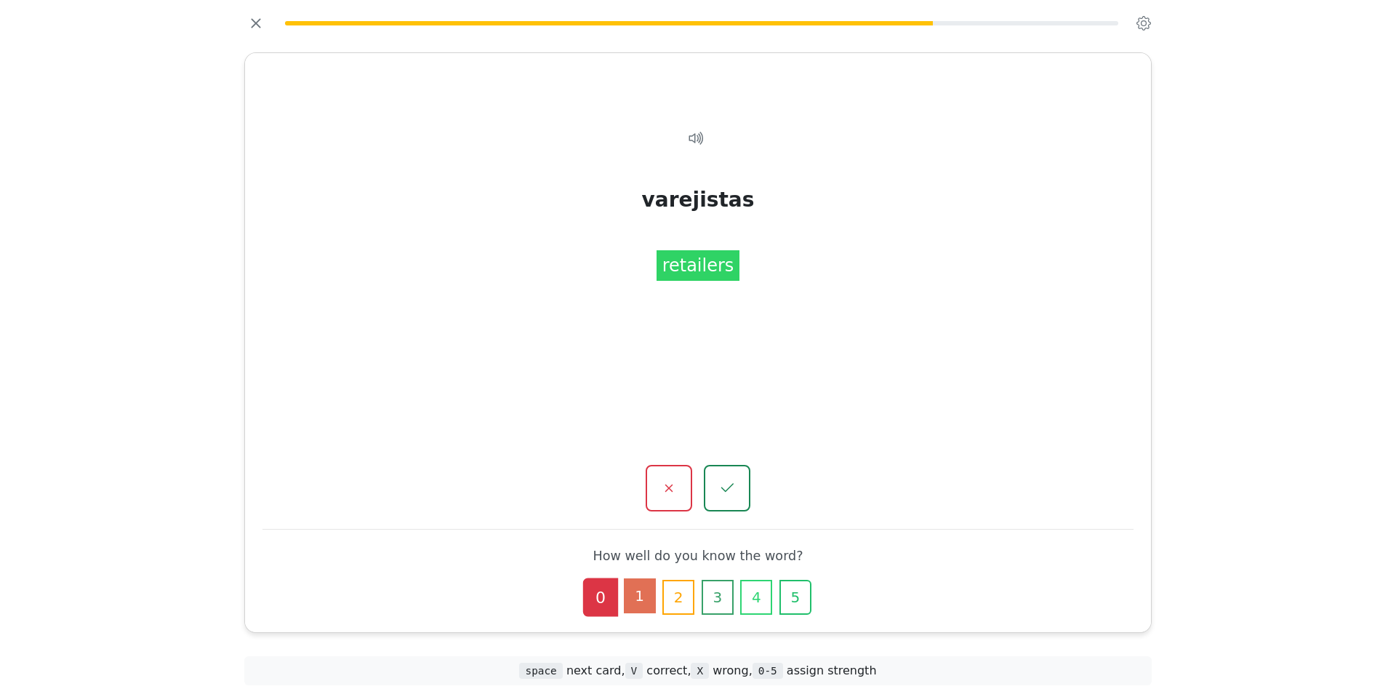
click at [627, 578] on button "1" at bounding box center [640, 595] width 32 height 35
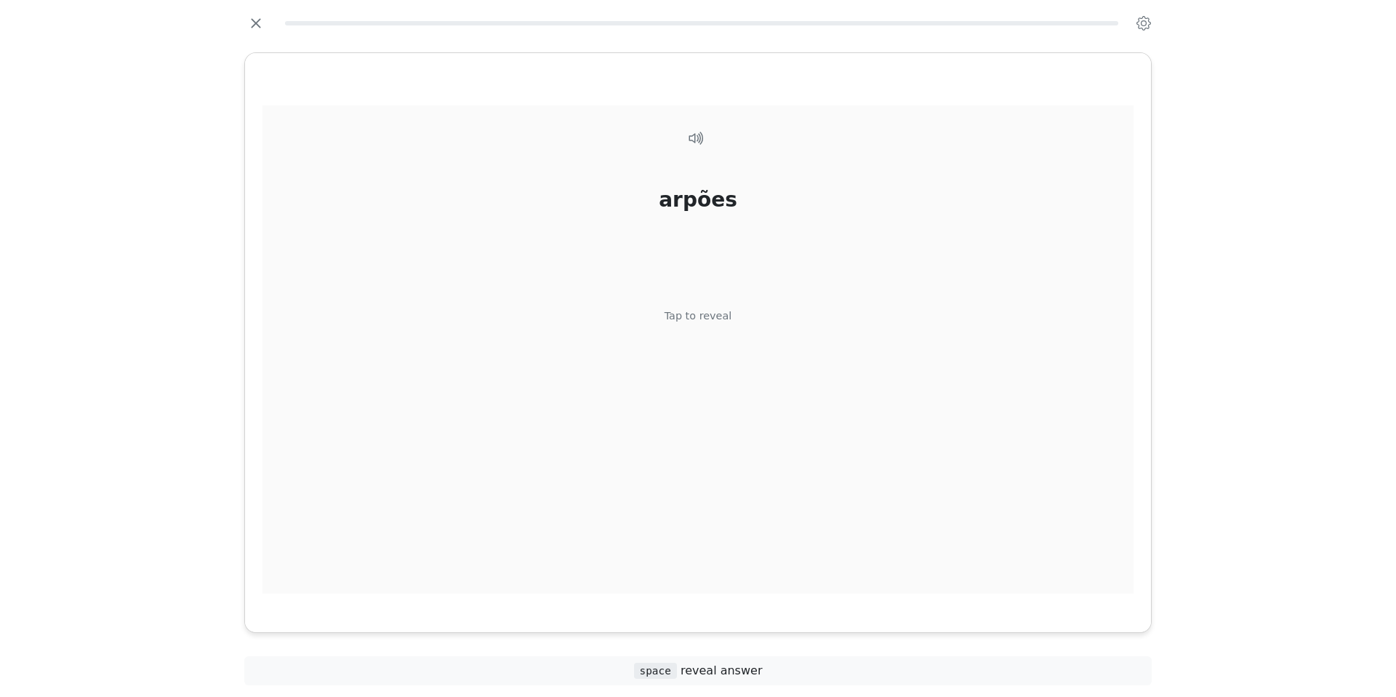
click at [682, 324] on div "Tap to reveal" at bounding box center [699, 316] width 68 height 16
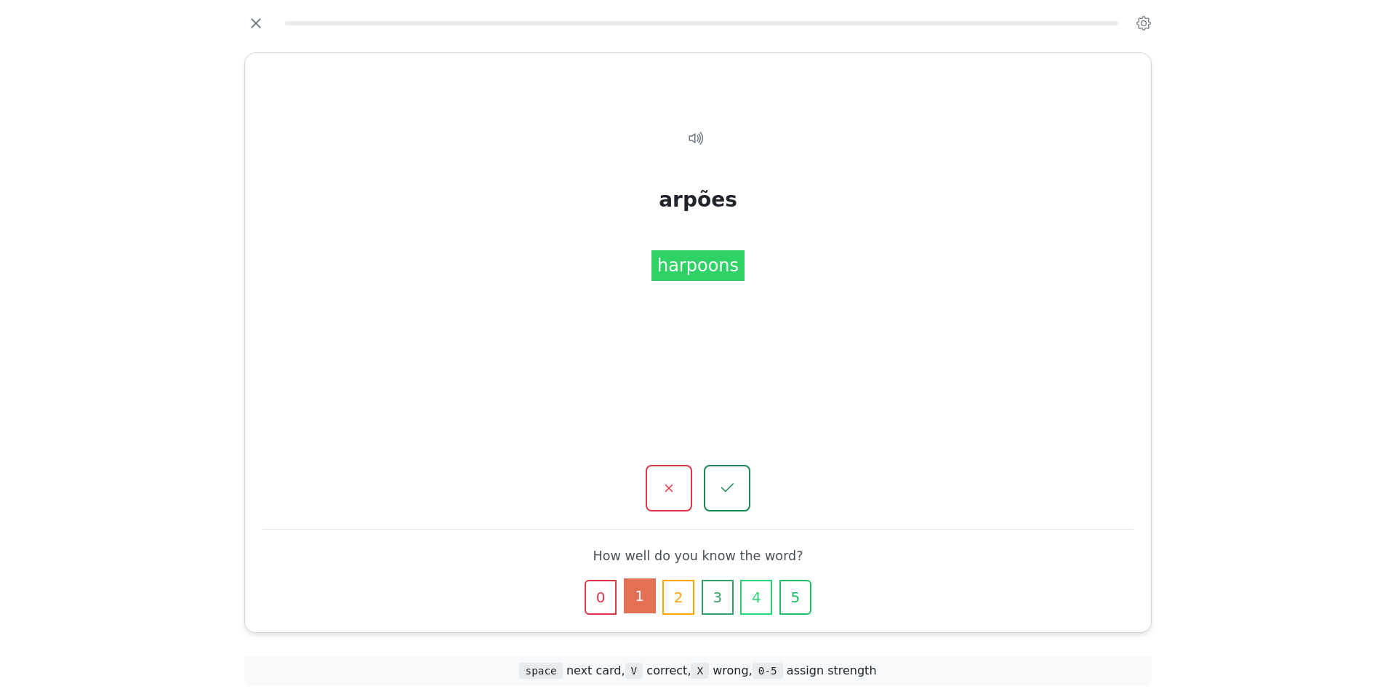
click at [624, 578] on button "1" at bounding box center [640, 595] width 32 height 35
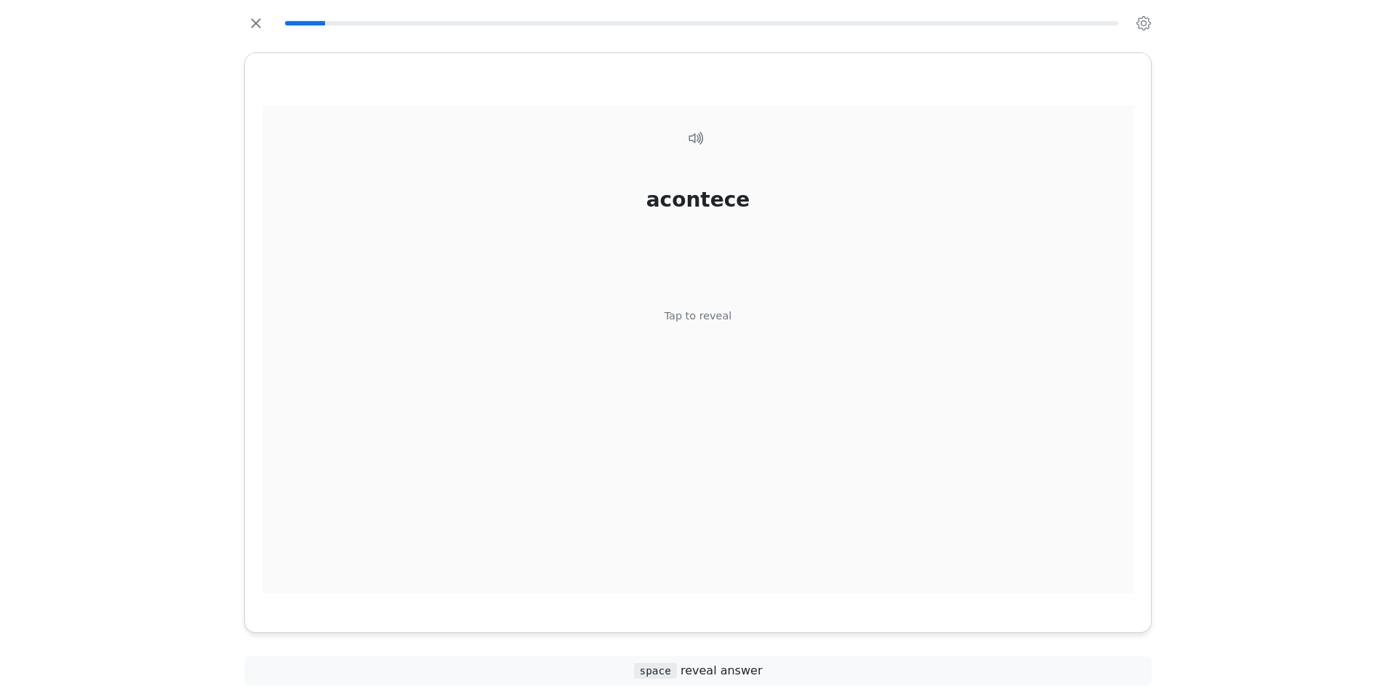
click at [694, 324] on div "Tap to reveal" at bounding box center [699, 316] width 68 height 16
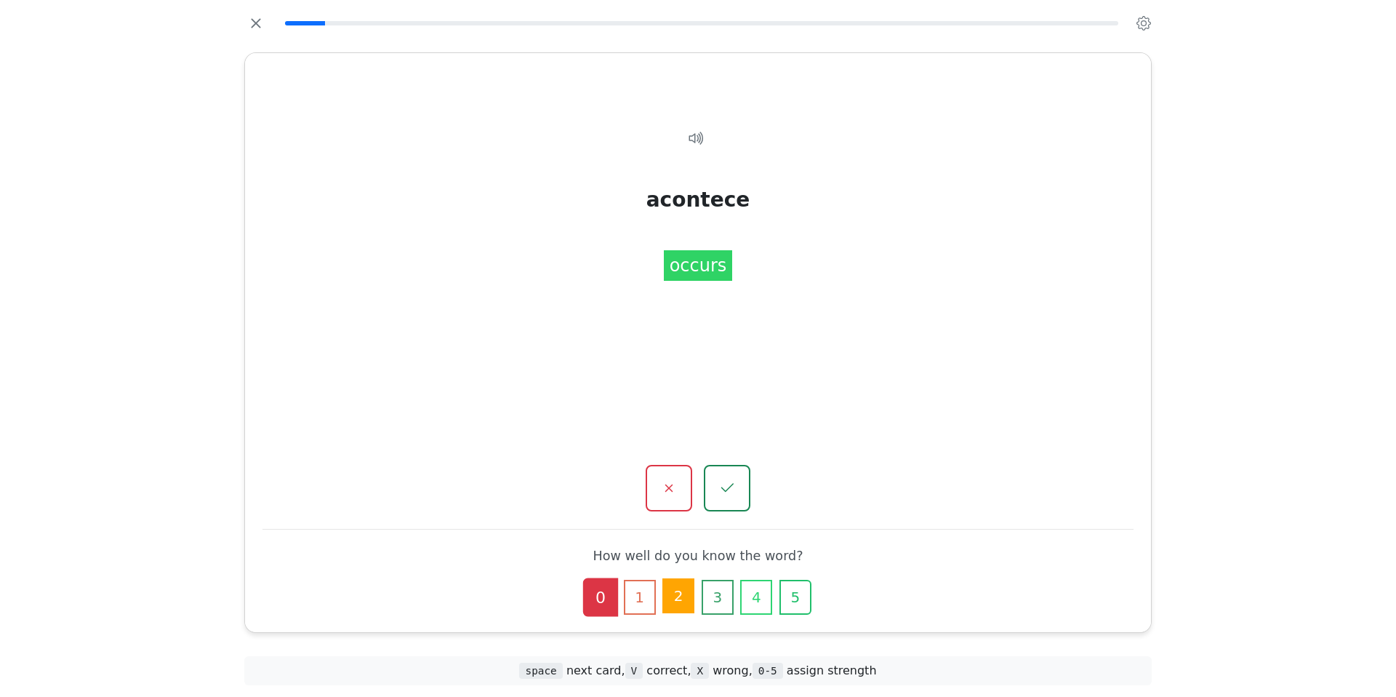
click at [671, 578] on button "2" at bounding box center [678, 595] width 32 height 35
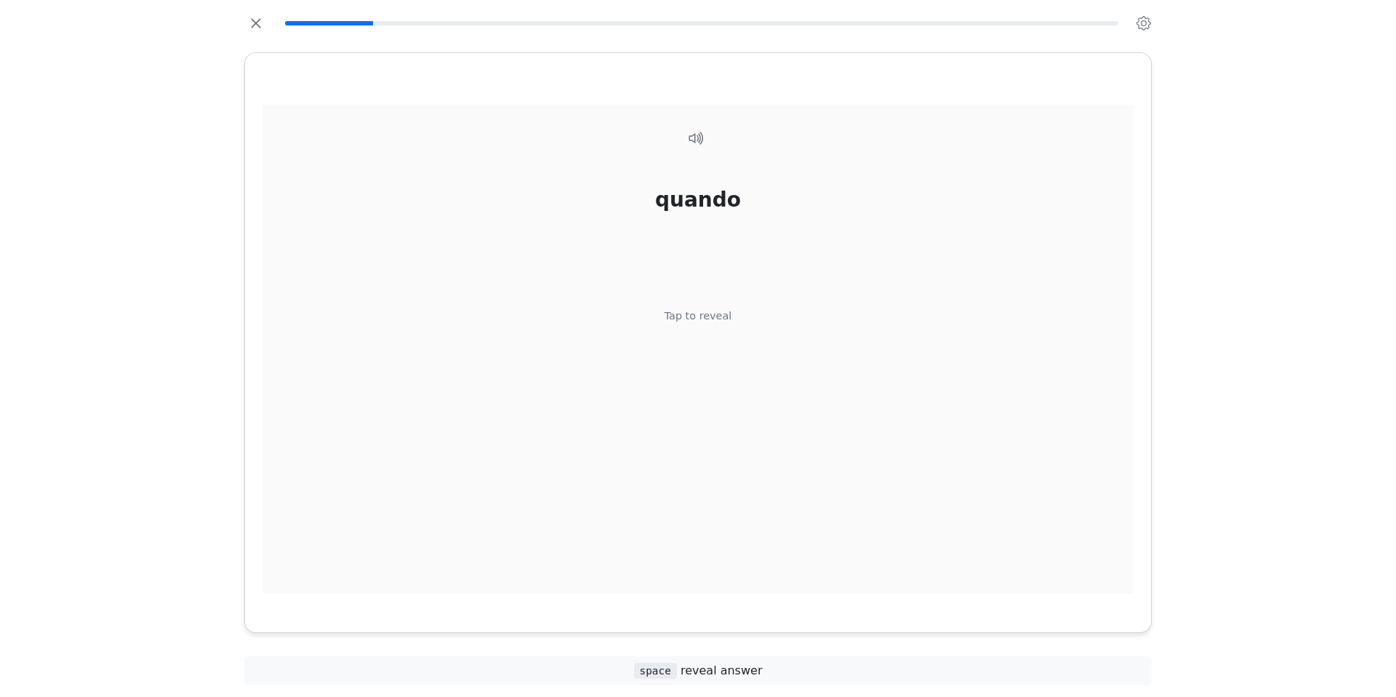
click at [689, 324] on div "Tap to reveal" at bounding box center [699, 316] width 68 height 16
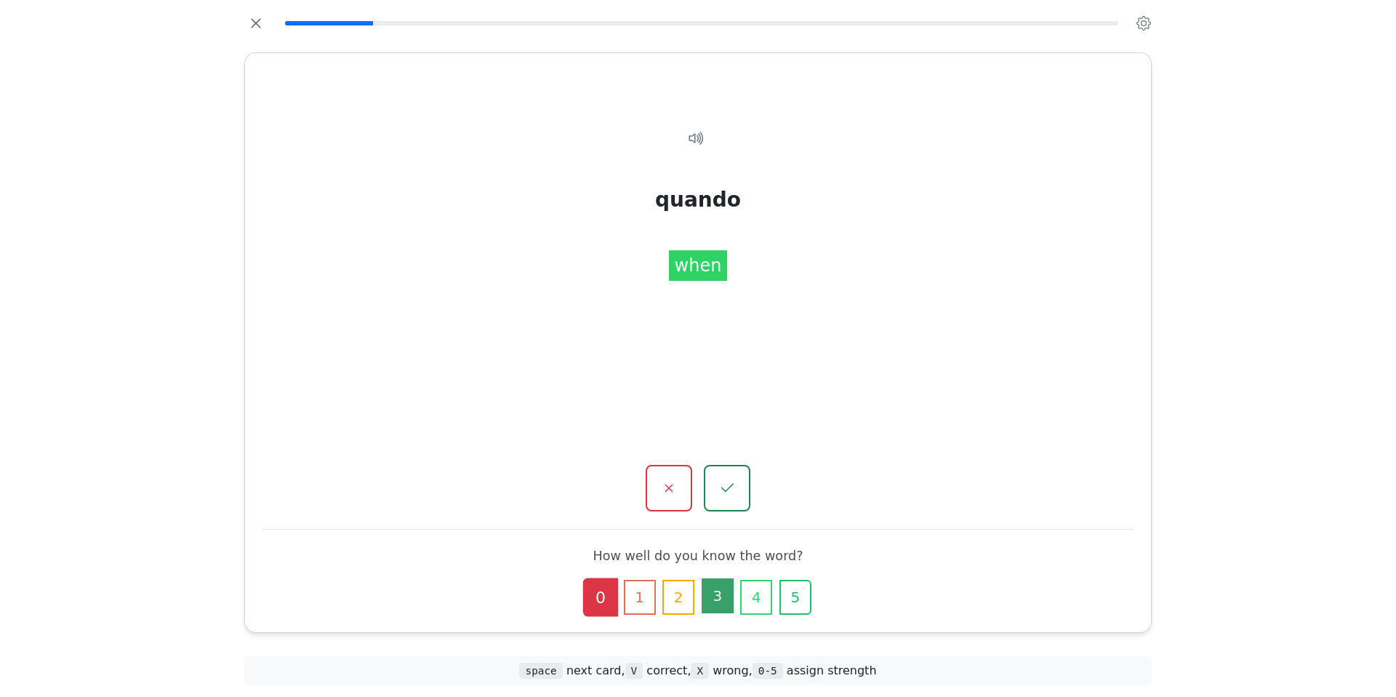
click at [718, 582] on button "3" at bounding box center [718, 595] width 32 height 35
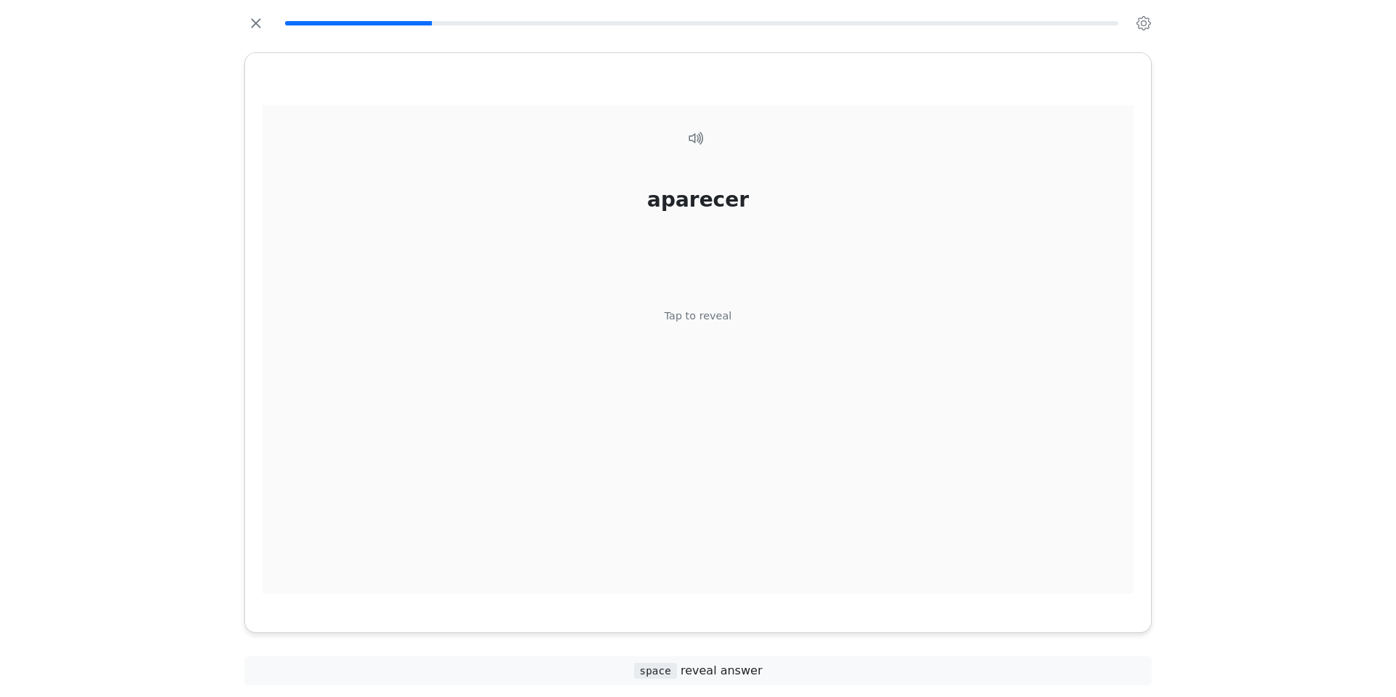
click at [691, 353] on div "aparecer Tap to reveal" at bounding box center [698, 349] width 871 height 488
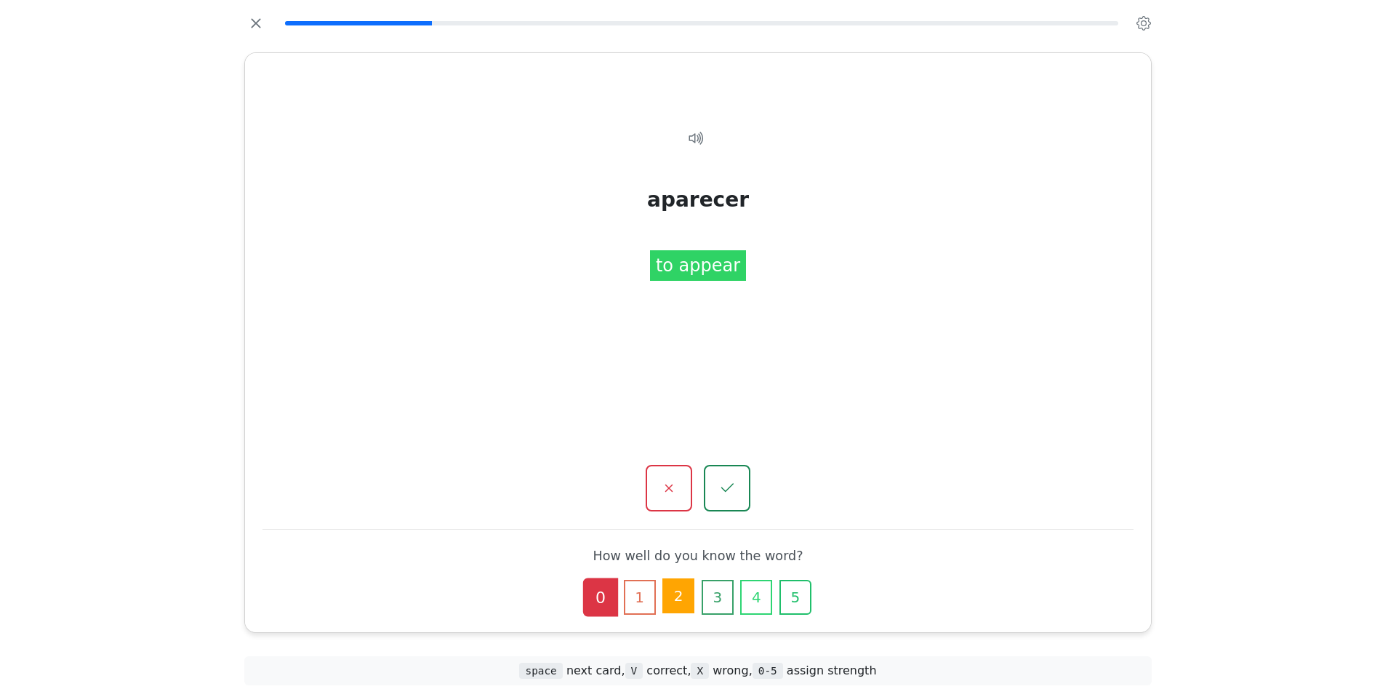
click at [682, 578] on button "2" at bounding box center [678, 595] width 32 height 35
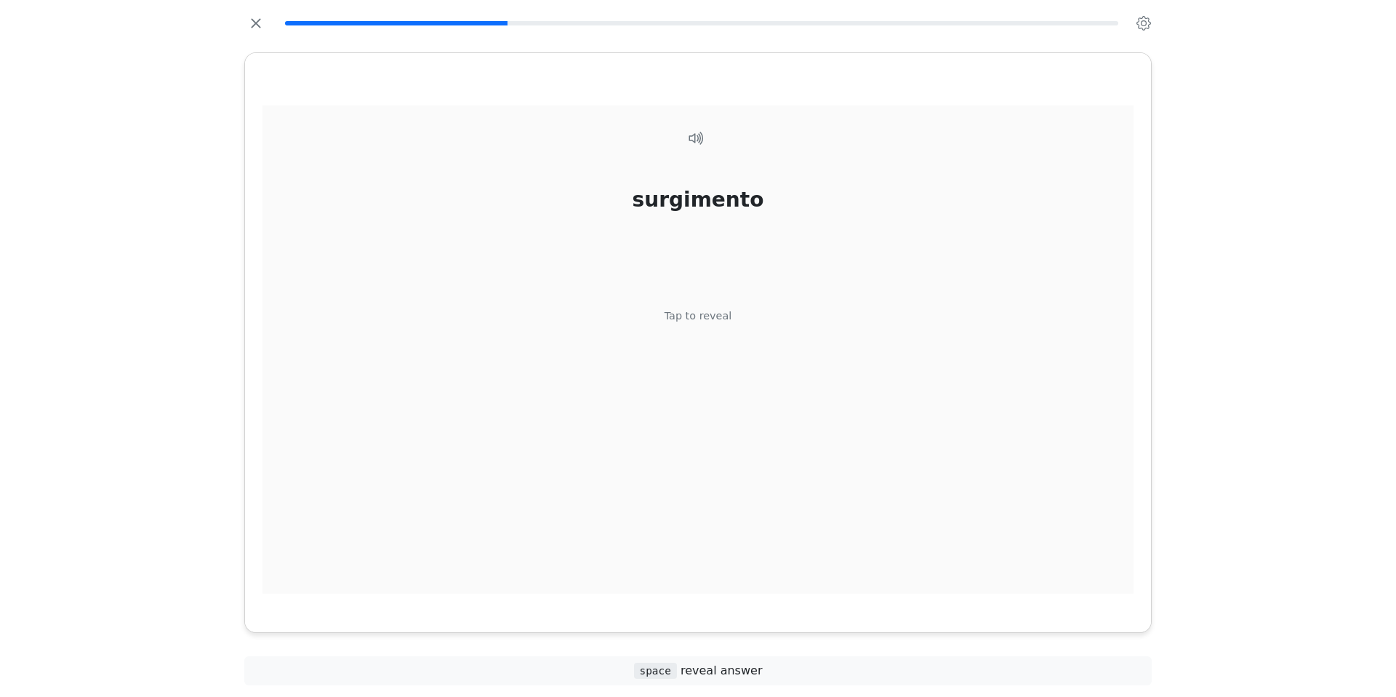
click at [716, 215] on div "surgimento" at bounding box center [699, 200] width 132 height 31
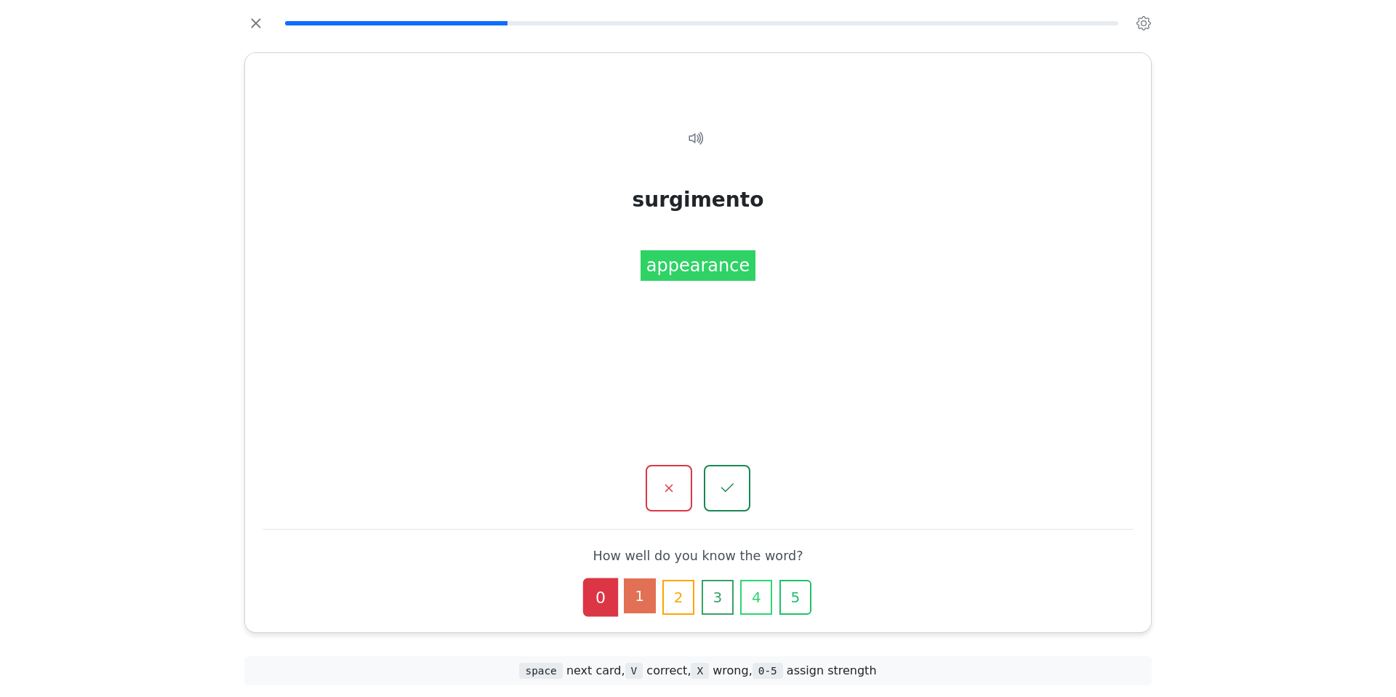
click at [624, 578] on button "1" at bounding box center [640, 595] width 32 height 35
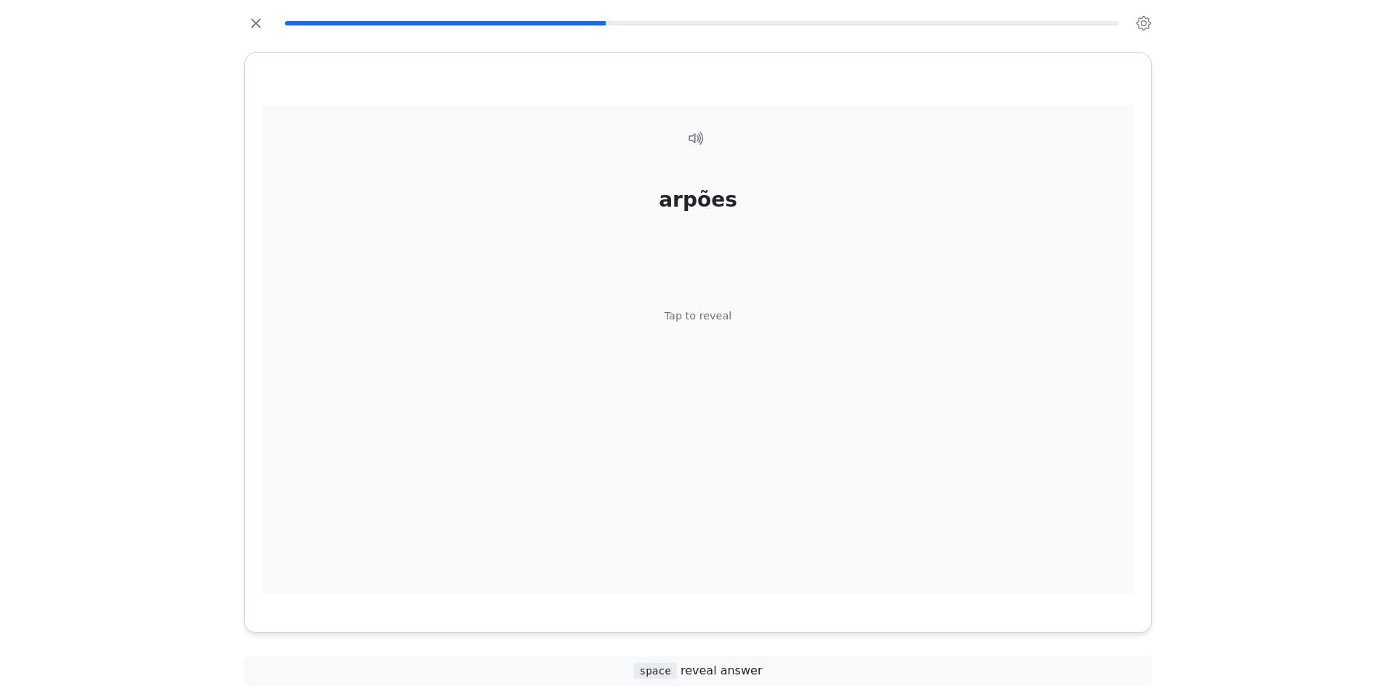
click at [721, 324] on div "Tap to reveal" at bounding box center [699, 316] width 68 height 16
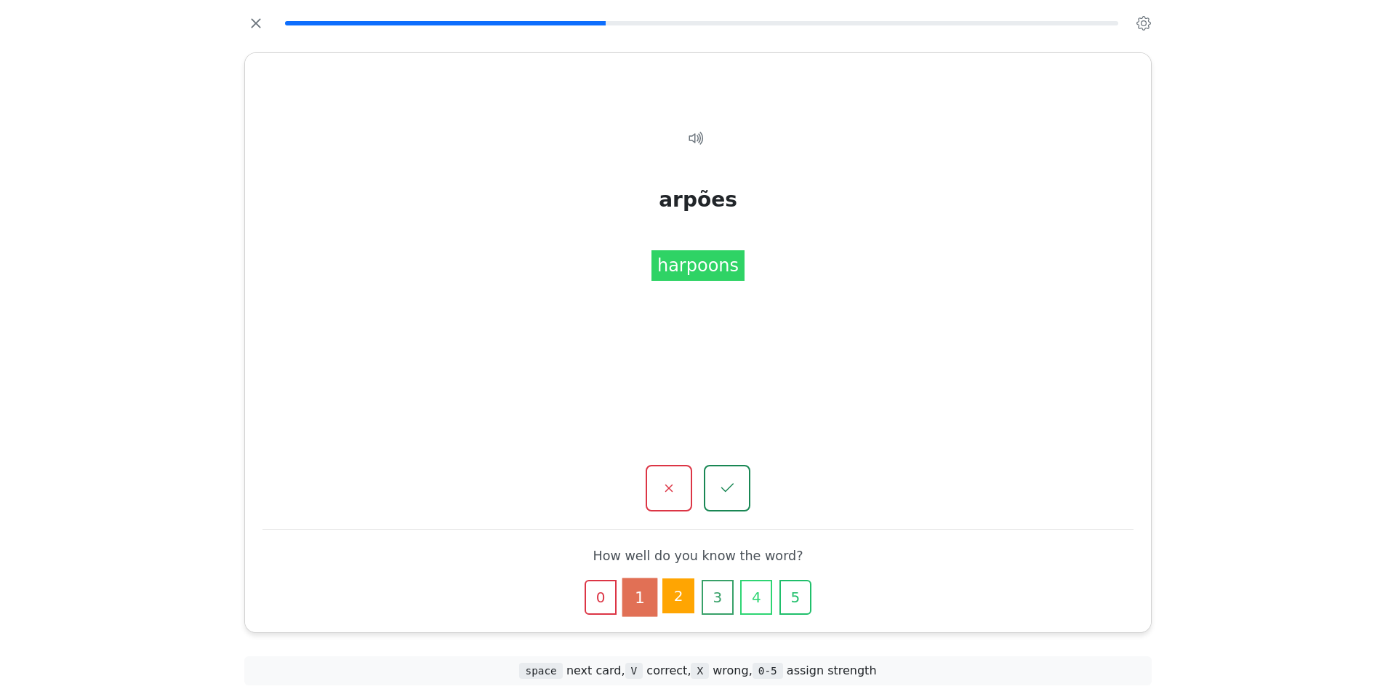
click at [680, 578] on button "2" at bounding box center [678, 595] width 32 height 35
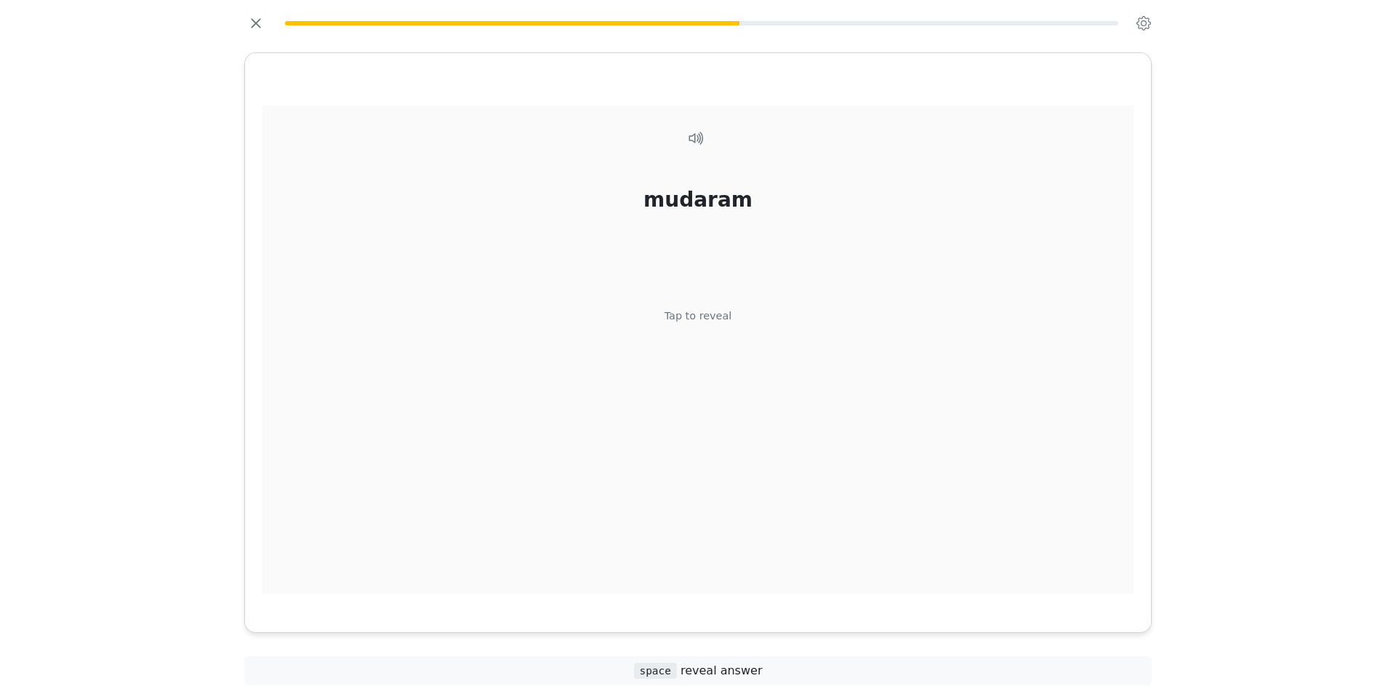
click at [684, 354] on div "mudaram Tap to reveal" at bounding box center [698, 349] width 871 height 488
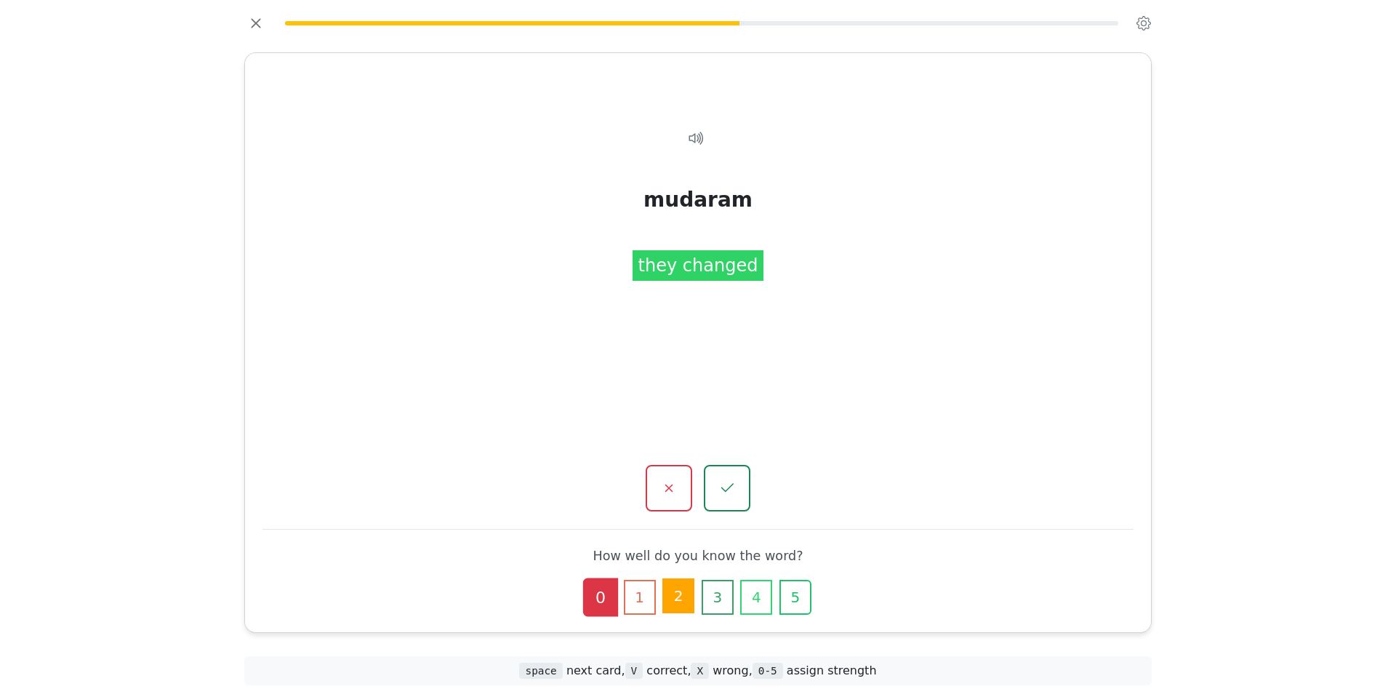
click at [663, 578] on button "2" at bounding box center [678, 595] width 32 height 35
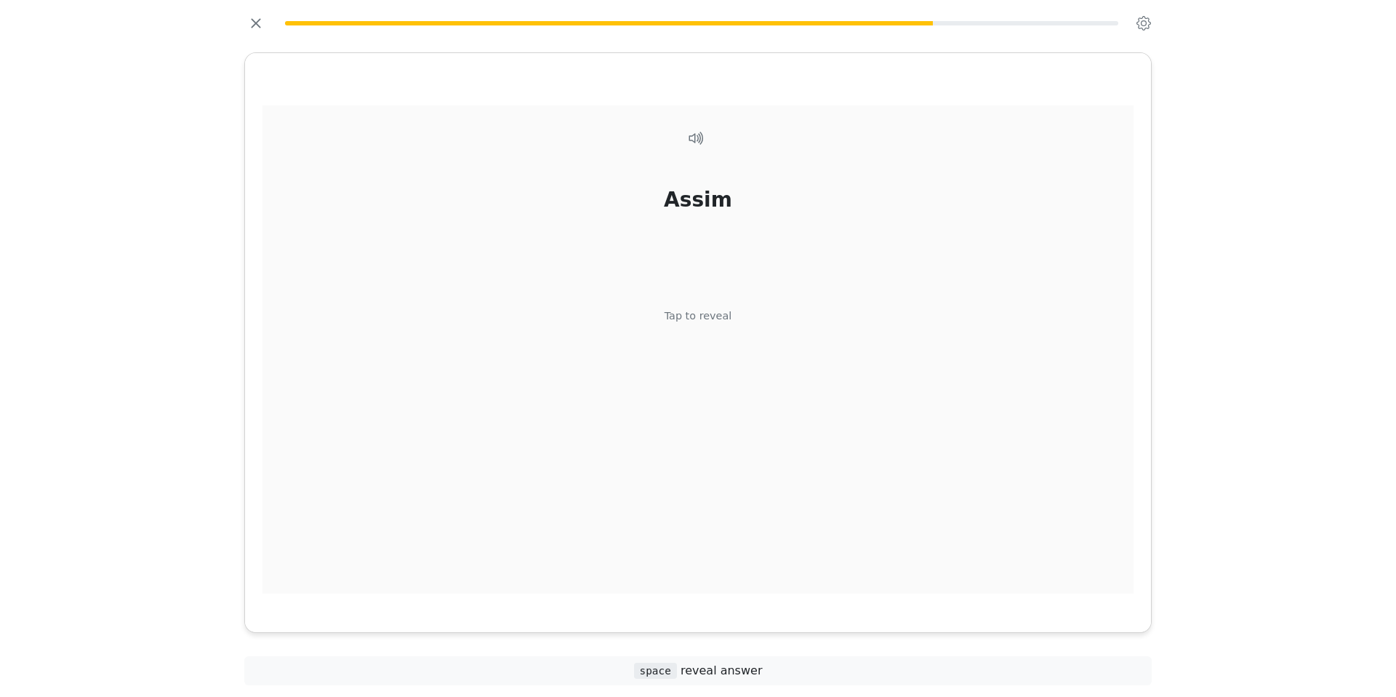
click at [699, 324] on div "Tap to reveal" at bounding box center [699, 316] width 68 height 16
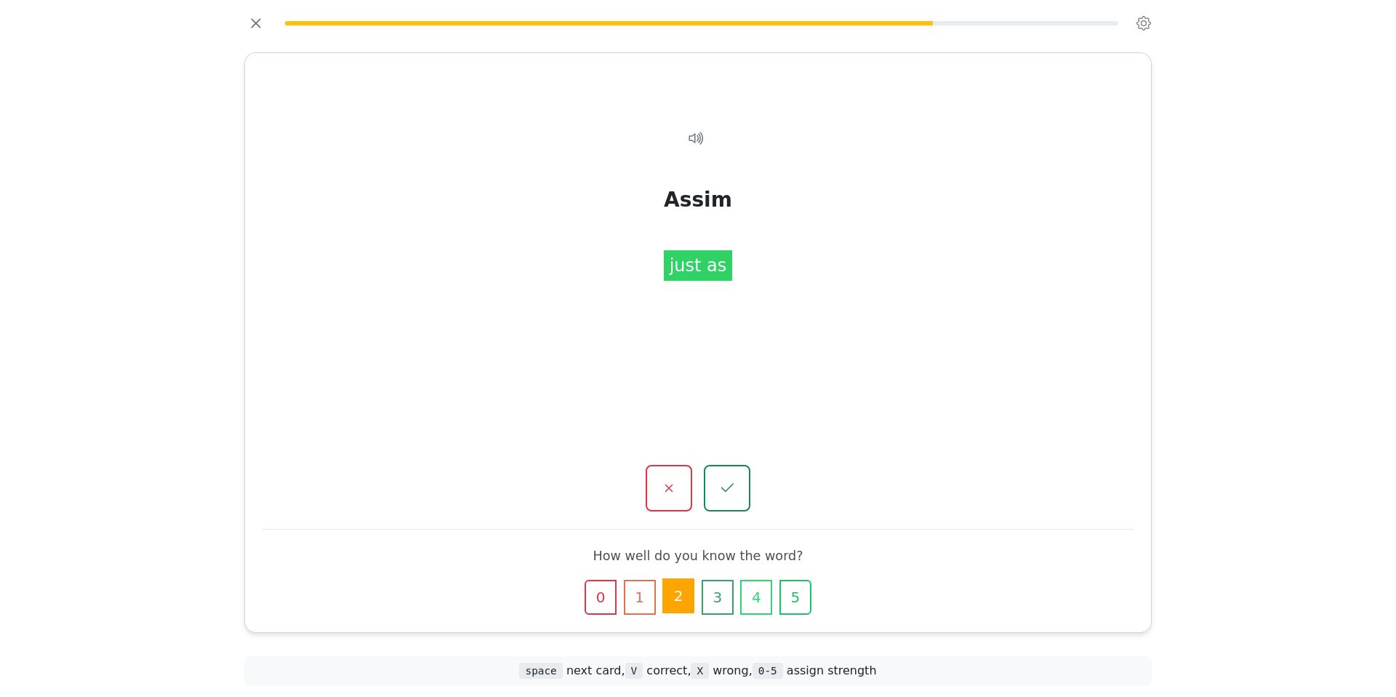
click at [666, 578] on button "2" at bounding box center [678, 595] width 32 height 35
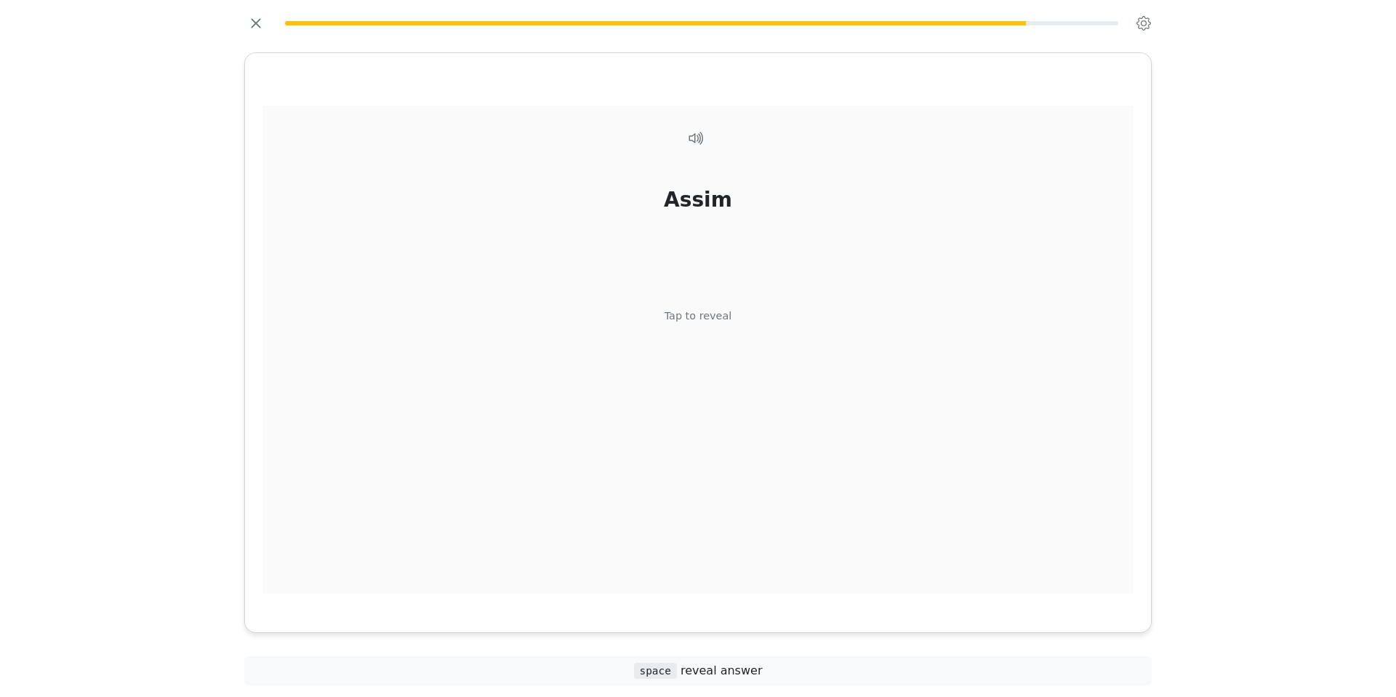
click at [691, 355] on div "Assim Tap to reveal" at bounding box center [698, 349] width 871 height 488
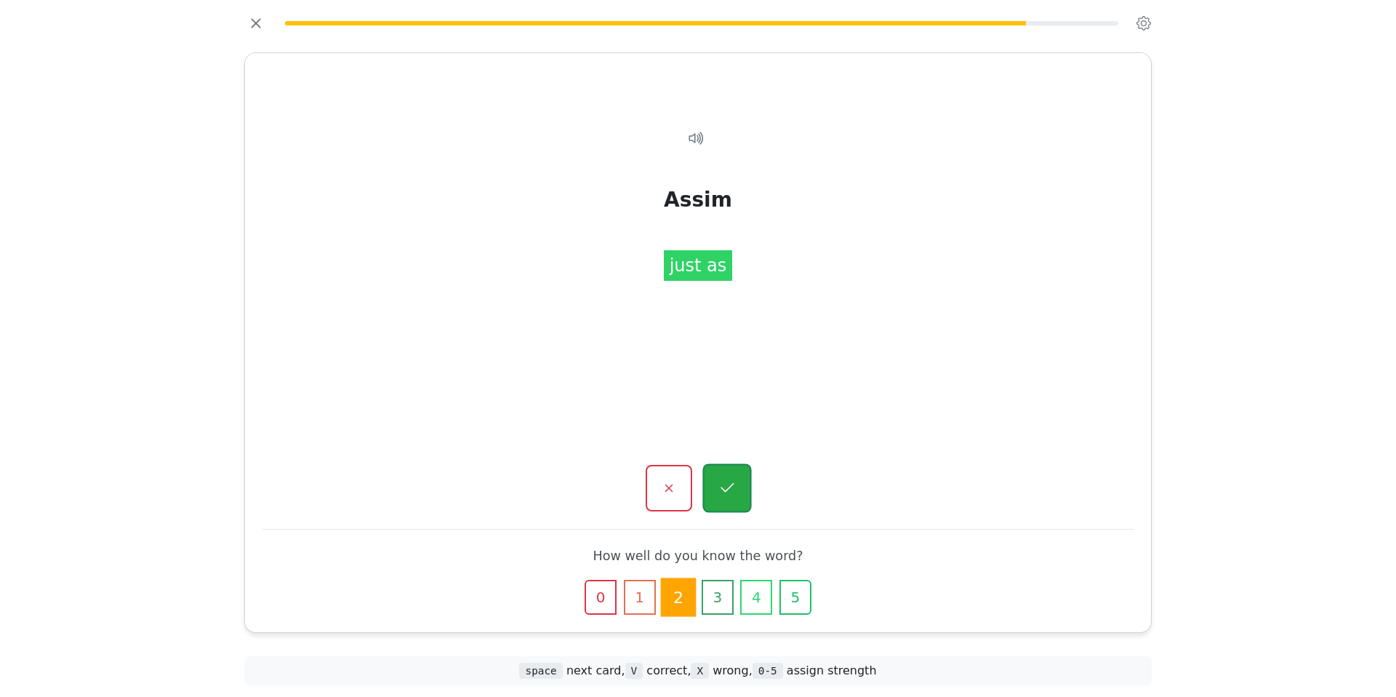
click at [727, 464] on button "button" at bounding box center [726, 488] width 49 height 49
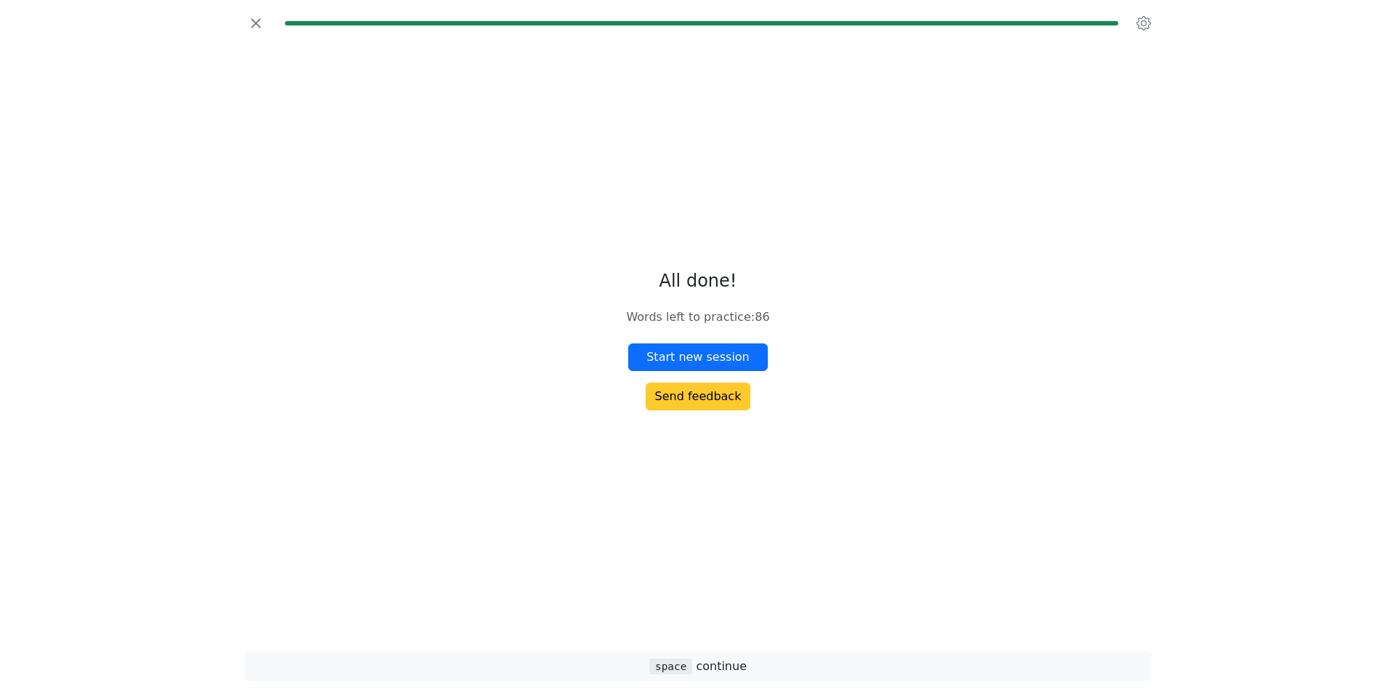
click at [687, 408] on button "Send feedback" at bounding box center [698, 396] width 105 height 28
click at [255, 15] on icon "button" at bounding box center [256, 23] width 22 height 22
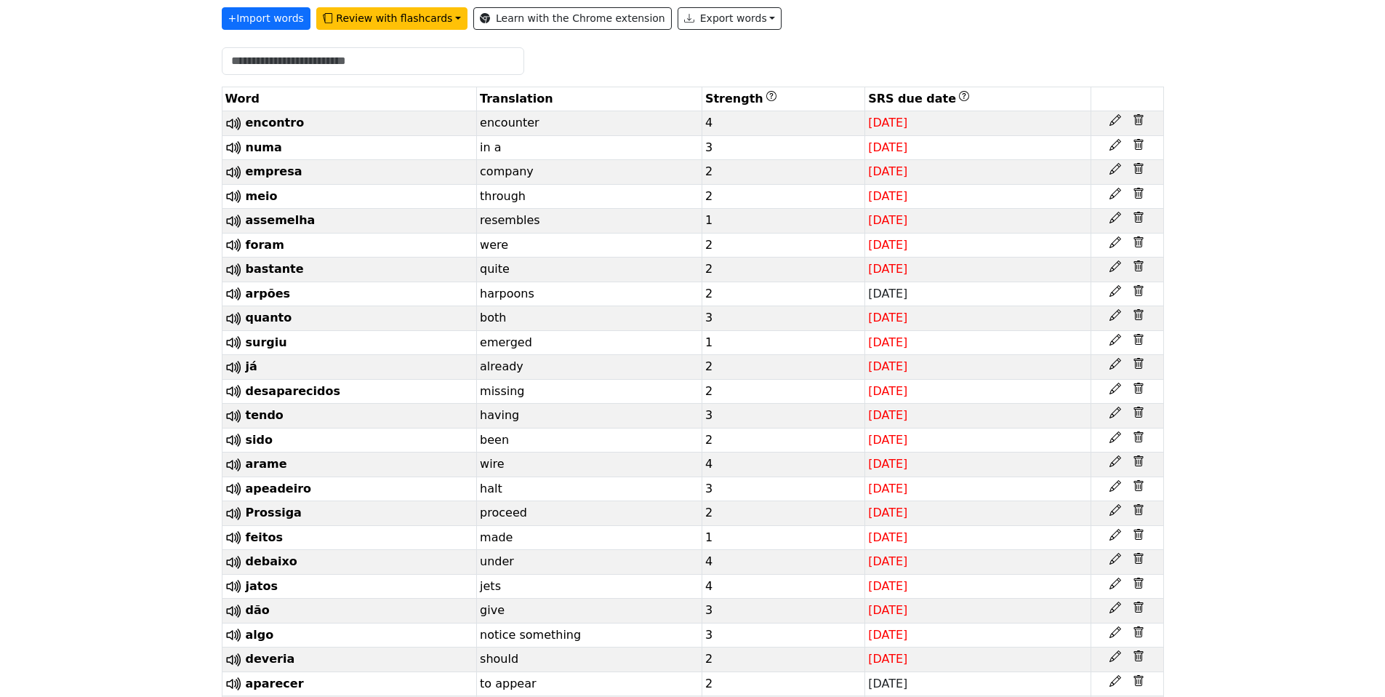
scroll to position [382, 0]
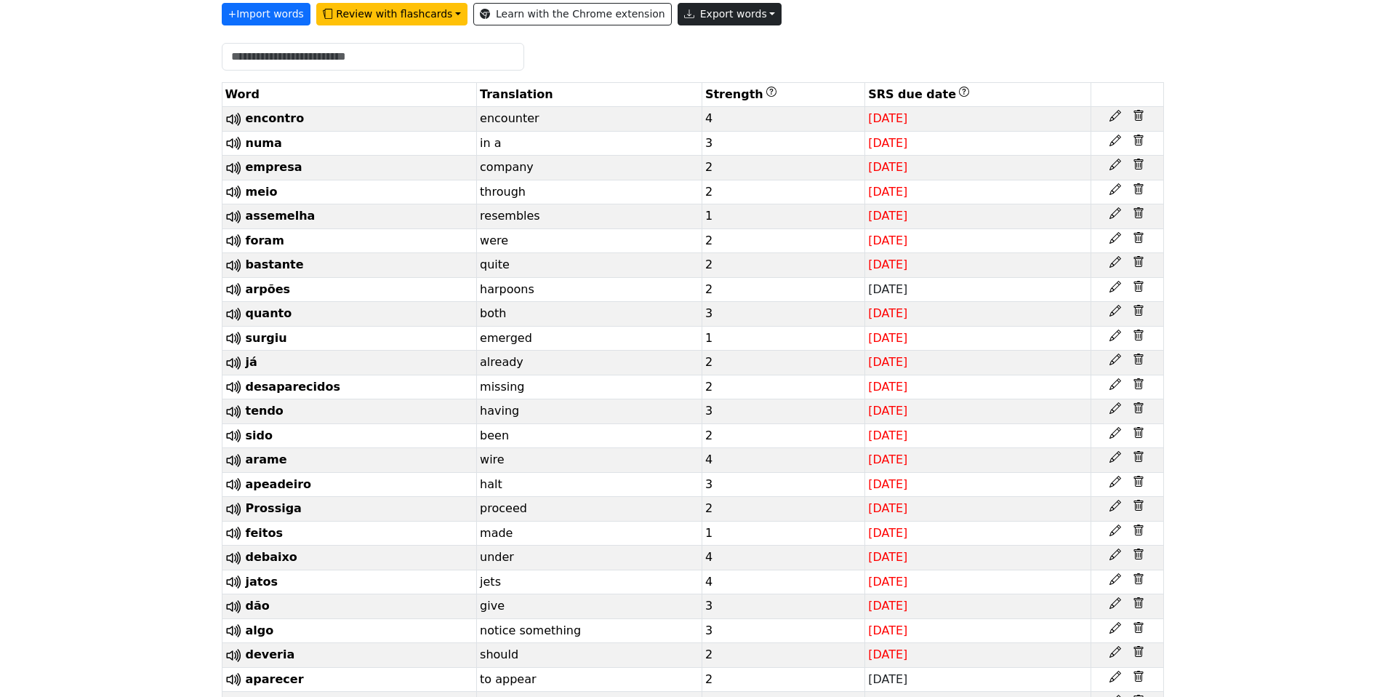
click at [782, 25] on button "Export words" at bounding box center [730, 14] width 105 height 23
click at [849, 63] on link "Copy to clipboard" at bounding box center [763, 50] width 170 height 23
click at [782, 25] on button "Export words" at bounding box center [730, 14] width 105 height 23
click at [817, 63] on link "Copy to clipboard" at bounding box center [763, 50] width 170 height 23
